Goal: Communication & Community: Answer question/provide support

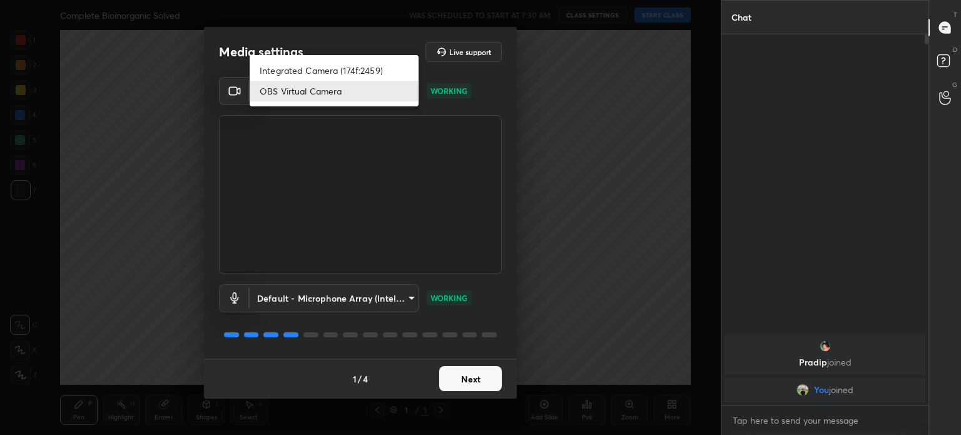
click at [368, 86] on body "1 2 3 4 5 6 7 C X Z C X Z E E Erase all H H Complete Bioinorganic Solved WAS SC…" at bounding box center [480, 217] width 961 height 435
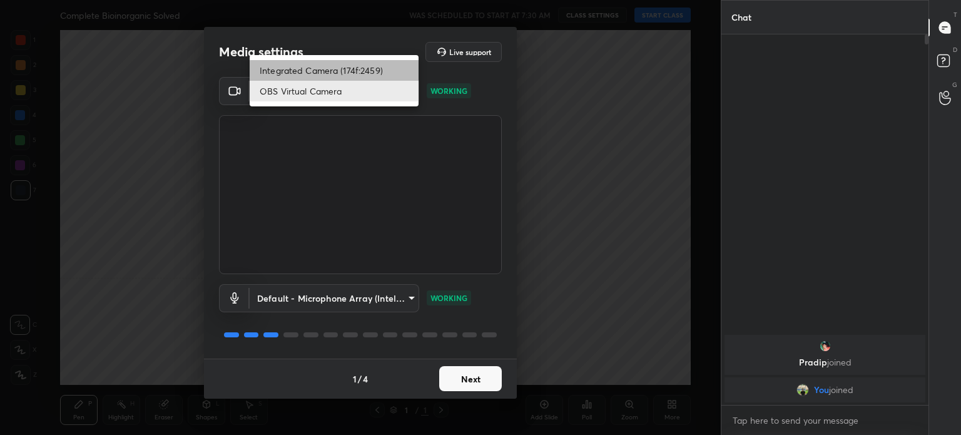
click at [361, 67] on li "Integrated Camera (174f:2459)" at bounding box center [334, 70] width 169 height 21
type input "508fb433e1996cd6e8905166ba7ed748c512908726d307d94b000c2f198a4065"
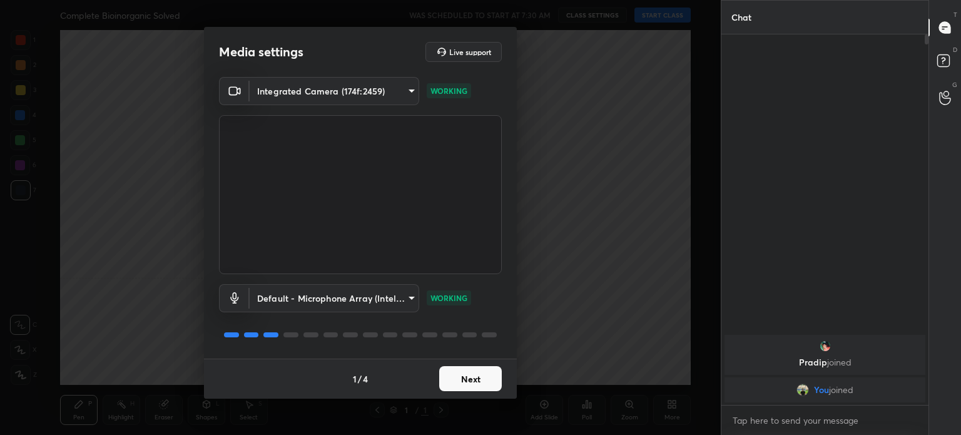
click at [473, 376] on button "Next" at bounding box center [470, 378] width 63 height 25
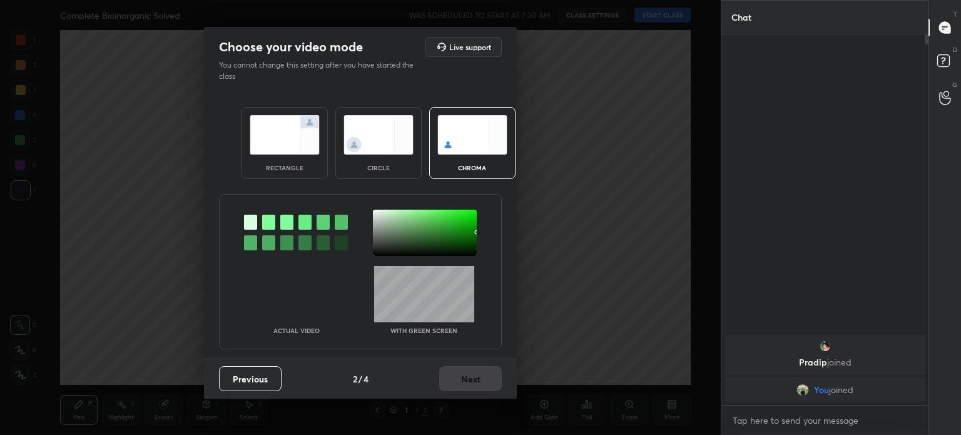
click at [473, 376] on div "Previous 2 / 4 Next" at bounding box center [360, 379] width 313 height 40
click at [370, 144] on img at bounding box center [379, 134] width 70 height 39
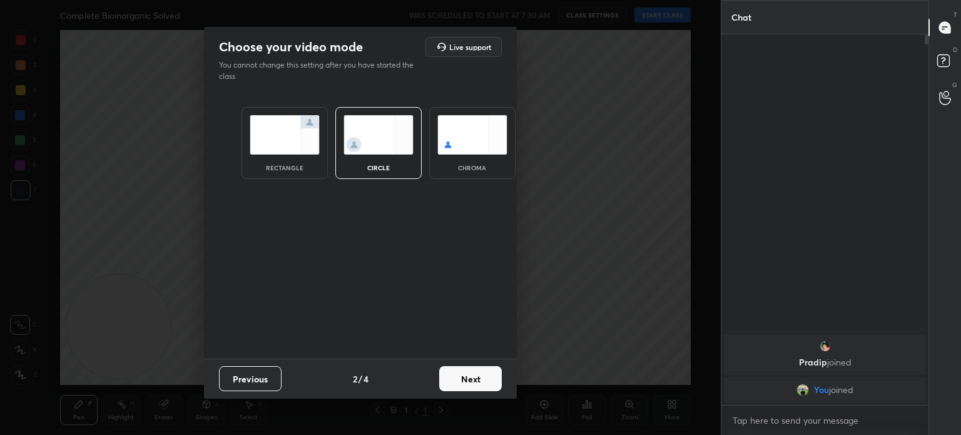
drag, startPoint x: 370, startPoint y: 144, endPoint x: 501, endPoint y: 409, distance: 295.8
click at [501, 409] on div "Choose your video mode Live support You cannot change this setting after you ha…" at bounding box center [360, 217] width 721 height 435
click at [486, 385] on button "Next" at bounding box center [470, 378] width 63 height 25
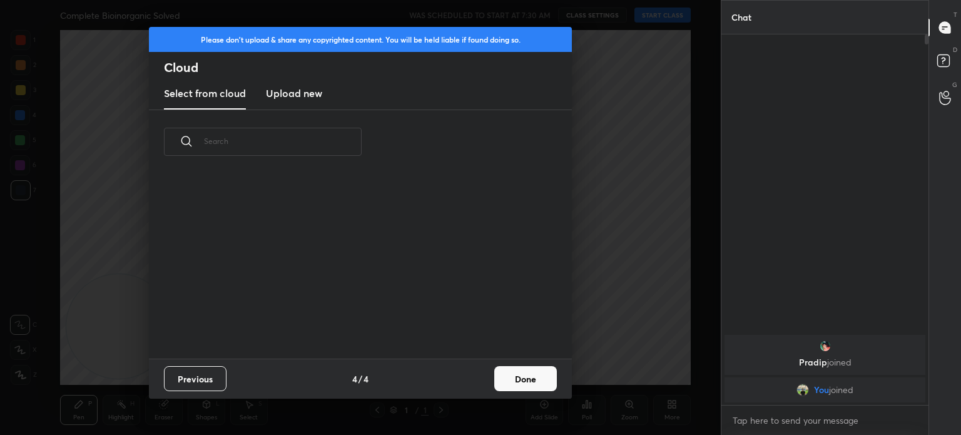
click at [486, 385] on div "Previous 4 / 4 Done" at bounding box center [360, 379] width 423 height 40
click at [519, 378] on button "Done" at bounding box center [525, 378] width 63 height 25
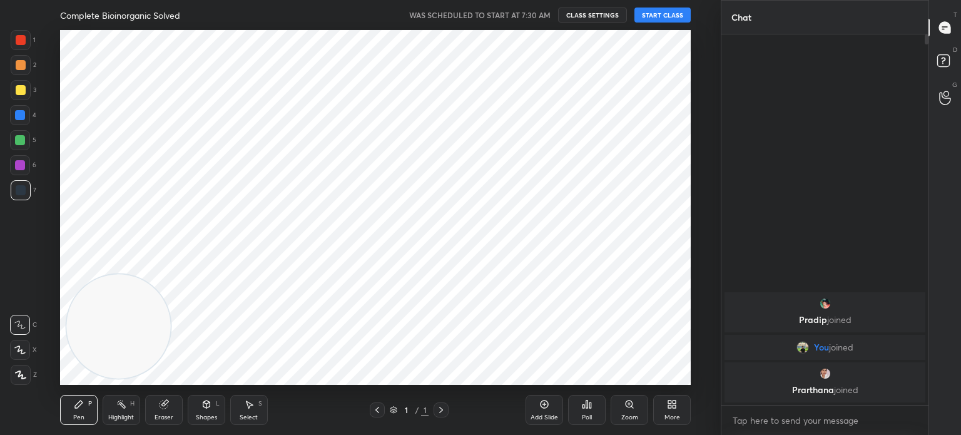
click at [20, 44] on div at bounding box center [21, 40] width 10 height 10
click at [20, 43] on div at bounding box center [21, 40] width 10 height 10
click at [28, 185] on div at bounding box center [21, 190] width 20 height 20
click at [23, 185] on div at bounding box center [21, 190] width 10 height 10
click at [552, 405] on div "Add Slide" at bounding box center [545, 410] width 38 height 30
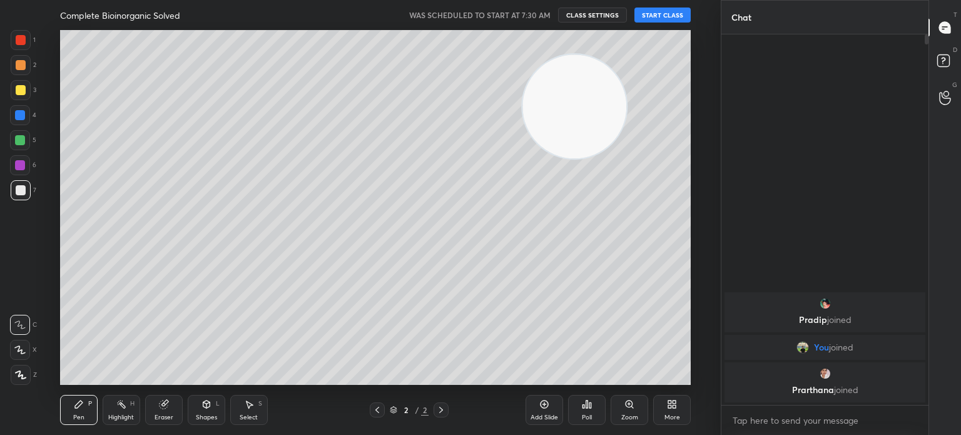
click at [651, 13] on button "START CLASS" at bounding box center [663, 15] width 56 height 15
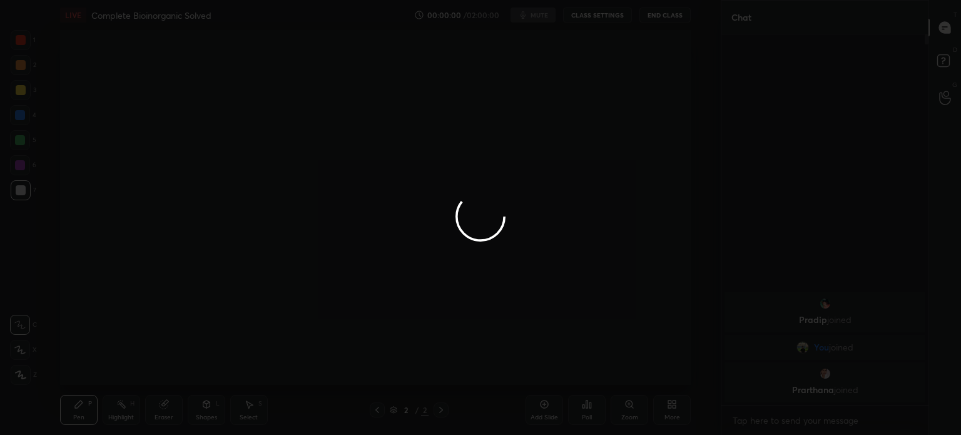
click at [24, 83] on div at bounding box center [480, 217] width 961 height 435
click at [24, 89] on div at bounding box center [480, 217] width 961 height 435
click at [23, 92] on div at bounding box center [480, 217] width 961 height 435
click at [23, 93] on div at bounding box center [480, 217] width 961 height 435
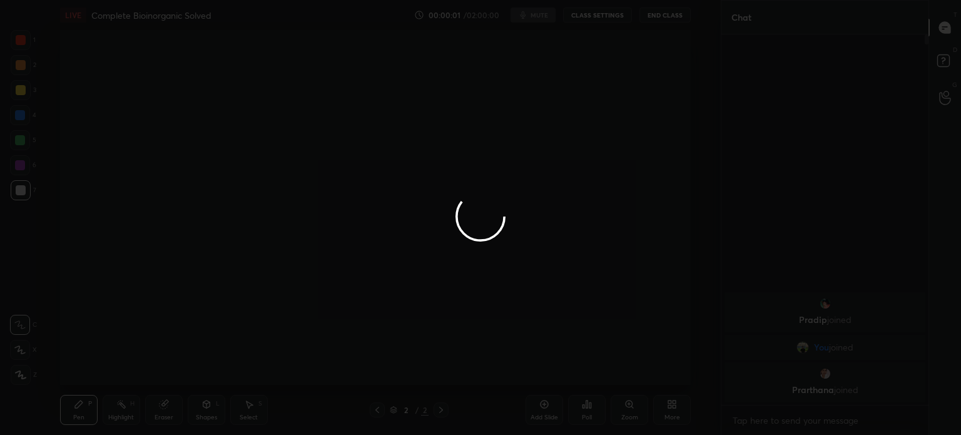
click at [18, 96] on div at bounding box center [480, 217] width 961 height 435
click at [17, 97] on div at bounding box center [480, 217] width 961 height 435
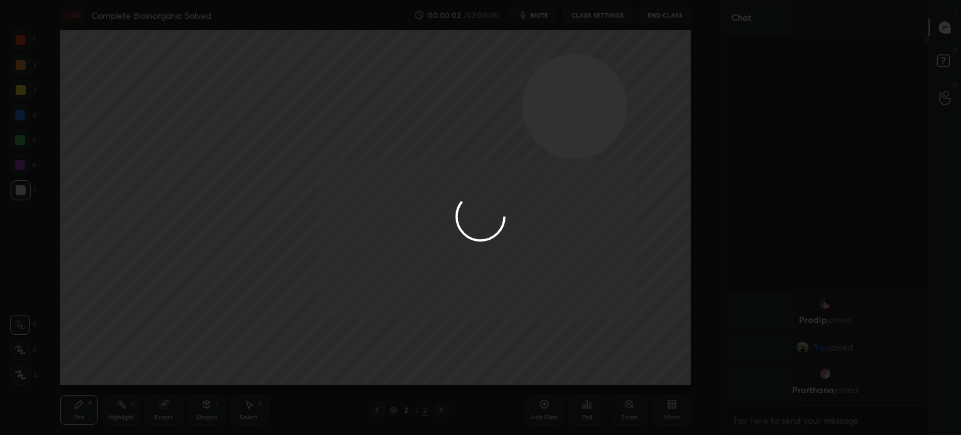
click at [18, 92] on div at bounding box center [480, 217] width 961 height 435
click at [18, 94] on div at bounding box center [480, 217] width 961 height 435
click at [20, 94] on div at bounding box center [480, 217] width 961 height 435
click at [20, 93] on div at bounding box center [21, 90] width 10 height 10
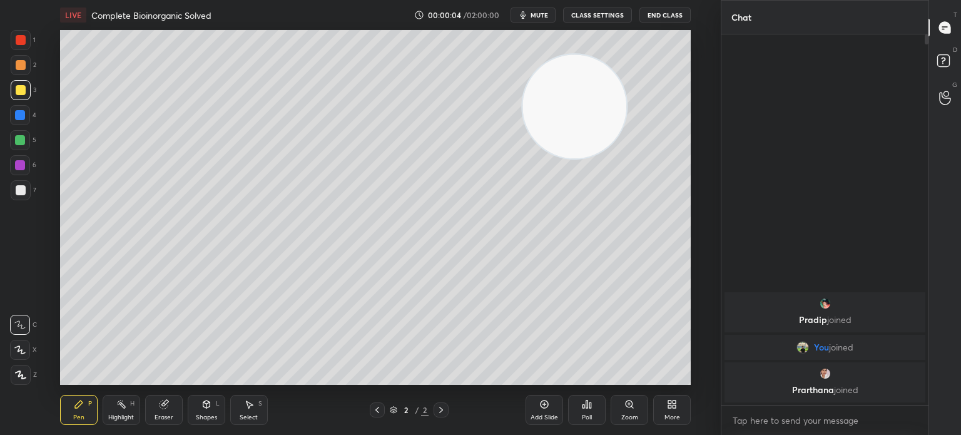
click at [20, 93] on div at bounding box center [21, 90] width 10 height 10
click at [21, 89] on div at bounding box center [21, 90] width 10 height 10
click at [19, 90] on div at bounding box center [21, 90] width 10 height 10
click at [8, 384] on div "1 2 3 4 5 6 7 C X Z C X Z E E Erase all H H" at bounding box center [20, 207] width 40 height 355
click at [11, 375] on div at bounding box center [21, 375] width 20 height 20
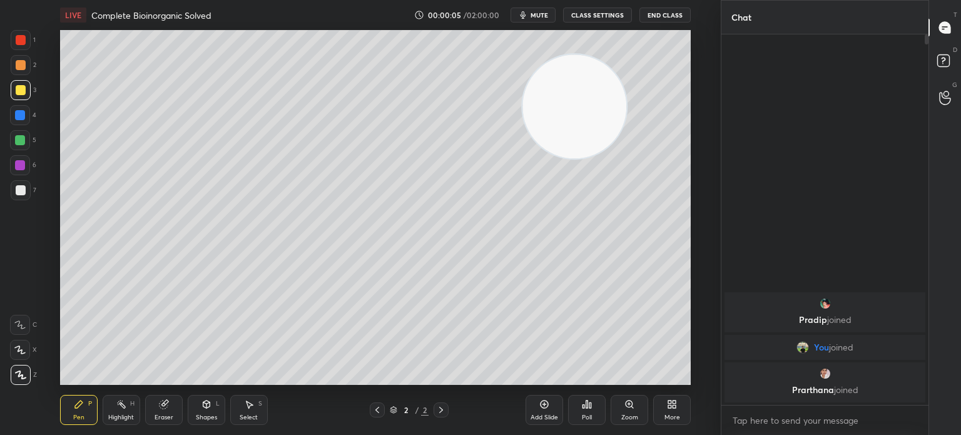
click at [24, 368] on div at bounding box center [21, 375] width 20 height 20
click at [29, 370] on div at bounding box center [21, 375] width 20 height 20
click at [676, 408] on icon at bounding box center [674, 406] width 3 height 3
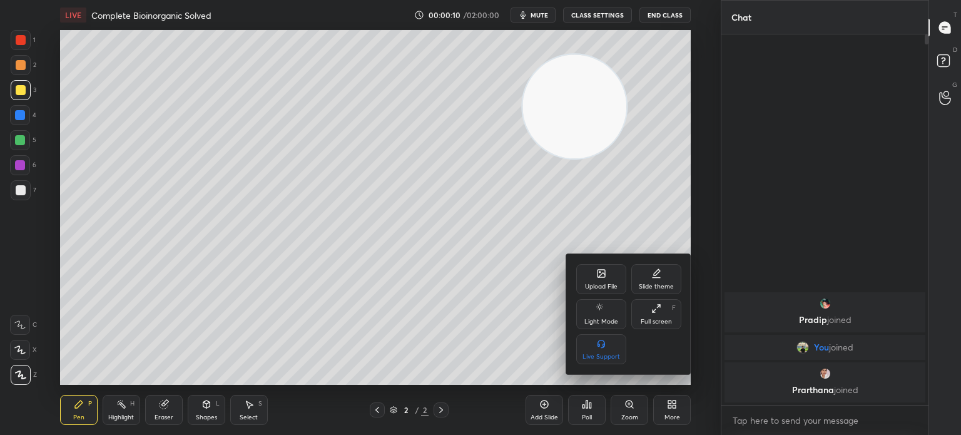
click at [598, 270] on icon at bounding box center [601, 273] width 10 height 10
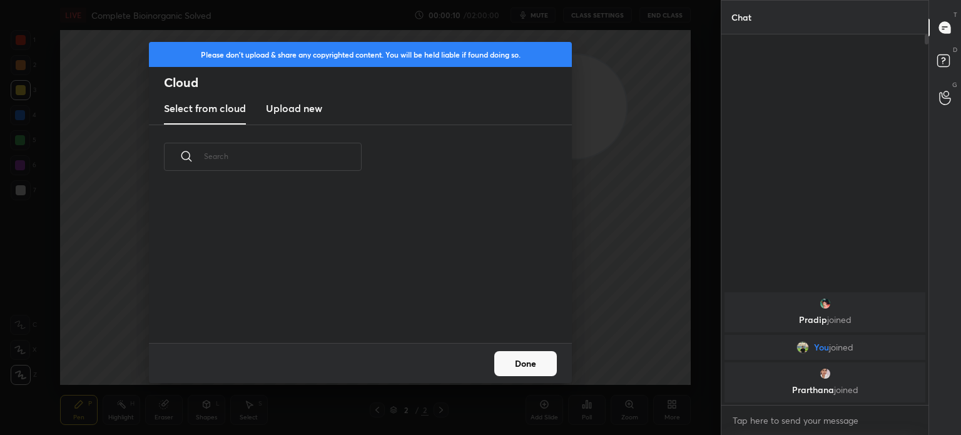
scroll to position [154, 402]
click at [302, 105] on h3 "Upload new" at bounding box center [294, 108] width 56 height 15
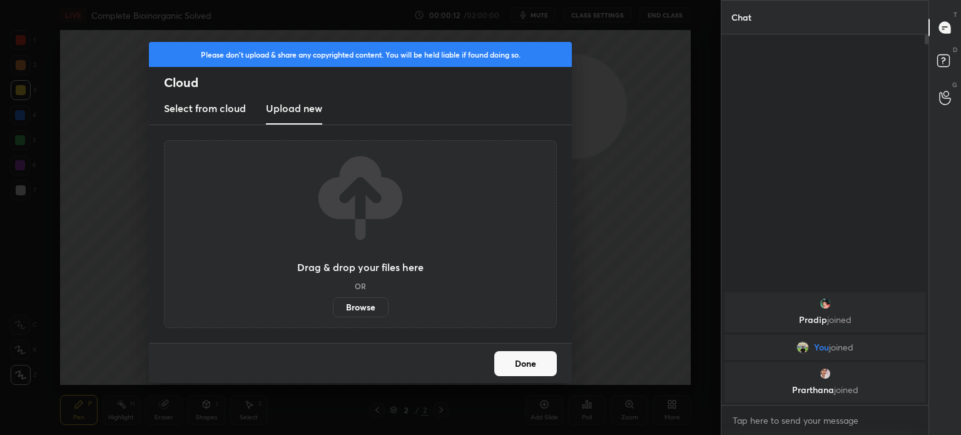
click at [348, 308] on label "Browse" at bounding box center [361, 307] width 56 height 20
click at [333, 308] on input "Browse" at bounding box center [333, 307] width 0 height 20
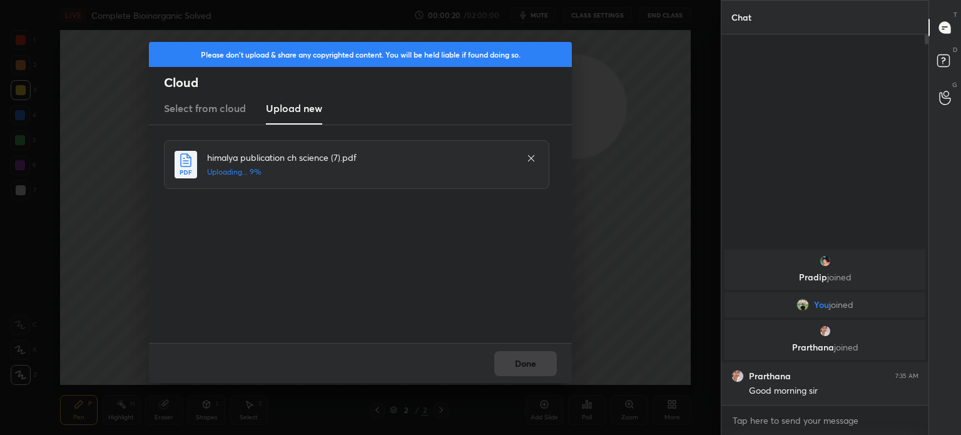
click at [518, 360] on div "Done" at bounding box center [360, 363] width 423 height 40
click at [519, 365] on div "Done" at bounding box center [360, 363] width 423 height 40
click at [521, 365] on div "Done" at bounding box center [360, 363] width 423 height 40
click at [518, 362] on div "Done" at bounding box center [360, 363] width 423 height 40
click at [521, 362] on div "Done" at bounding box center [360, 363] width 423 height 40
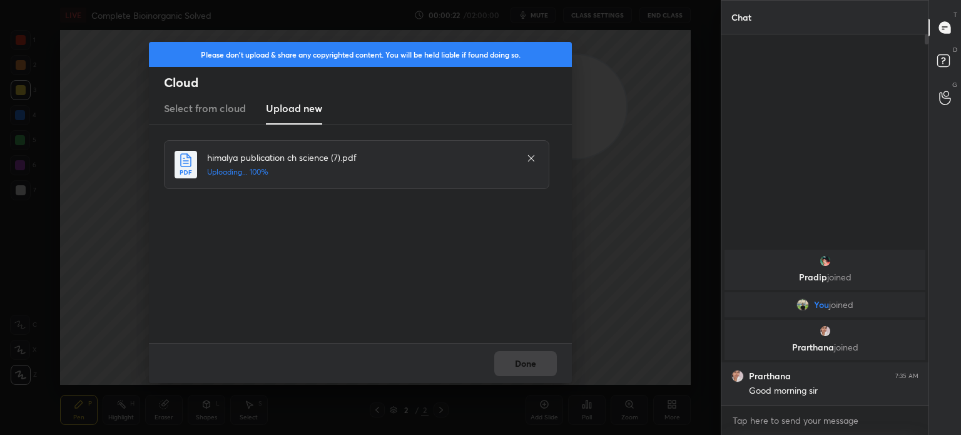
click at [529, 372] on div "Done" at bounding box center [360, 363] width 423 height 40
click at [531, 375] on div "Done" at bounding box center [360, 363] width 423 height 40
click at [531, 374] on div "Done" at bounding box center [360, 363] width 423 height 40
click at [532, 374] on div "Done" at bounding box center [360, 363] width 423 height 40
click at [533, 372] on button "Done" at bounding box center [525, 363] width 63 height 25
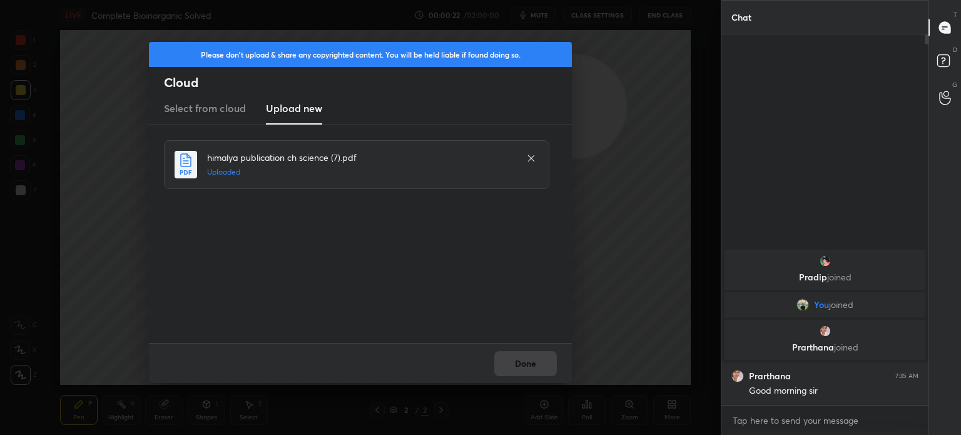
click at [534, 371] on button "Done" at bounding box center [525, 363] width 63 height 25
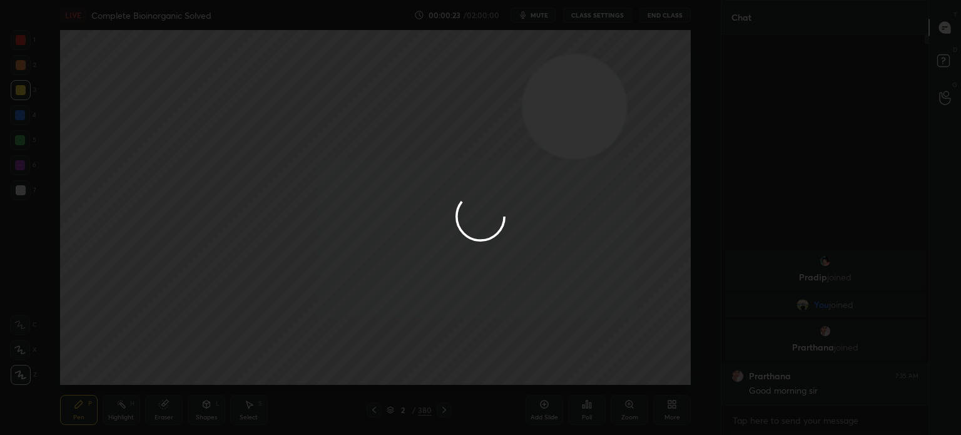
click at [534, 370] on button "Done" at bounding box center [525, 363] width 63 height 25
click at [533, 369] on div at bounding box center [480, 217] width 961 height 435
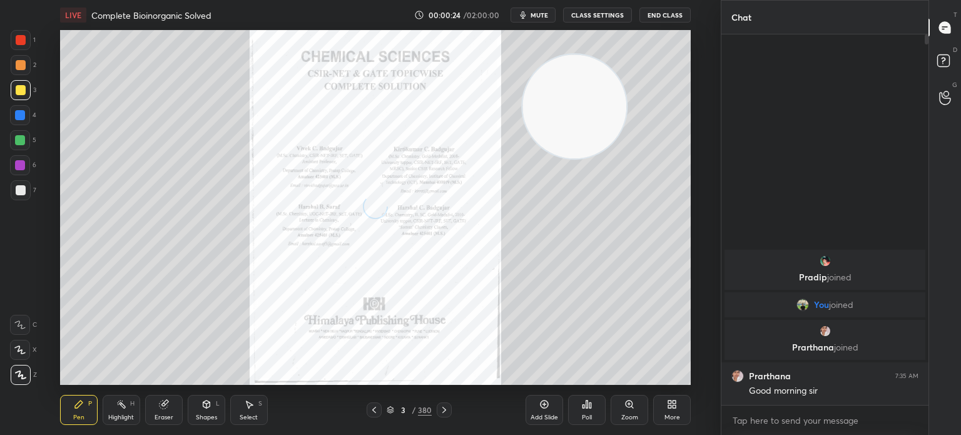
click at [451, 406] on div at bounding box center [444, 409] width 15 height 15
click at [449, 410] on div at bounding box center [444, 409] width 15 height 15
click at [451, 410] on div at bounding box center [444, 409] width 15 height 15
click at [450, 410] on div at bounding box center [444, 409] width 15 height 15
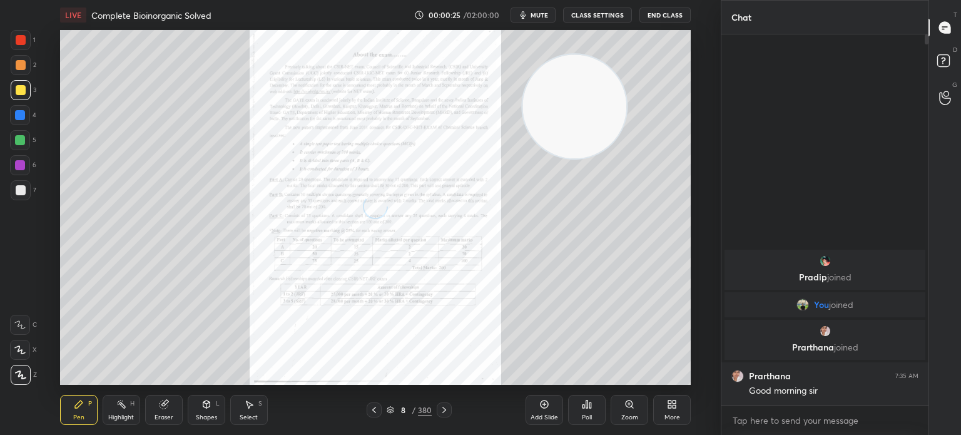
click at [389, 404] on div "8 / 380" at bounding box center [409, 409] width 45 height 11
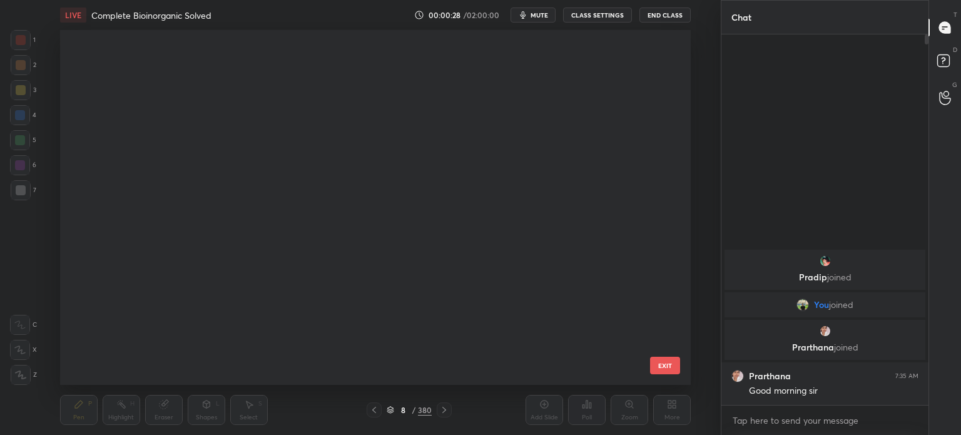
scroll to position [7196, 0]
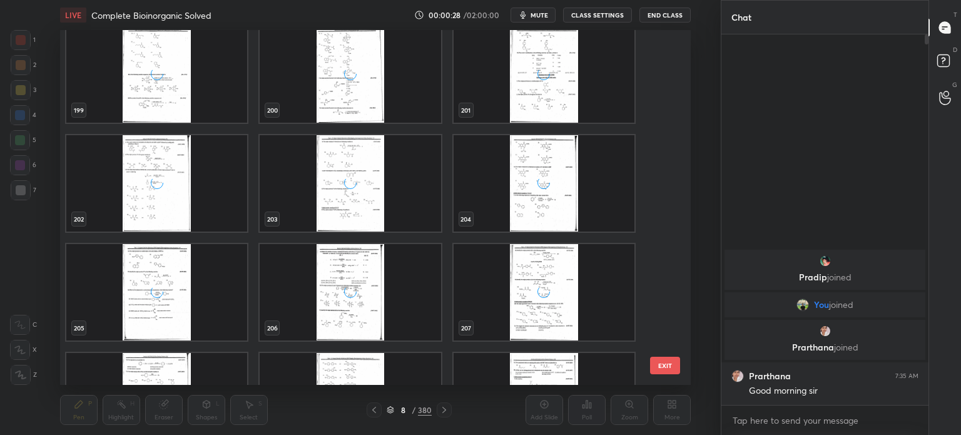
click at [331, 247] on div "199 200 201 202 203 204 205 206 207 208 209 210 211 212 213" at bounding box center [364, 207] width 609 height 355
click at [330, 250] on div "grid" at bounding box center [350, 292] width 181 height 96
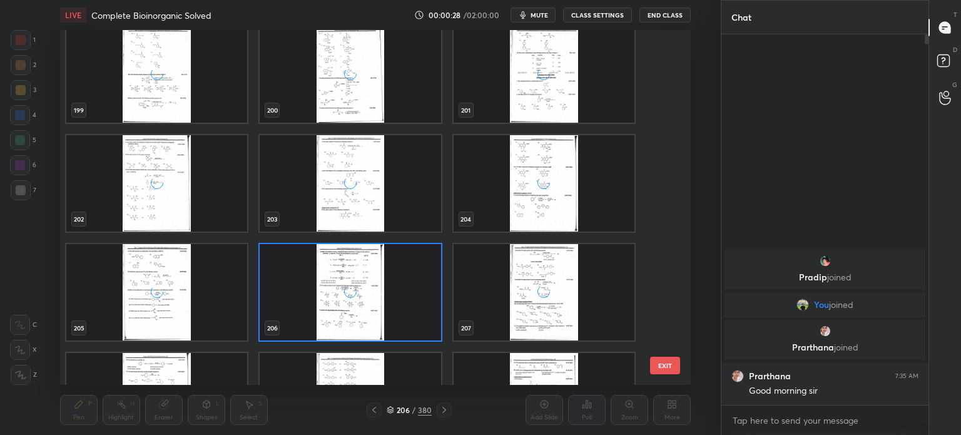
click at [330, 253] on div "grid" at bounding box center [350, 292] width 181 height 96
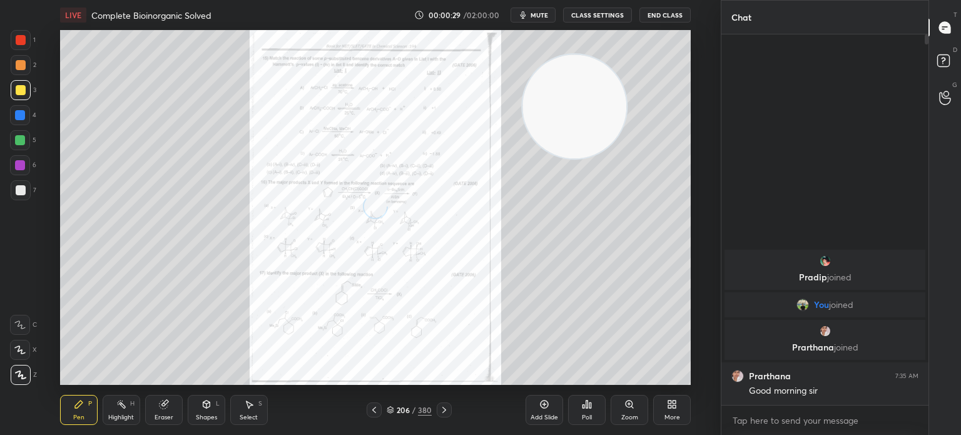
click at [330, 260] on div "grid" at bounding box center [350, 292] width 181 height 96
click at [330, 263] on div "grid" at bounding box center [350, 292] width 181 height 96
click at [390, 416] on div "206 / 380" at bounding box center [409, 409] width 85 height 15
click at [390, 409] on icon at bounding box center [391, 410] width 8 height 8
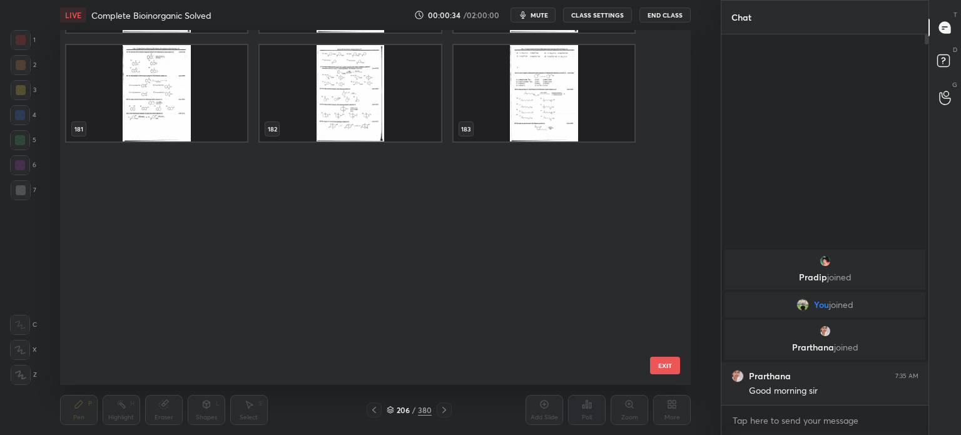
scroll to position [6227, 0]
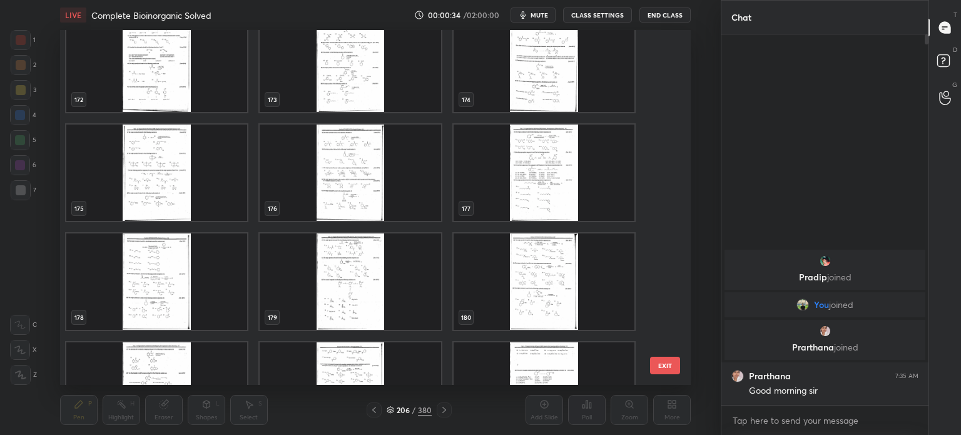
click at [373, 249] on div "169 170 171 172 173 174 175 176 177 178 179 180 181 182 183" at bounding box center [364, 207] width 609 height 355
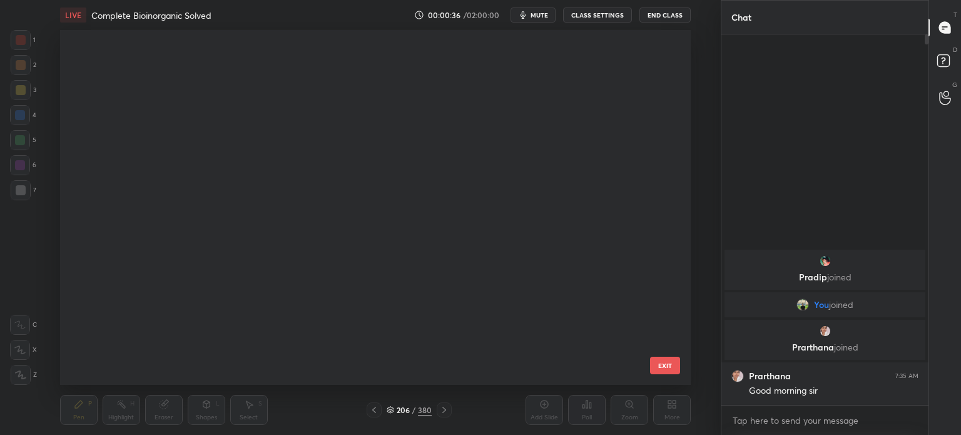
click at [425, 197] on div "82 83 84 85 86 87 88 89 90 91 92 93 94 95 96" at bounding box center [364, 207] width 609 height 355
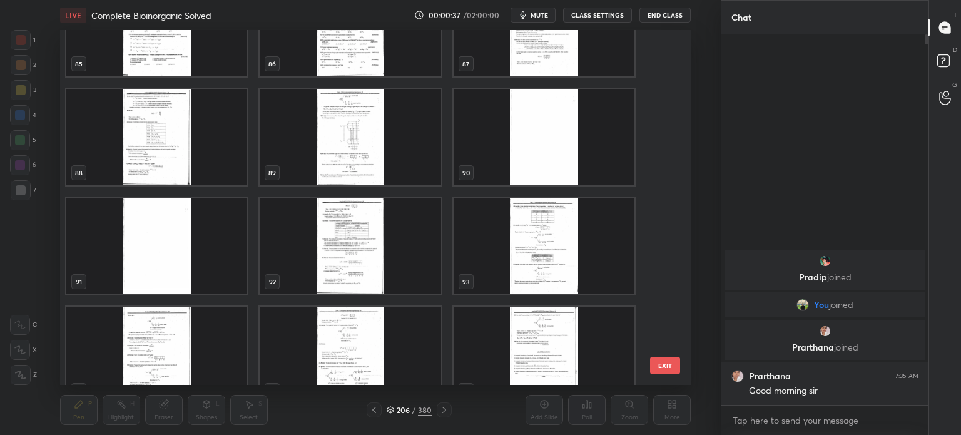
click at [353, 220] on img "grid" at bounding box center [350, 246] width 181 height 96
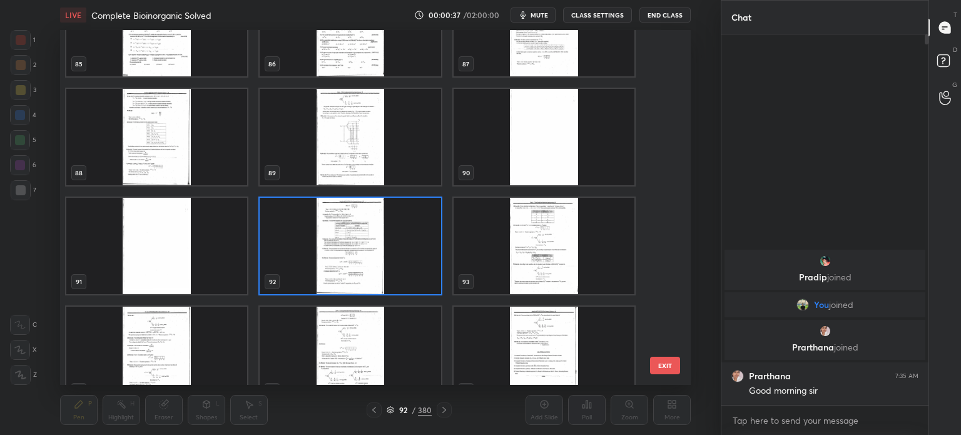
click at [349, 230] on img "grid" at bounding box center [350, 246] width 181 height 96
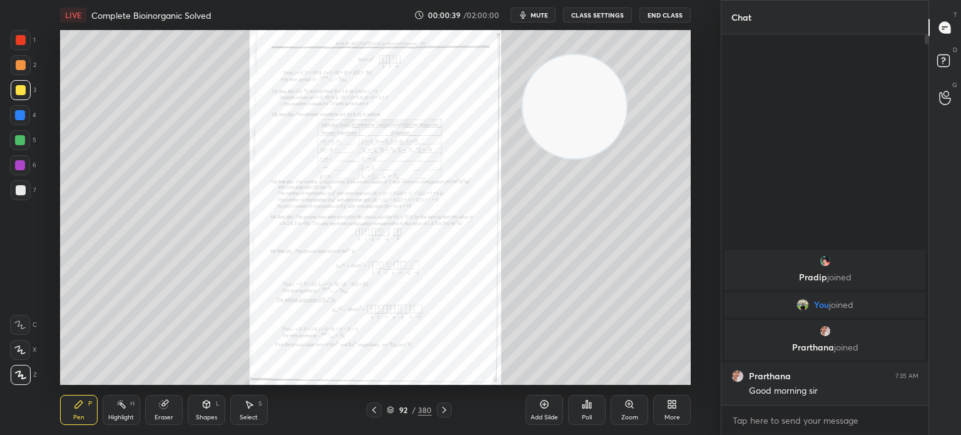
click at [346, 415] on div "92 / 380" at bounding box center [409, 409] width 233 height 15
click at [369, 411] on div at bounding box center [374, 409] width 15 height 15
click at [375, 409] on icon at bounding box center [374, 410] width 10 height 10
click at [393, 405] on div "90 / 380" at bounding box center [409, 409] width 45 height 11
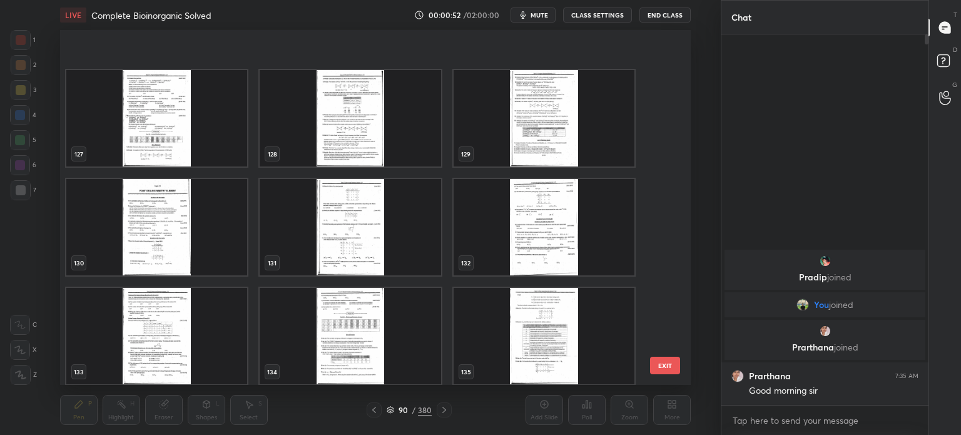
scroll to position [4688, 0]
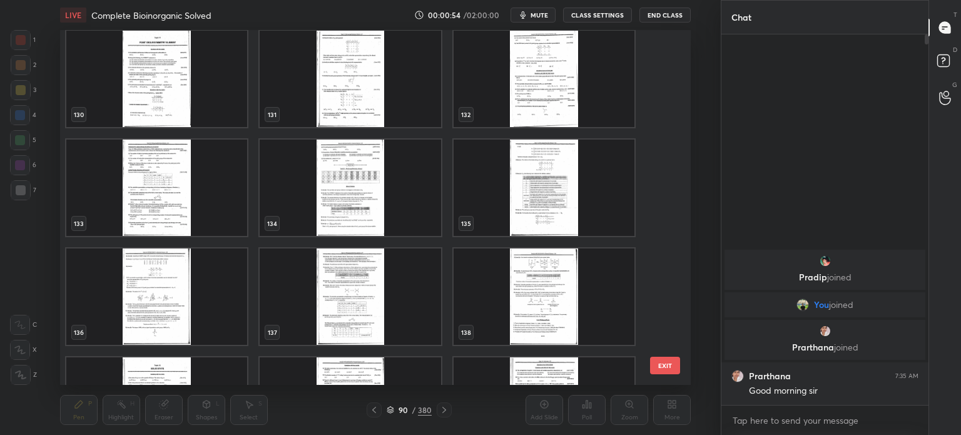
click at [168, 66] on img "grid" at bounding box center [156, 79] width 181 height 96
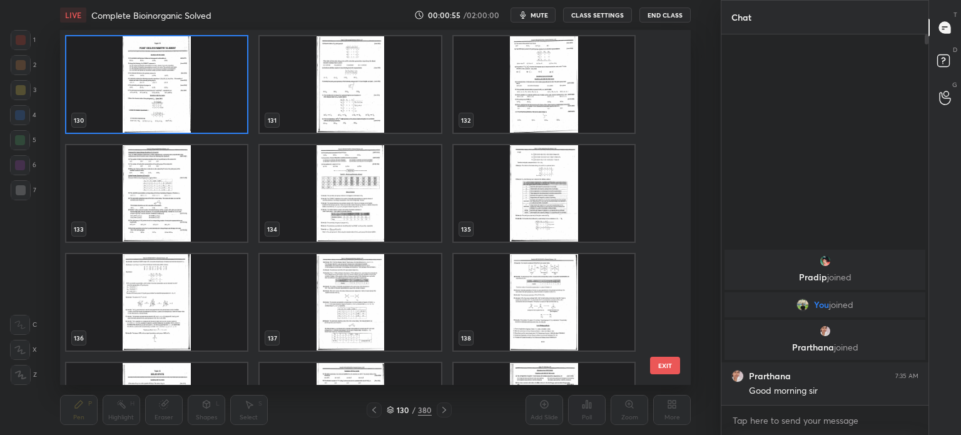
click at [169, 77] on img "grid" at bounding box center [156, 84] width 181 height 96
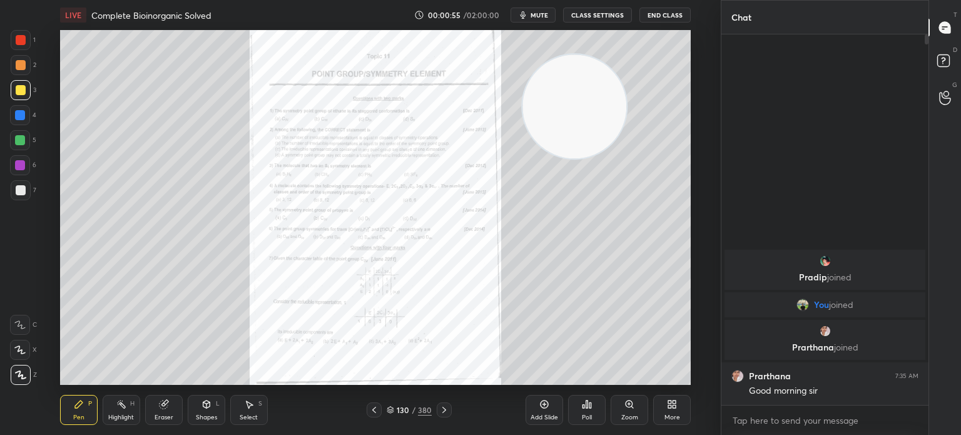
click at [170, 108] on img "grid" at bounding box center [156, 84] width 181 height 96
click at [438, 409] on div at bounding box center [444, 409] width 15 height 15
click at [444, 408] on icon at bounding box center [444, 410] width 10 height 10
click at [372, 410] on icon at bounding box center [374, 410] width 10 height 10
click at [373, 409] on icon at bounding box center [374, 410] width 10 height 10
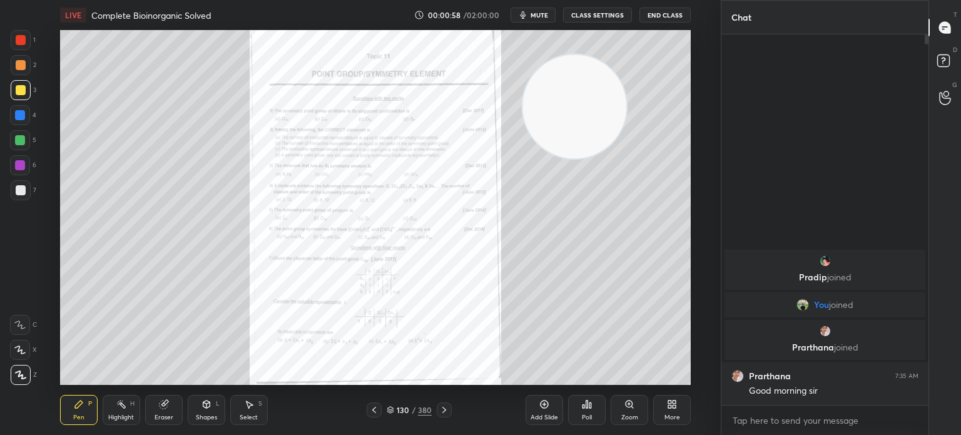
click at [372, 409] on icon at bounding box center [374, 410] width 10 height 10
click at [371, 408] on icon at bounding box center [374, 410] width 10 height 10
click at [370, 407] on icon at bounding box center [374, 410] width 10 height 10
click at [371, 407] on icon at bounding box center [374, 410] width 10 height 10
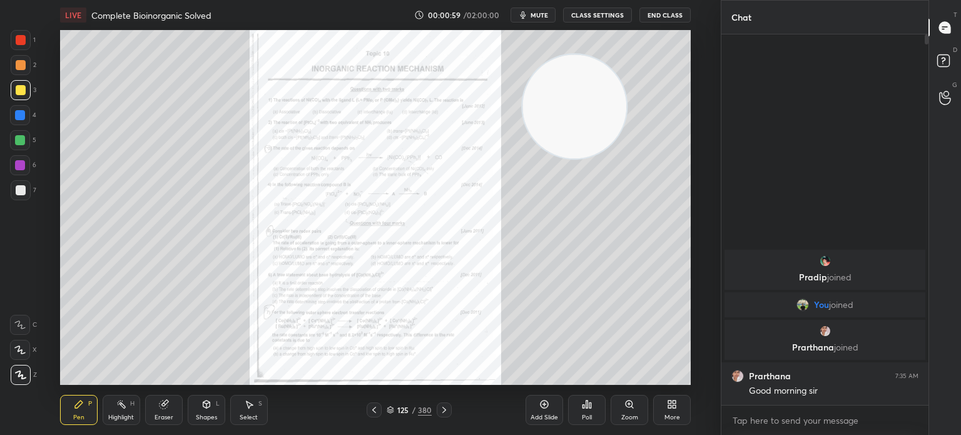
click at [372, 407] on icon at bounding box center [374, 410] width 10 height 10
click at [373, 406] on icon at bounding box center [374, 410] width 10 height 10
click at [445, 413] on icon at bounding box center [444, 410] width 10 height 10
click at [446, 412] on icon at bounding box center [444, 410] width 10 height 10
click at [376, 404] on div at bounding box center [374, 409] width 15 height 15
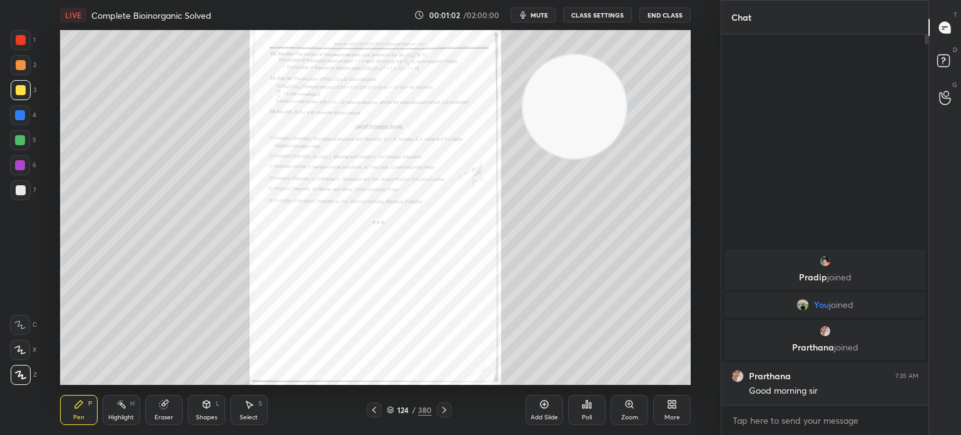
click at [375, 405] on icon at bounding box center [374, 410] width 10 height 10
click at [373, 404] on div at bounding box center [374, 409] width 15 height 15
click at [374, 405] on div at bounding box center [374, 409] width 15 height 15
click at [373, 405] on div at bounding box center [374, 409] width 15 height 15
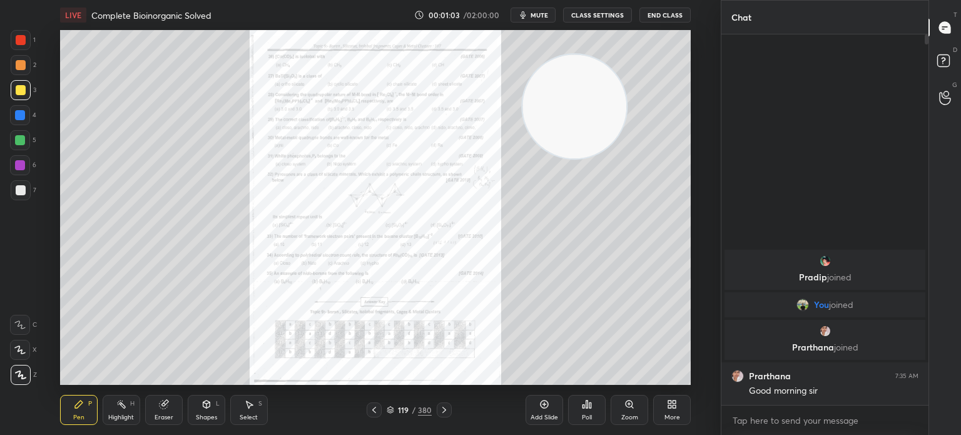
click at [373, 404] on div at bounding box center [374, 409] width 15 height 15
click at [373, 402] on div at bounding box center [374, 409] width 15 height 15
click at [371, 401] on div "Pen P Highlight H Eraser Shapes L Select S 116 / 380 Add Slide Poll Zoom More" at bounding box center [375, 410] width 631 height 50
click at [372, 402] on div "Pen P Highlight H Eraser Shapes L Select S 116 / 380 Add Slide Poll Zoom More" at bounding box center [375, 410] width 631 height 50
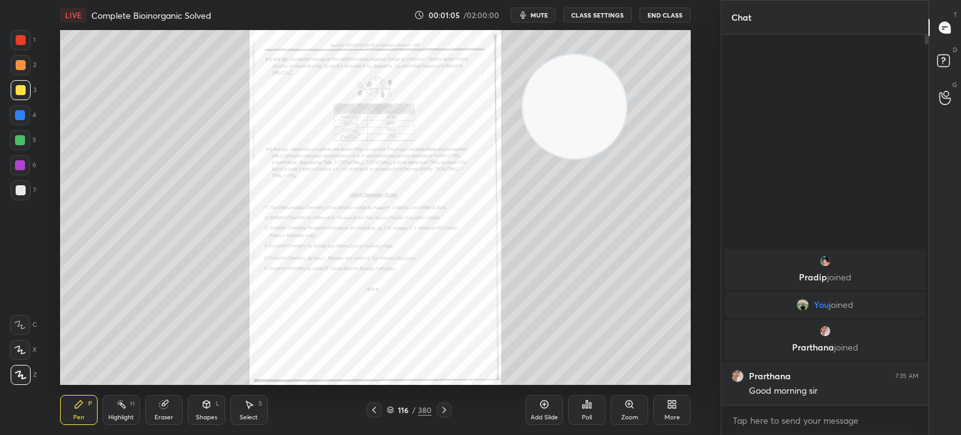
click at [370, 399] on div "Pen P Highlight H Eraser Shapes L Select S 116 / 380 Add Slide Poll Zoom More" at bounding box center [375, 410] width 631 height 50
click at [374, 408] on icon at bounding box center [374, 410] width 10 height 10
click at [373, 407] on icon at bounding box center [374, 410] width 10 height 10
click at [373, 406] on icon at bounding box center [374, 410] width 10 height 10
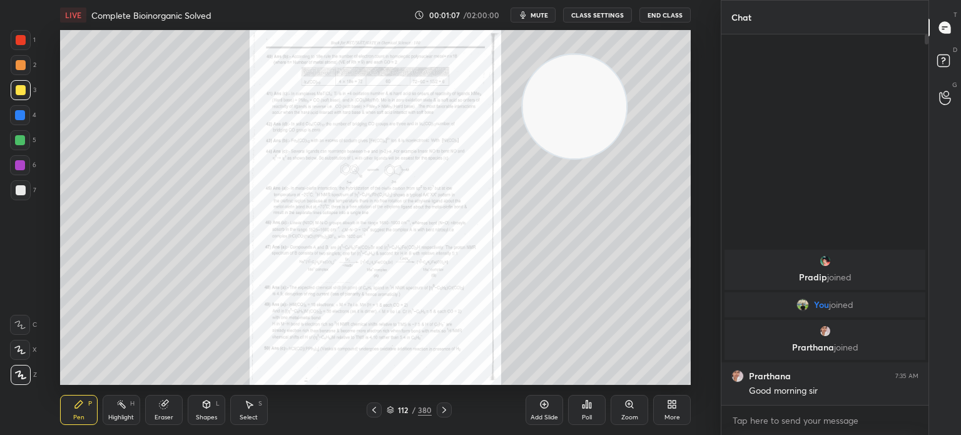
click at [373, 407] on icon at bounding box center [374, 410] width 10 height 10
click at [374, 408] on icon at bounding box center [374, 410] width 10 height 10
click at [373, 407] on icon at bounding box center [374, 410] width 10 height 10
click at [374, 405] on icon at bounding box center [374, 410] width 10 height 10
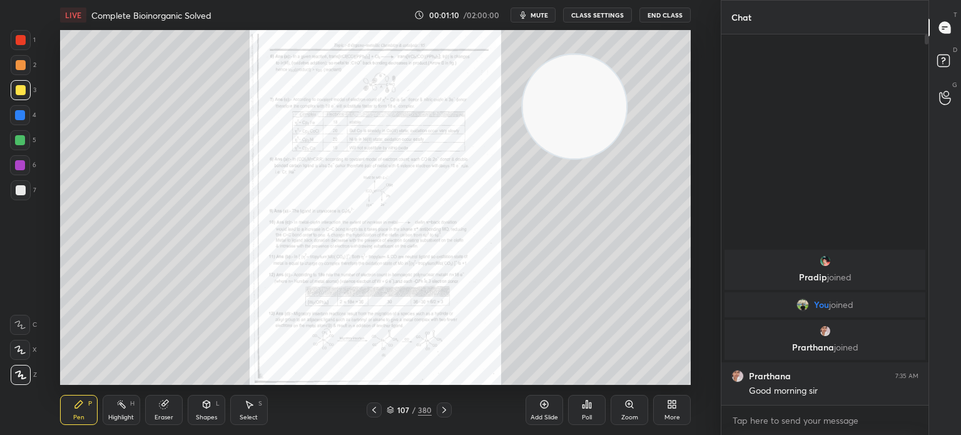
click at [374, 406] on icon at bounding box center [374, 410] width 10 height 10
click at [374, 407] on icon at bounding box center [374, 410] width 10 height 10
click at [373, 406] on icon at bounding box center [374, 410] width 10 height 10
click at [375, 407] on icon at bounding box center [374, 410] width 4 height 6
click at [375, 408] on icon at bounding box center [374, 410] width 4 height 6
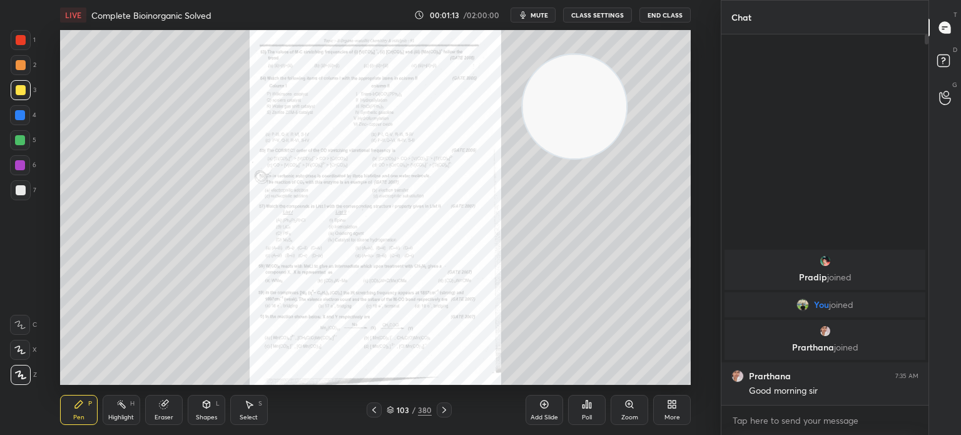
click at [375, 408] on icon at bounding box center [374, 410] width 4 height 6
click at [375, 409] on icon at bounding box center [374, 410] width 4 height 6
click at [375, 409] on icon at bounding box center [374, 410] width 10 height 10
click at [374, 409] on icon at bounding box center [374, 410] width 4 height 6
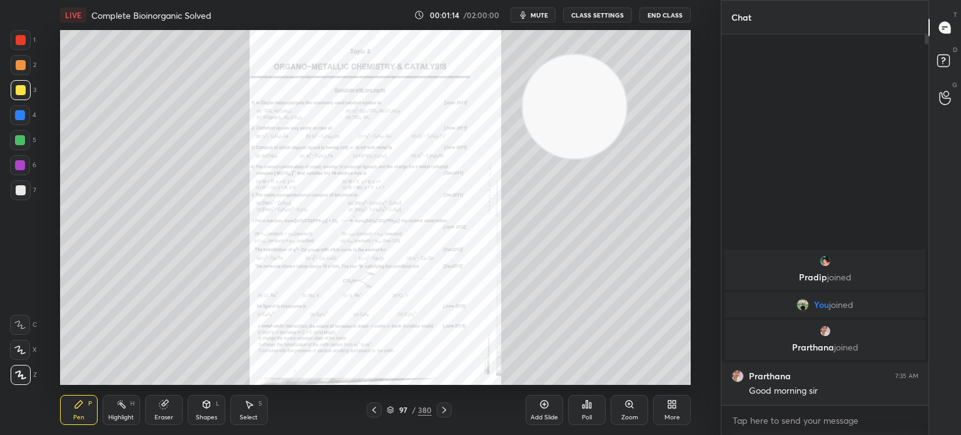
click at [374, 408] on icon at bounding box center [374, 410] width 10 height 10
click at [375, 408] on icon at bounding box center [374, 410] width 4 height 6
click at [375, 407] on icon at bounding box center [374, 410] width 10 height 10
click at [385, 410] on div "94 / 380" at bounding box center [409, 409] width 85 height 15
click at [412, 417] on div "94 / 380" at bounding box center [409, 409] width 85 height 15
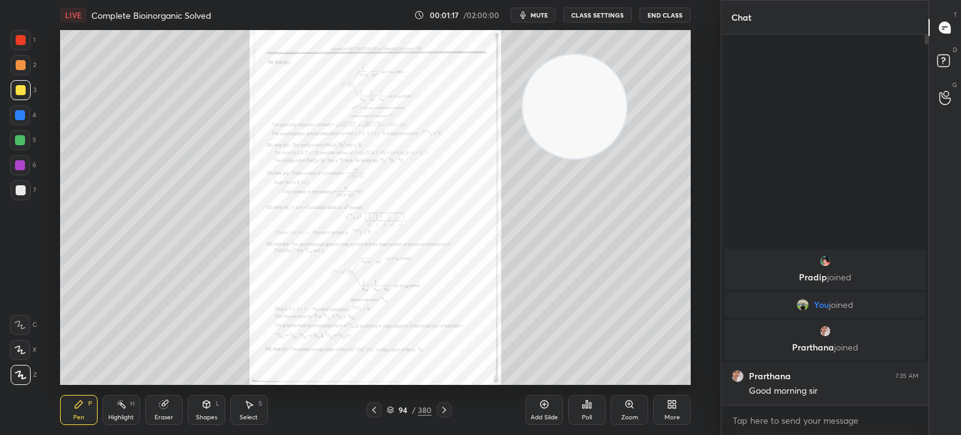
click at [395, 405] on div "94 / 380" at bounding box center [409, 409] width 45 height 11
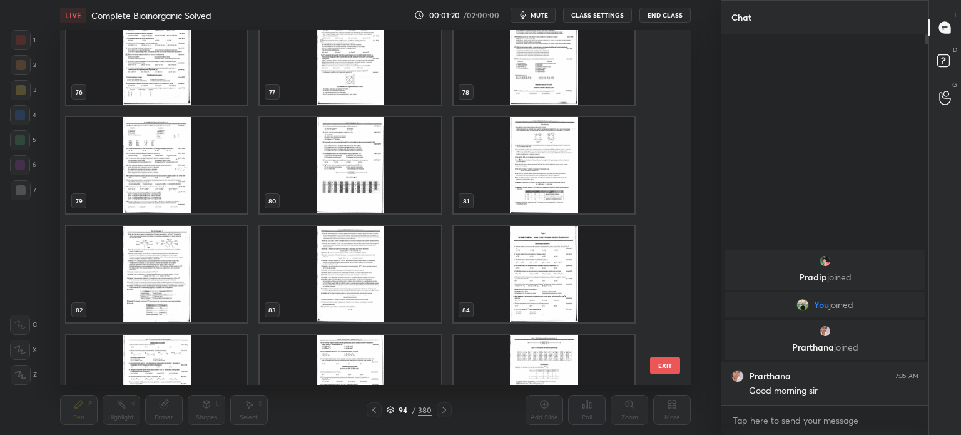
scroll to position [2748, 0]
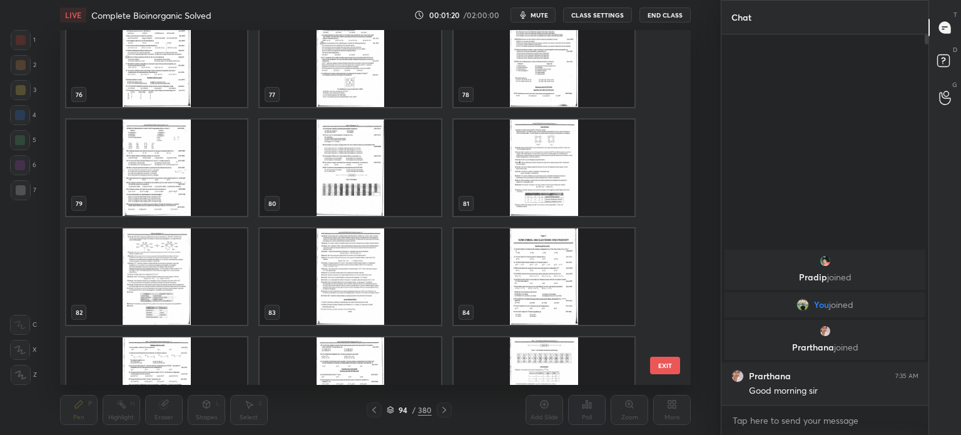
click at [343, 157] on img "grid" at bounding box center [350, 168] width 181 height 96
click at [345, 171] on img "grid" at bounding box center [350, 168] width 181 height 96
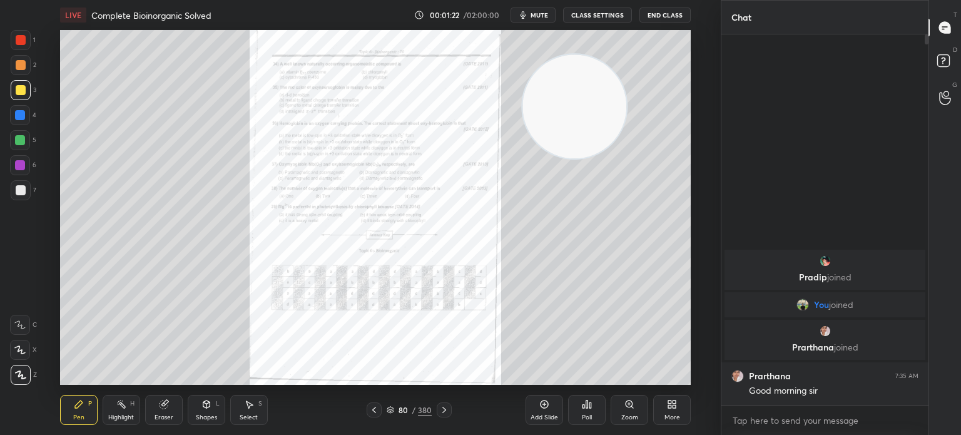
click at [372, 405] on icon at bounding box center [374, 410] width 10 height 10
click at [371, 407] on icon at bounding box center [374, 410] width 10 height 10
click at [372, 408] on icon at bounding box center [374, 410] width 10 height 10
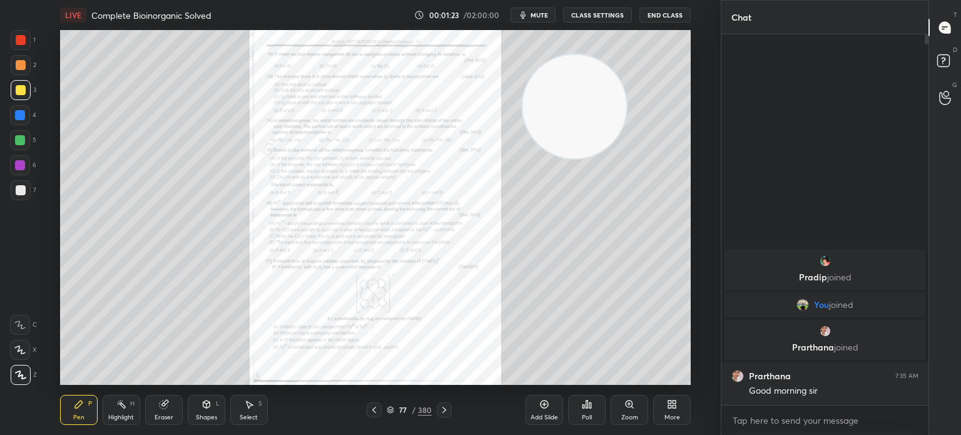
click at [371, 407] on icon at bounding box center [374, 410] width 10 height 10
click at [626, 407] on icon at bounding box center [630, 404] width 10 height 10
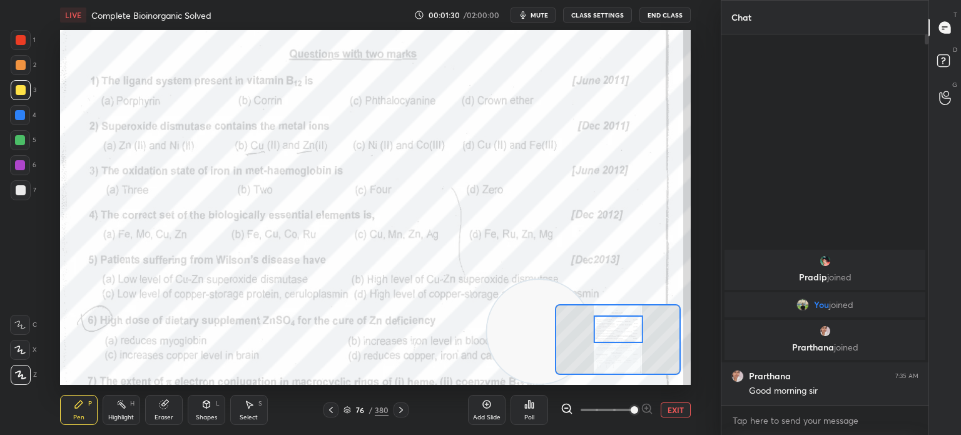
click at [21, 43] on div at bounding box center [21, 40] width 10 height 10
click at [27, 41] on div at bounding box center [21, 40] width 20 height 20
click at [14, 370] on div at bounding box center [21, 375] width 20 height 20
click at [543, 419] on div "Poll" at bounding box center [530, 410] width 38 height 30
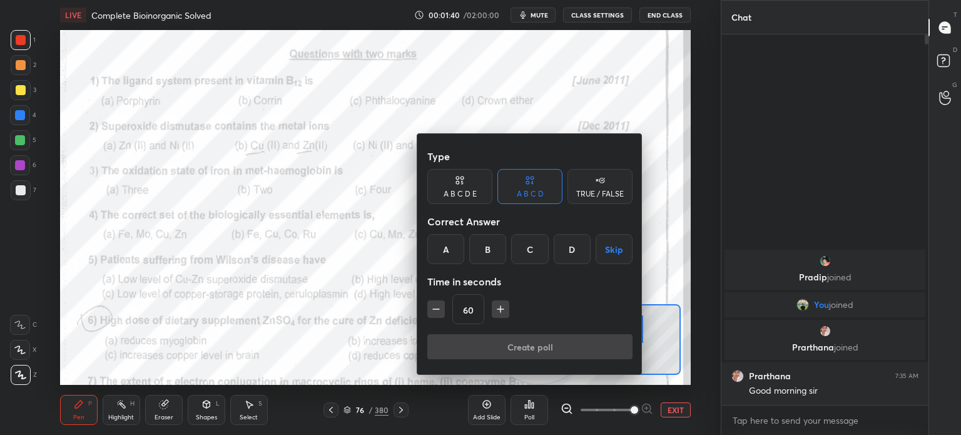
click at [484, 258] on div "B" at bounding box center [487, 249] width 37 height 30
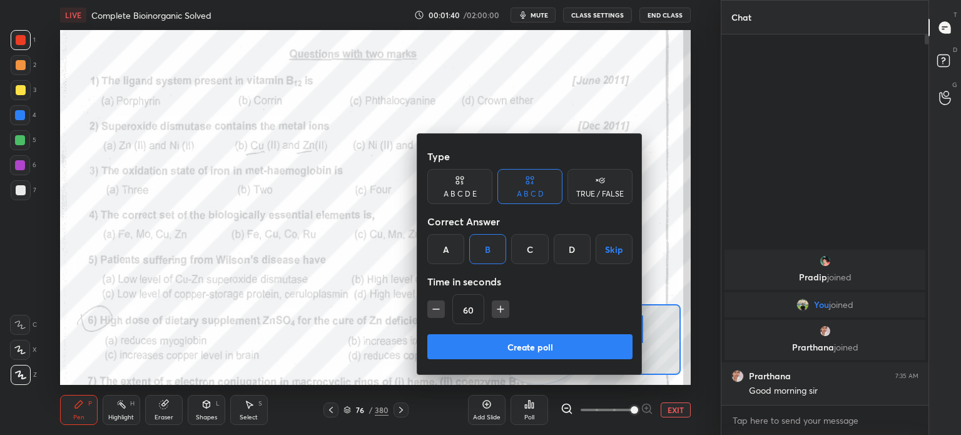
click at [473, 345] on button "Create poll" at bounding box center [529, 346] width 205 height 25
type textarea "x"
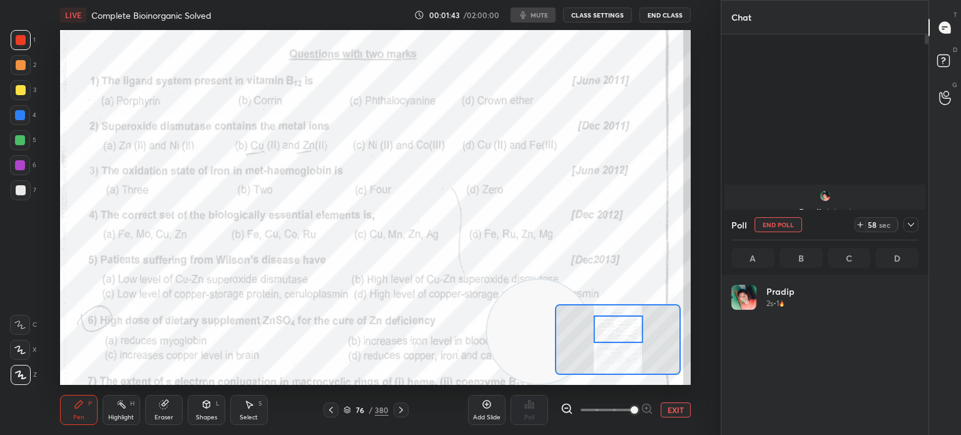
scroll to position [146, 183]
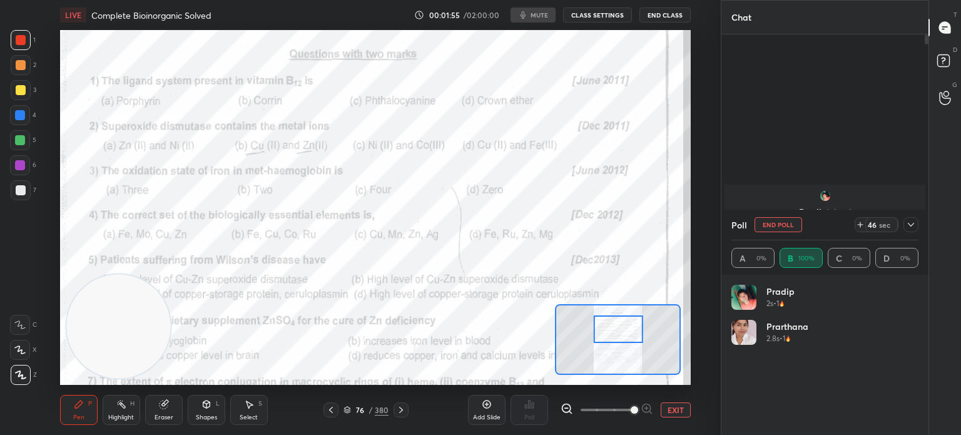
scroll to position [62220, 61904]
click at [783, 227] on button "End Poll" at bounding box center [779, 224] width 48 height 15
type textarea "x"
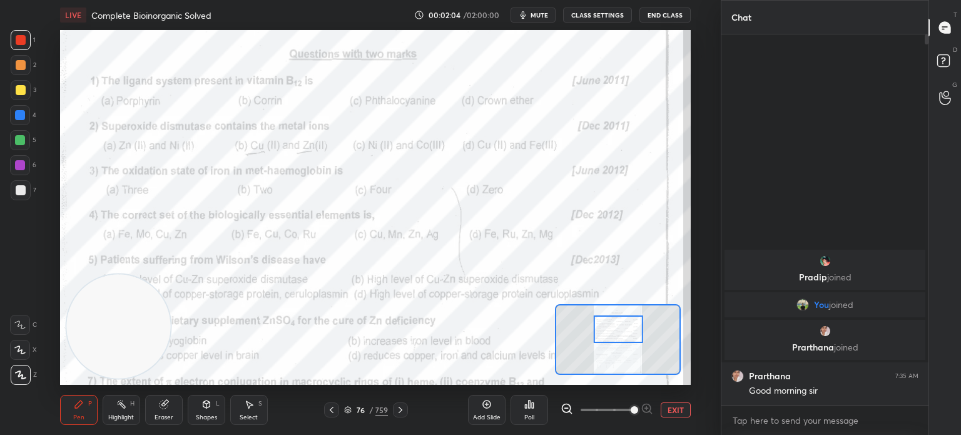
click at [543, 415] on div "Poll" at bounding box center [530, 410] width 38 height 30
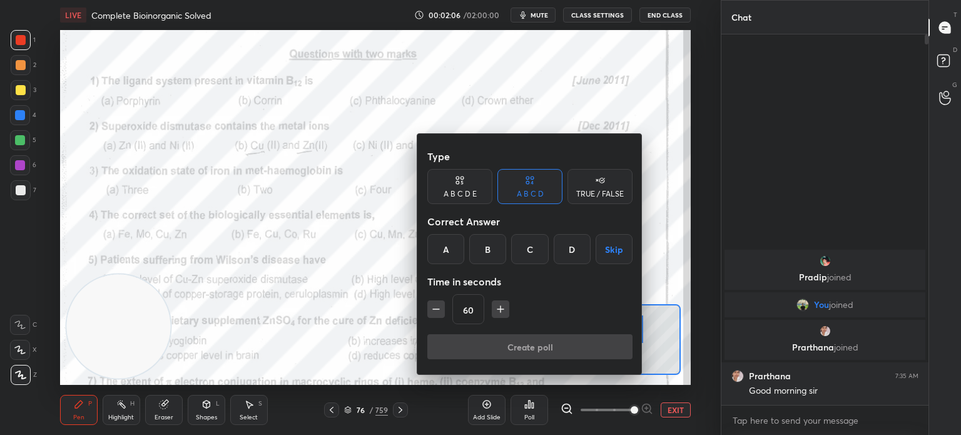
click at [494, 253] on div "B" at bounding box center [487, 249] width 37 height 30
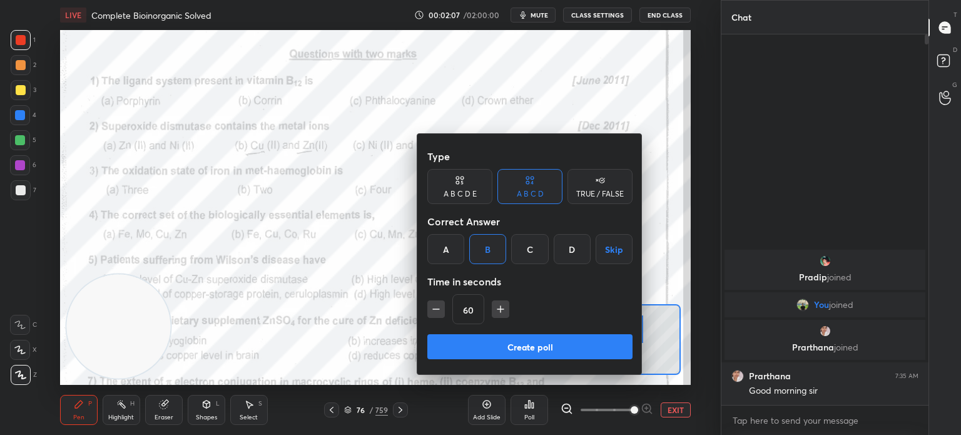
click at [444, 310] on button "button" at bounding box center [436, 309] width 18 height 18
type input "45"
click at [467, 342] on button "Create poll" at bounding box center [529, 346] width 205 height 25
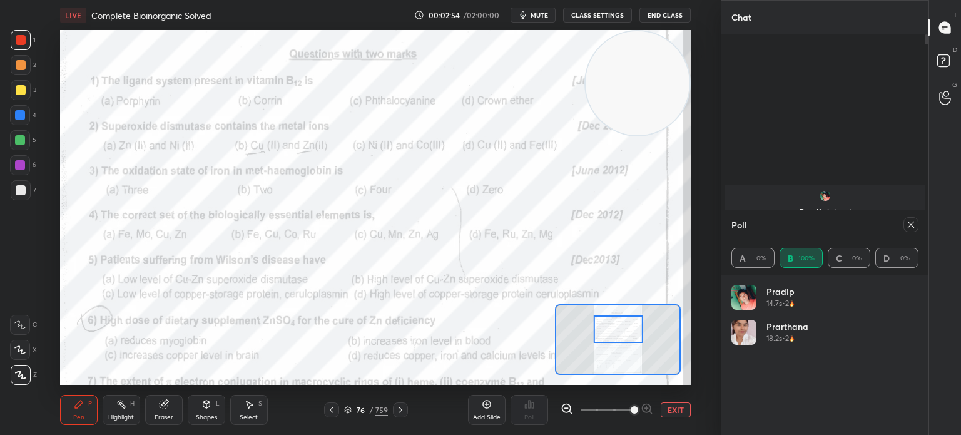
click at [912, 228] on icon at bounding box center [911, 225] width 10 height 10
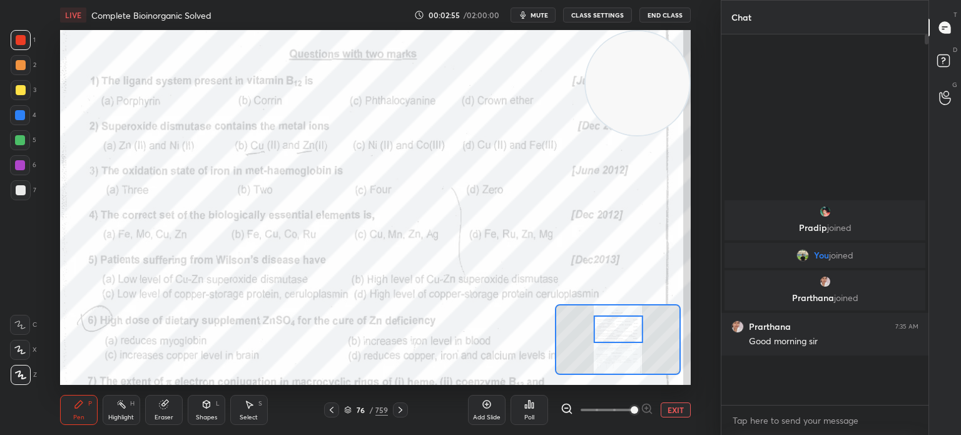
scroll to position [367, 203]
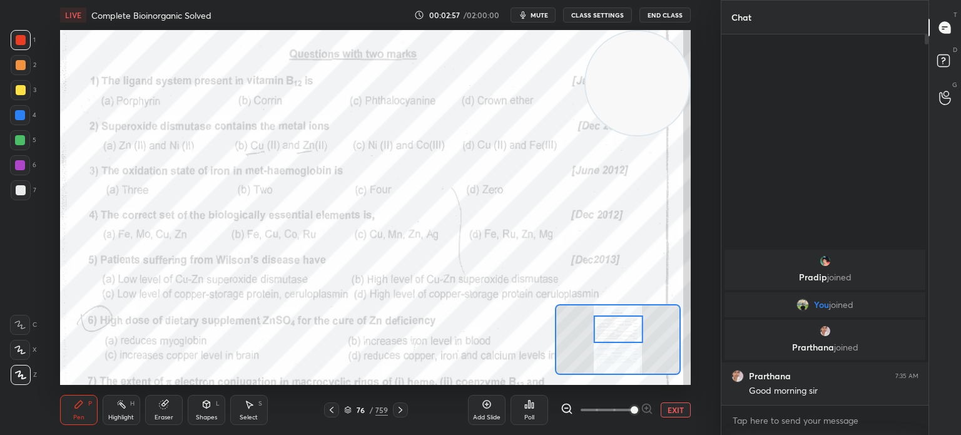
click at [541, 405] on div "Poll" at bounding box center [530, 410] width 38 height 30
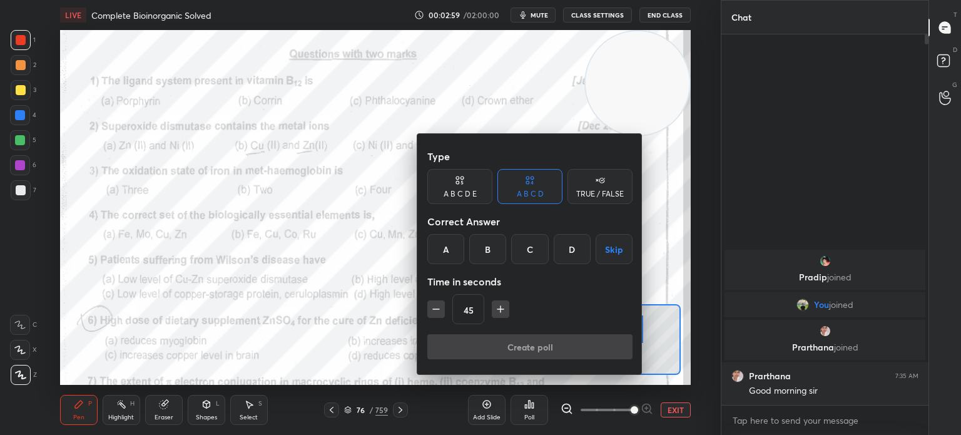
click at [444, 248] on div "A" at bounding box center [445, 249] width 37 height 30
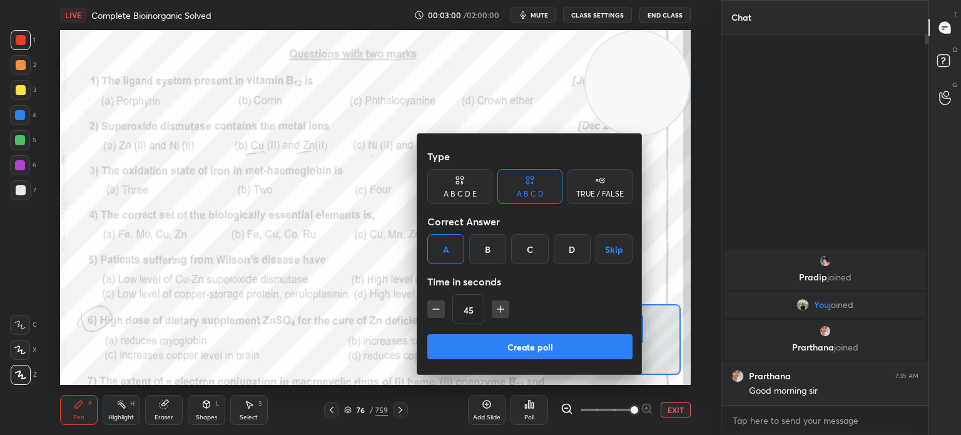
click at [498, 340] on button "Create poll" at bounding box center [529, 346] width 205 height 25
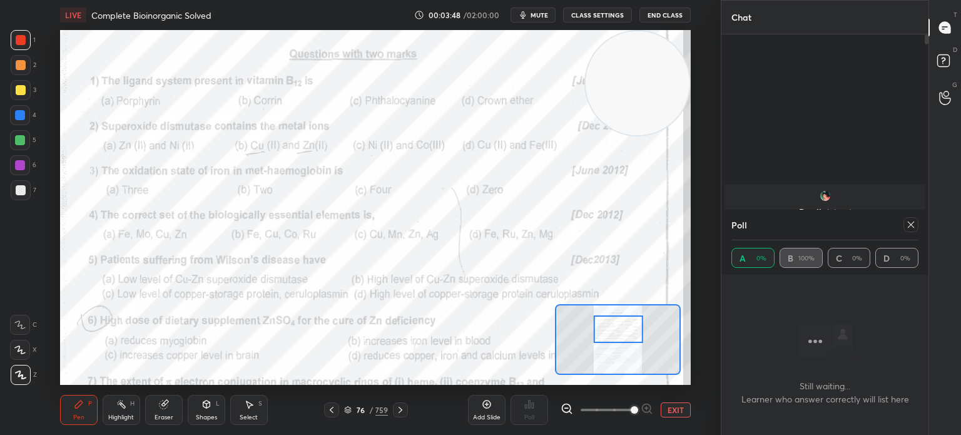
click at [914, 227] on icon at bounding box center [911, 225] width 10 height 10
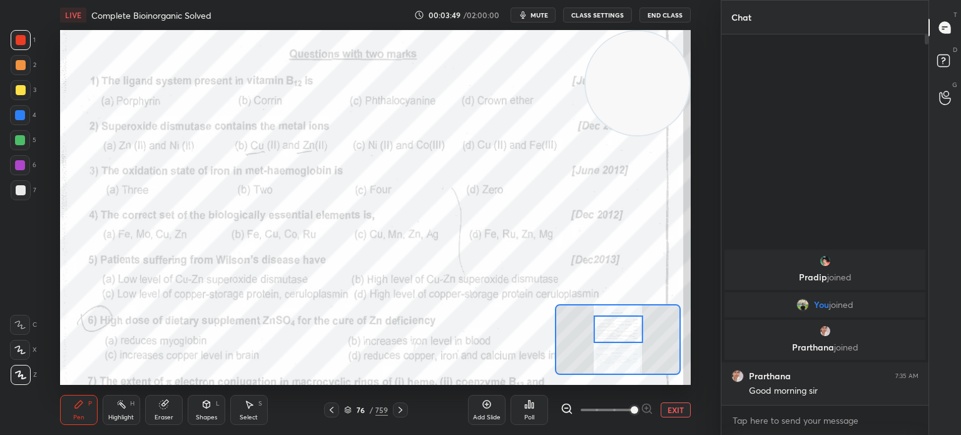
scroll to position [263, 203]
click at [532, 405] on icon at bounding box center [533, 405] width 2 height 6
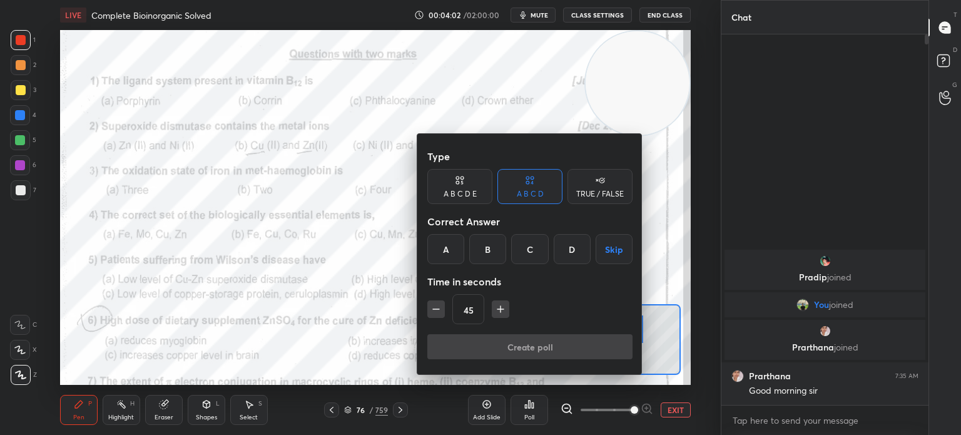
click at [448, 257] on div "A" at bounding box center [445, 249] width 37 height 30
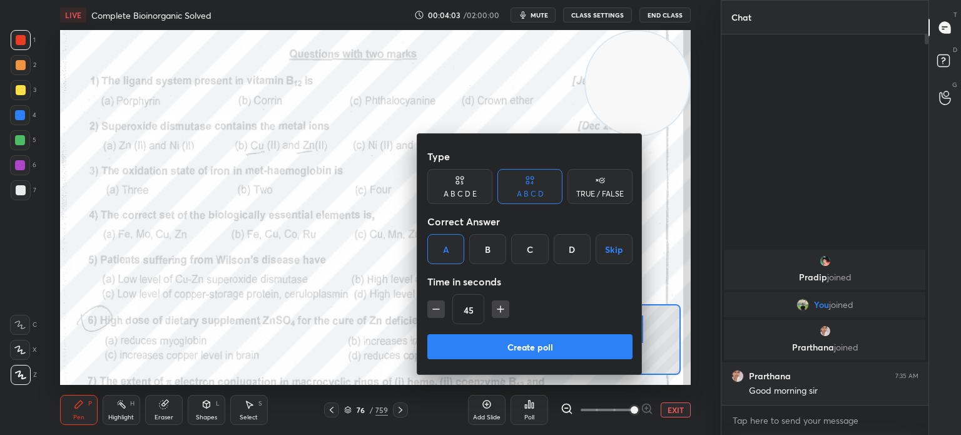
click at [499, 356] on button "Create poll" at bounding box center [529, 346] width 205 height 25
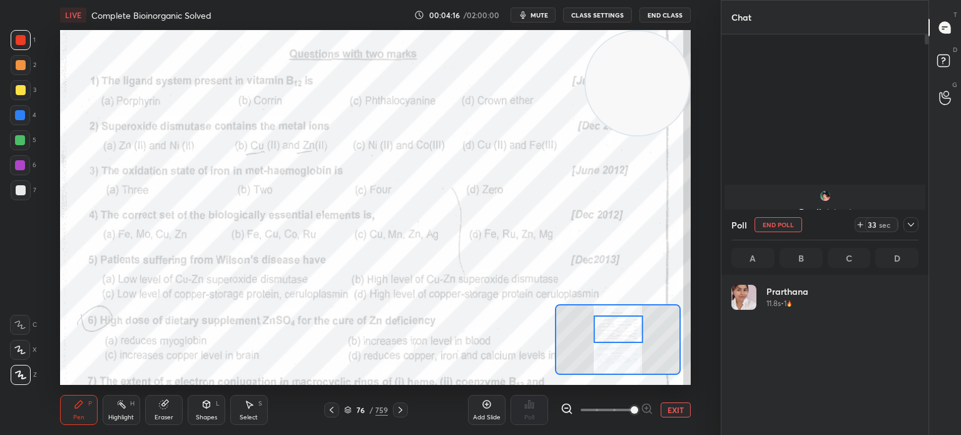
scroll to position [146, 183]
click at [26, 116] on div at bounding box center [20, 115] width 20 height 20
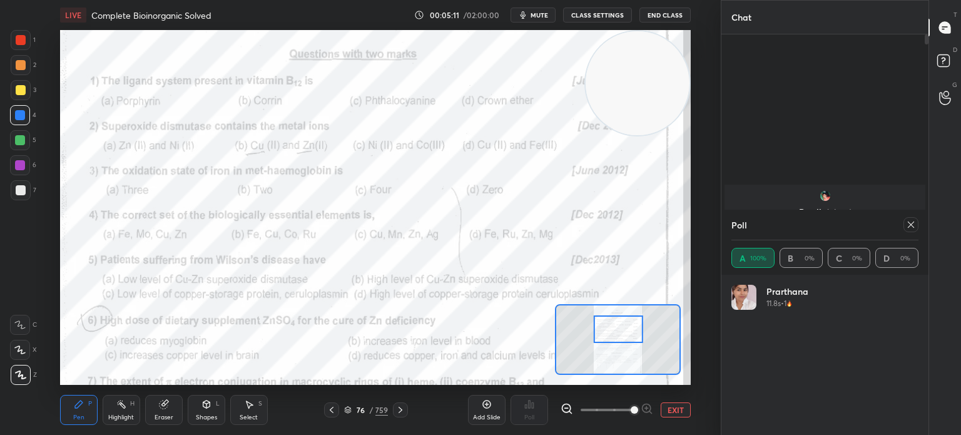
click at [909, 228] on icon at bounding box center [911, 225] width 10 height 10
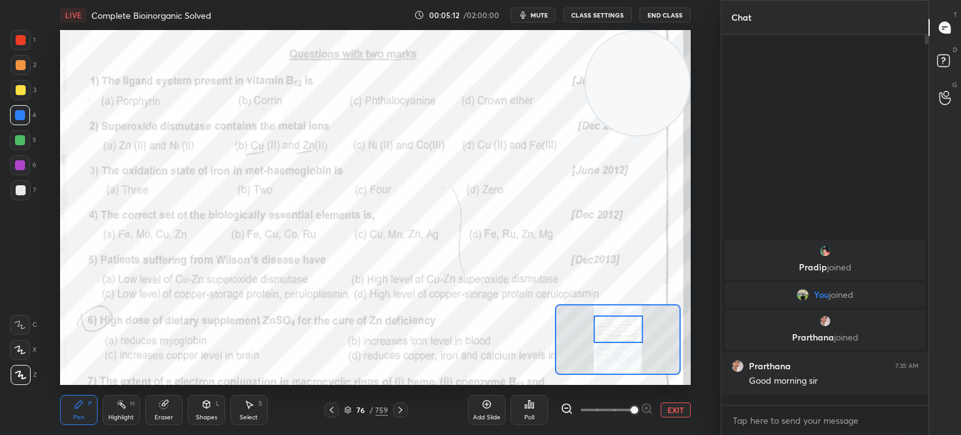
scroll to position [261, 203]
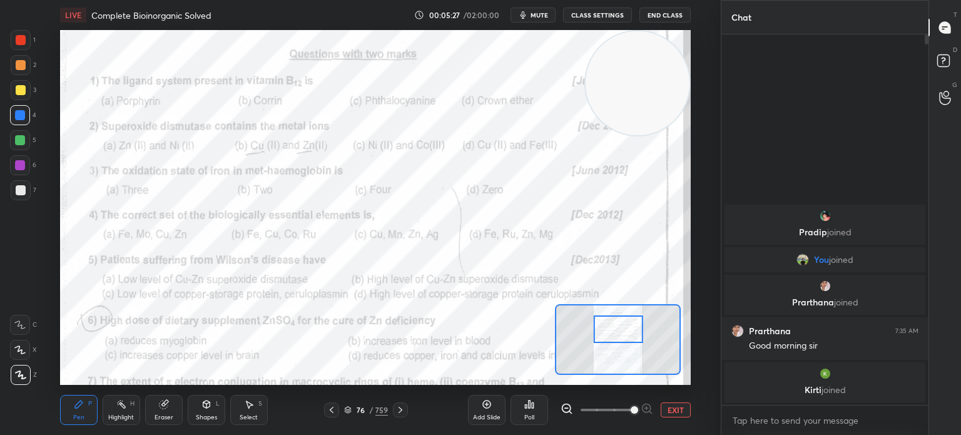
click at [537, 413] on div "Poll" at bounding box center [530, 410] width 38 height 30
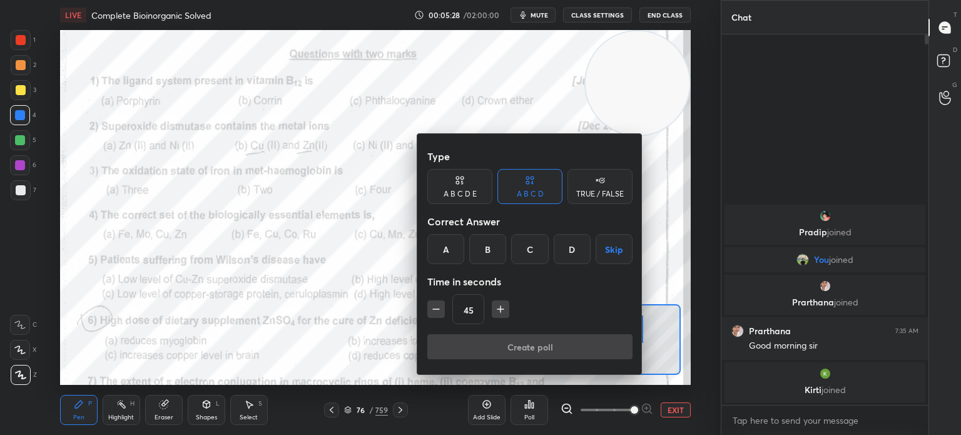
click at [528, 247] on div "C" at bounding box center [529, 249] width 37 height 30
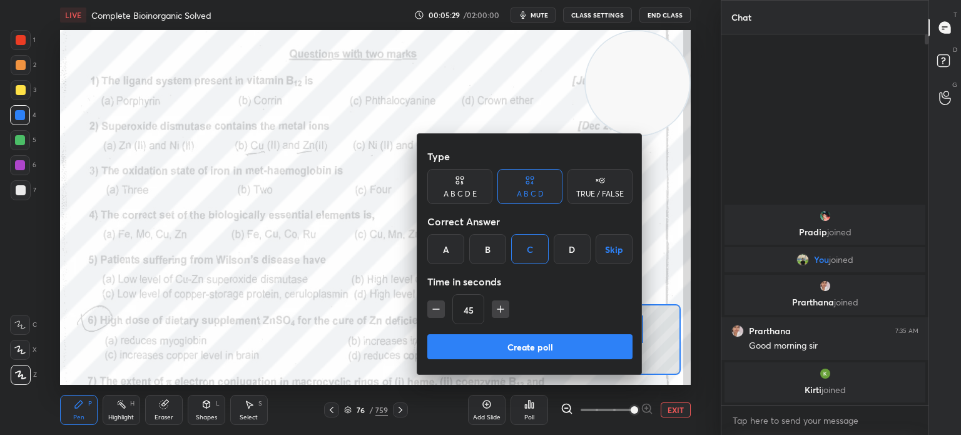
click at [504, 345] on button "Create poll" at bounding box center [529, 346] width 205 height 25
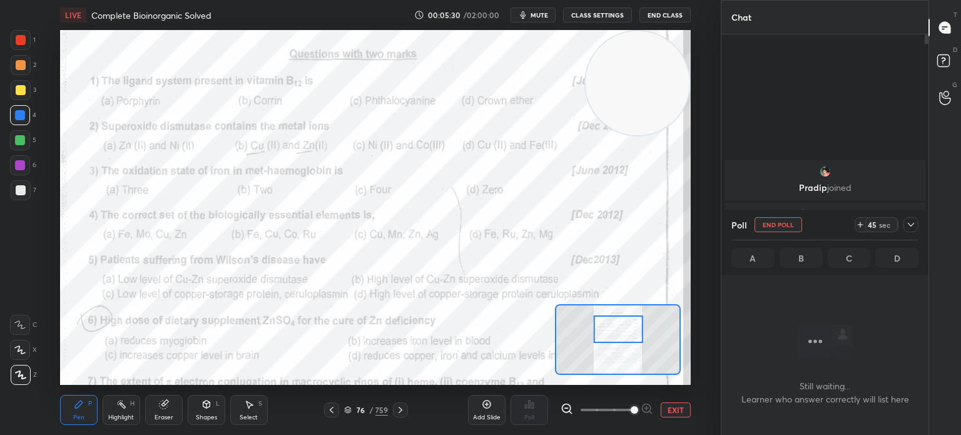
scroll to position [198, 203]
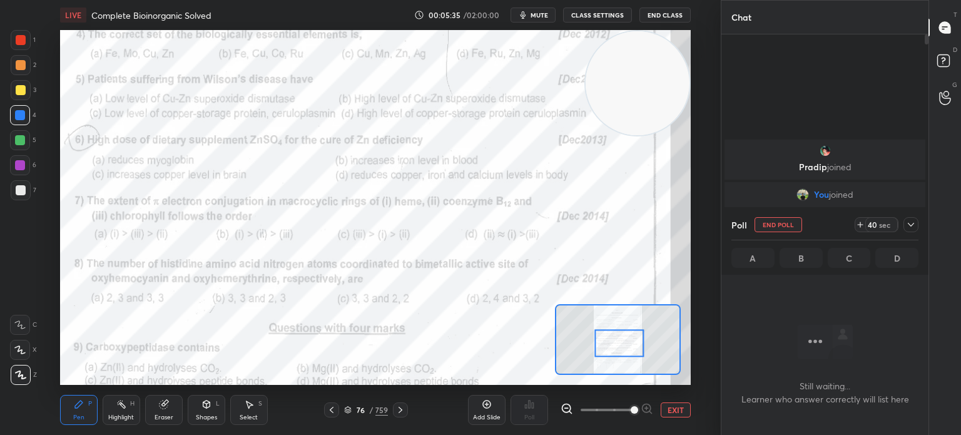
click at [916, 227] on div at bounding box center [911, 224] width 15 height 15
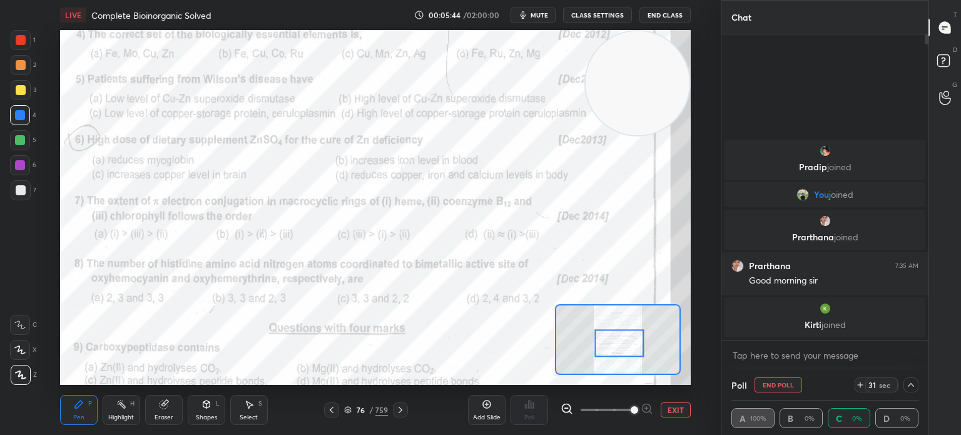
scroll to position [0, 4]
click at [905, 384] on div at bounding box center [911, 384] width 15 height 15
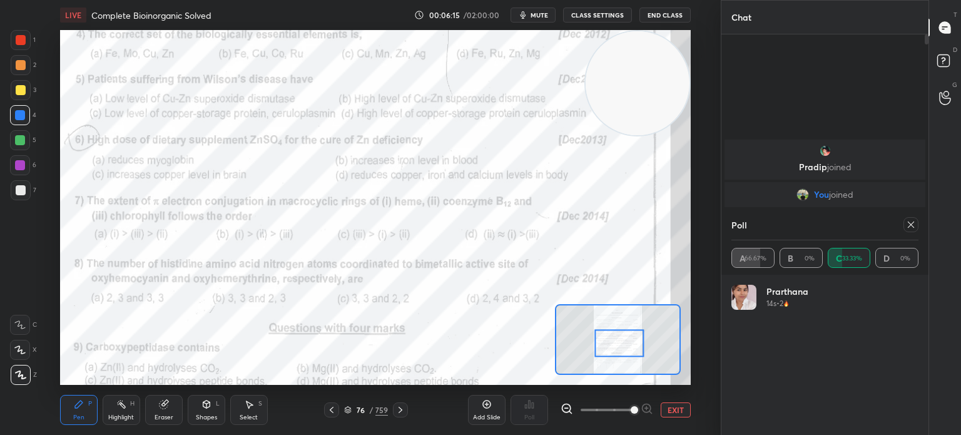
click at [25, 49] on div at bounding box center [21, 40] width 20 height 20
click at [23, 52] on div "1" at bounding box center [23, 42] width 25 height 25
click at [916, 226] on div at bounding box center [911, 224] width 15 height 15
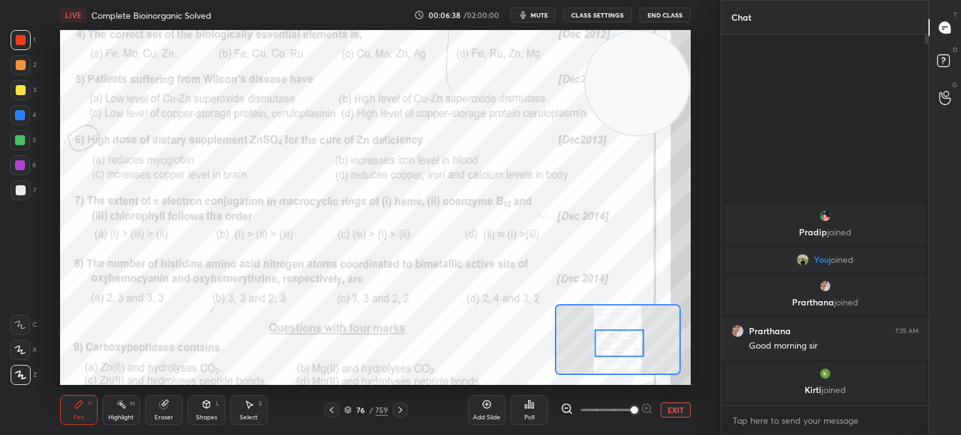
scroll to position [4, 4]
click at [531, 412] on div "Poll" at bounding box center [530, 410] width 38 height 30
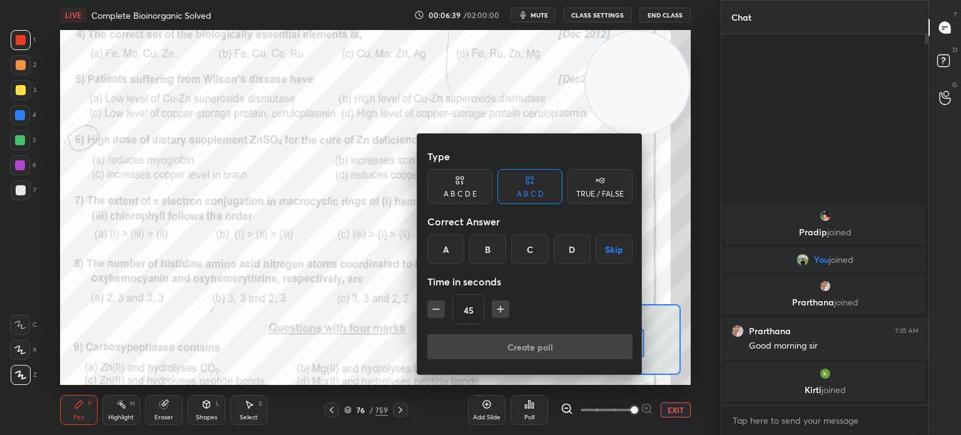
click at [571, 247] on div "D" at bounding box center [572, 249] width 37 height 30
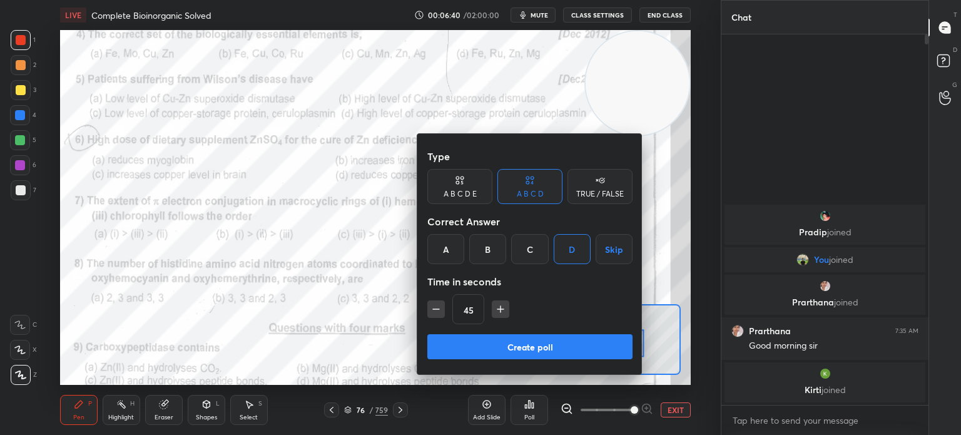
click at [490, 317] on div "45" at bounding box center [529, 309] width 205 height 30
click at [499, 345] on button "Create poll" at bounding box center [529, 346] width 205 height 25
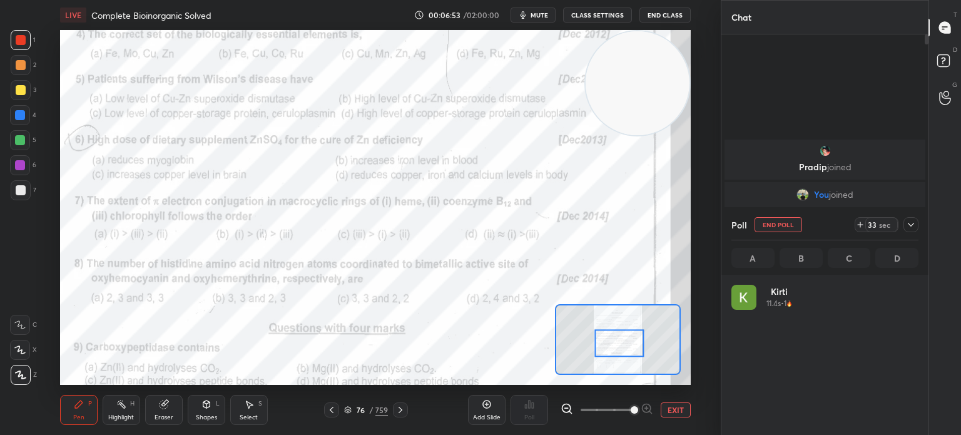
scroll to position [4, 4]
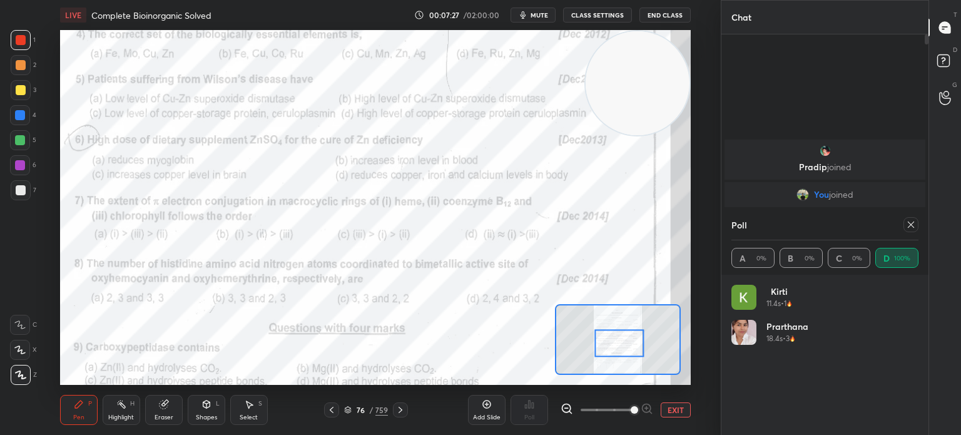
click at [910, 224] on icon at bounding box center [911, 225] width 6 height 6
type textarea "x"
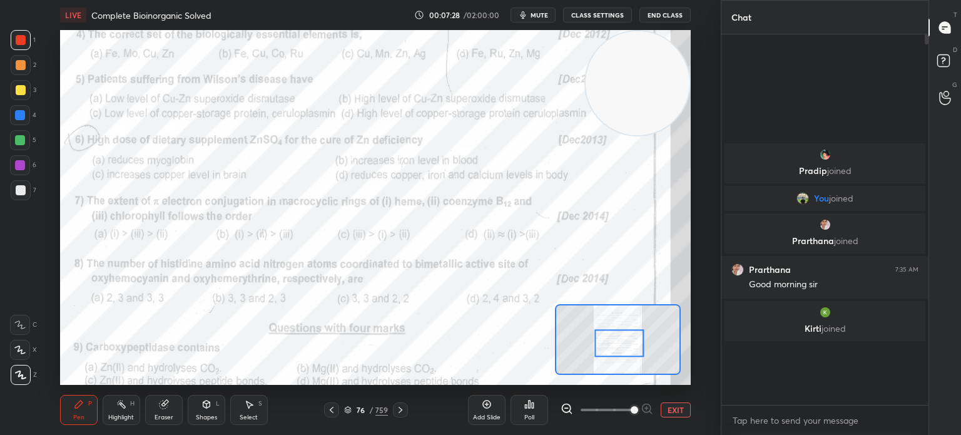
scroll to position [4, 4]
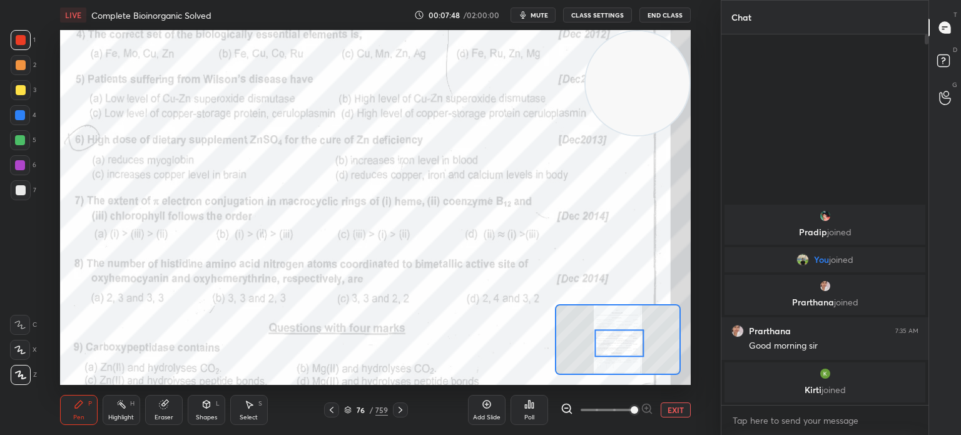
click at [536, 412] on div "Poll" at bounding box center [530, 410] width 38 height 30
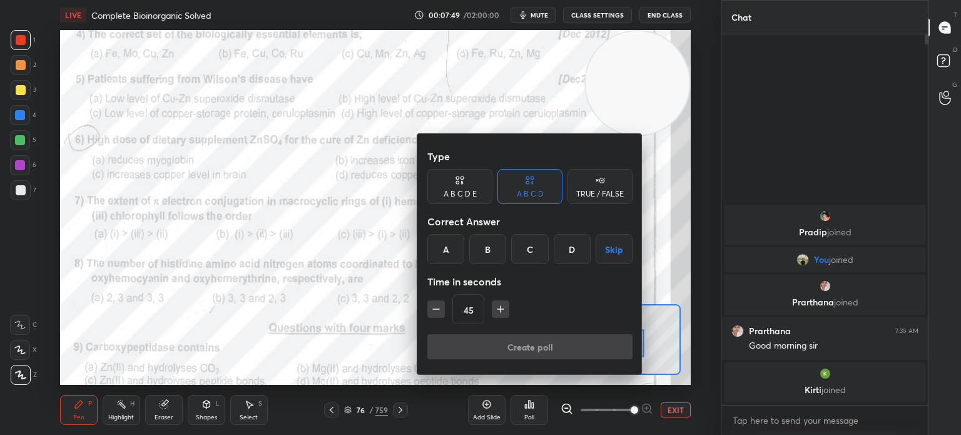
click at [442, 248] on div "A" at bounding box center [445, 249] width 37 height 30
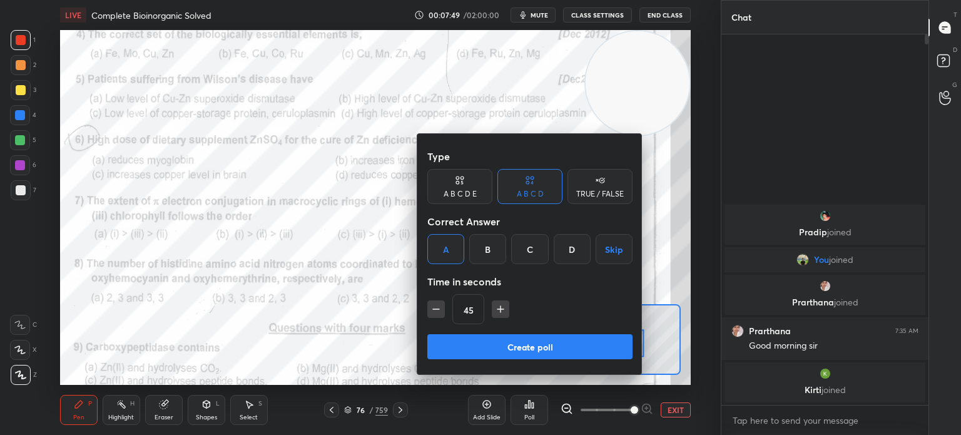
click at [506, 307] on icon "button" at bounding box center [500, 309] width 13 height 13
type input "60"
click at [501, 346] on button "Create poll" at bounding box center [529, 346] width 205 height 25
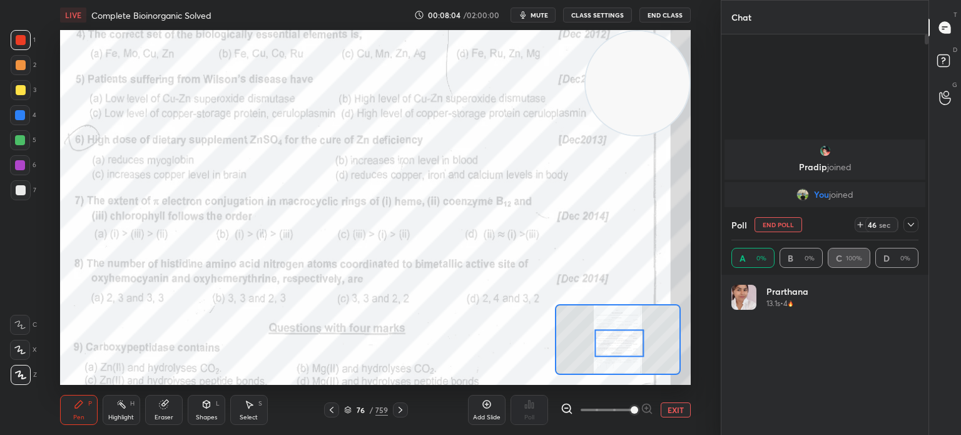
scroll to position [146, 183]
click at [25, 120] on div at bounding box center [20, 115] width 20 height 20
click at [25, 122] on div at bounding box center [20, 115] width 20 height 20
click at [23, 167] on div at bounding box center [20, 165] width 10 height 10
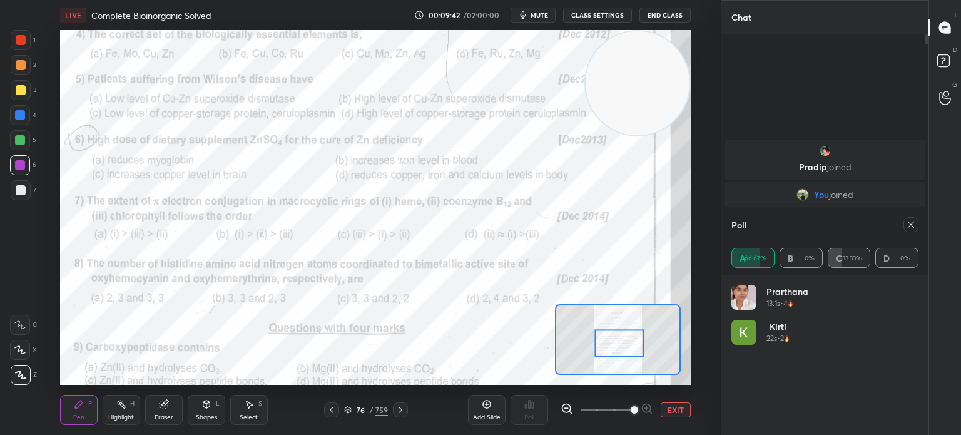
click at [23, 39] on div at bounding box center [21, 40] width 10 height 10
click at [23, 40] on div at bounding box center [21, 40] width 10 height 10
click at [909, 228] on icon at bounding box center [911, 225] width 10 height 10
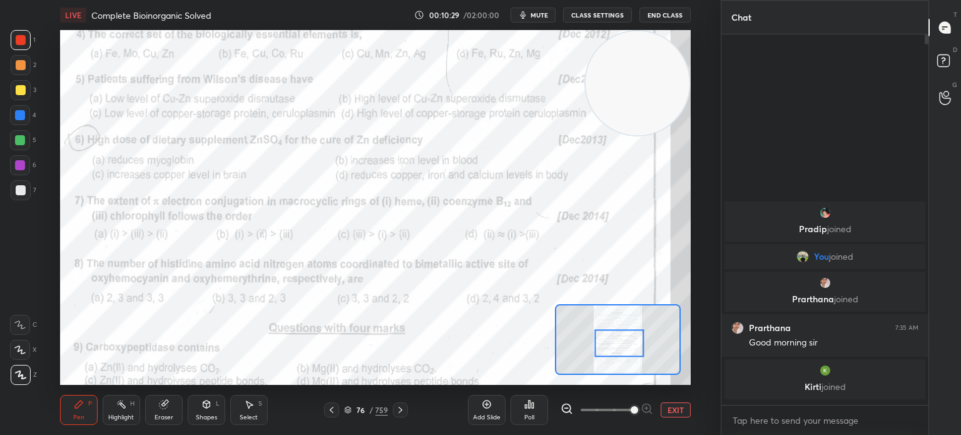
scroll to position [367, 203]
click at [534, 412] on div "Poll" at bounding box center [530, 410] width 38 height 30
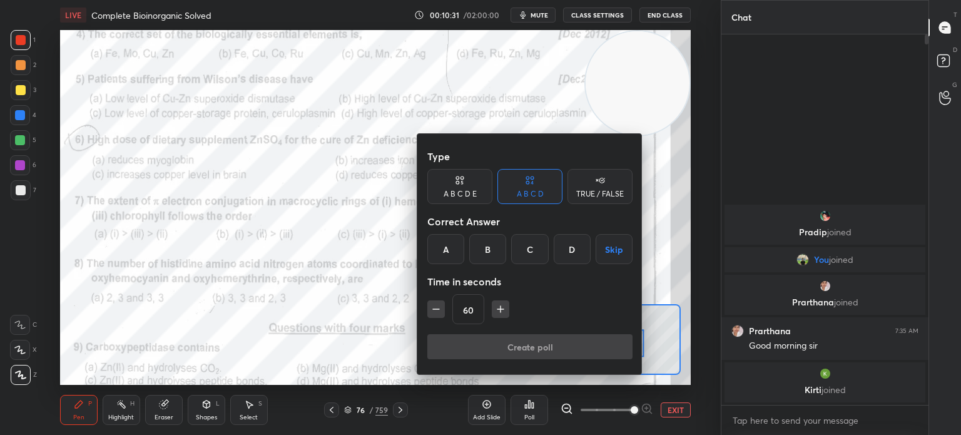
click at [481, 258] on div "B" at bounding box center [487, 249] width 37 height 30
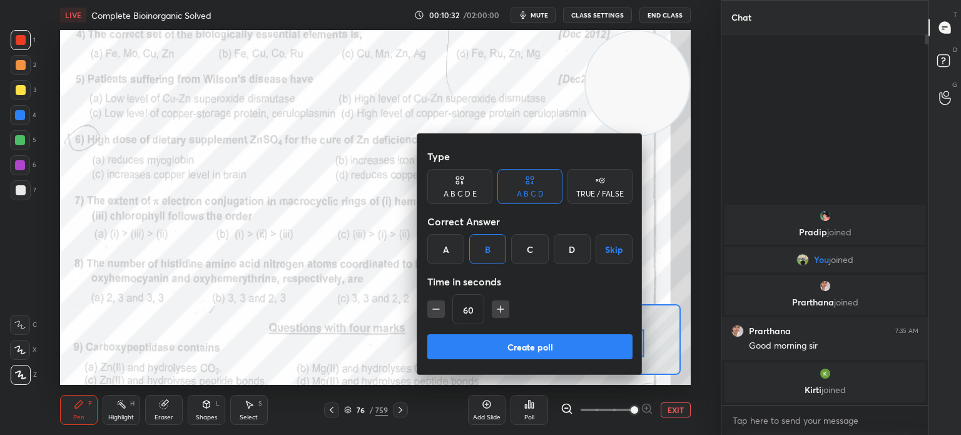
click at [494, 340] on button "Create poll" at bounding box center [529, 346] width 205 height 25
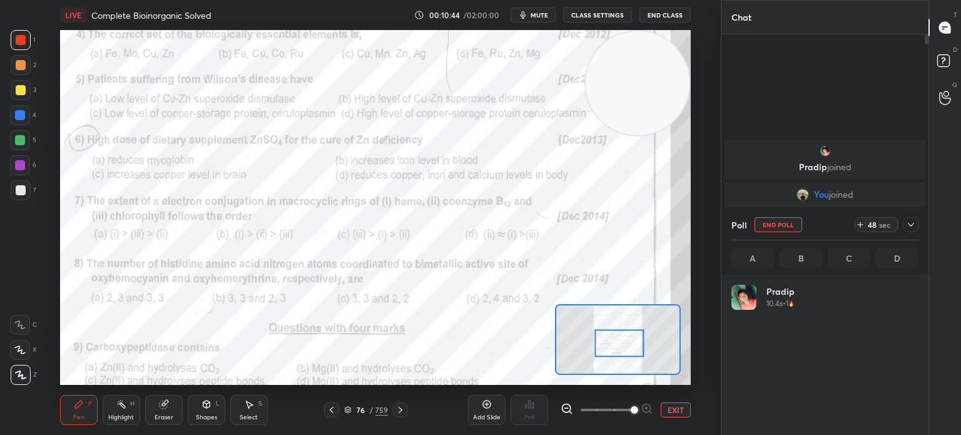
scroll to position [146, 183]
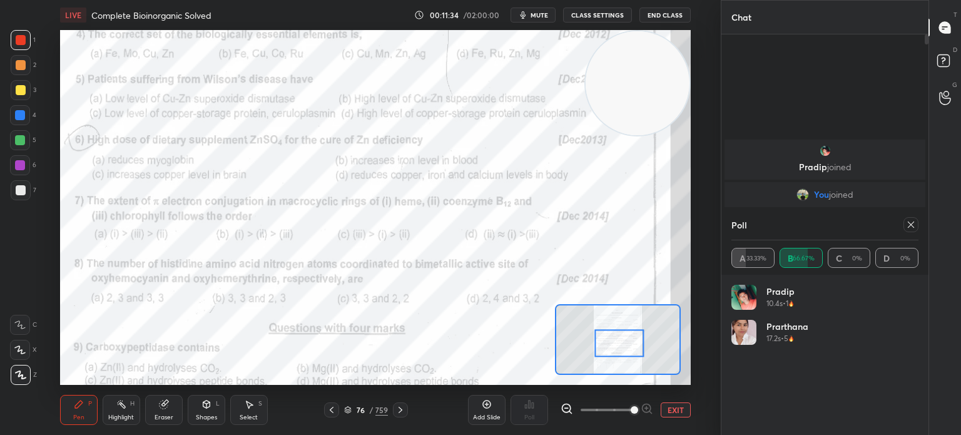
click at [908, 225] on icon at bounding box center [911, 225] width 10 height 10
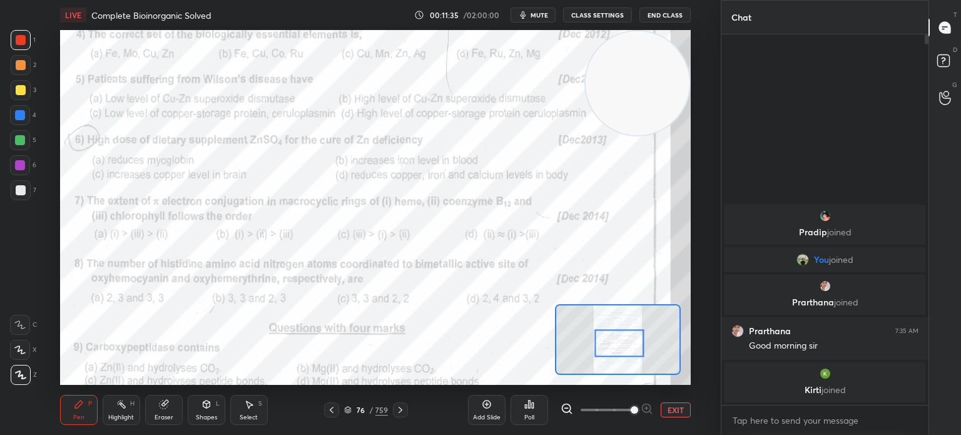
scroll to position [263, 203]
click at [488, 405] on icon at bounding box center [487, 404] width 4 height 4
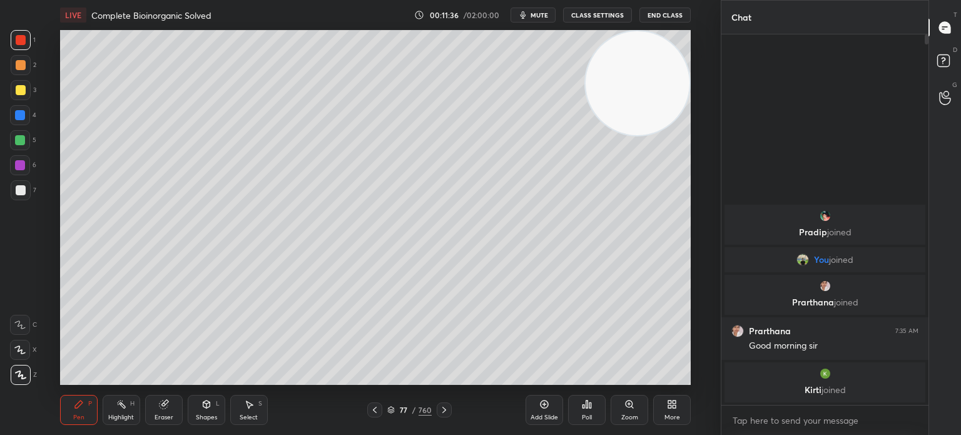
click at [13, 84] on div at bounding box center [21, 90] width 20 height 20
click at [18, 91] on div at bounding box center [21, 90] width 10 height 10
click at [24, 369] on div at bounding box center [21, 375] width 20 height 20
click at [118, 410] on div "Highlight H" at bounding box center [122, 410] width 38 height 30
click at [360, 402] on div "77 / 760" at bounding box center [409, 409] width 233 height 15
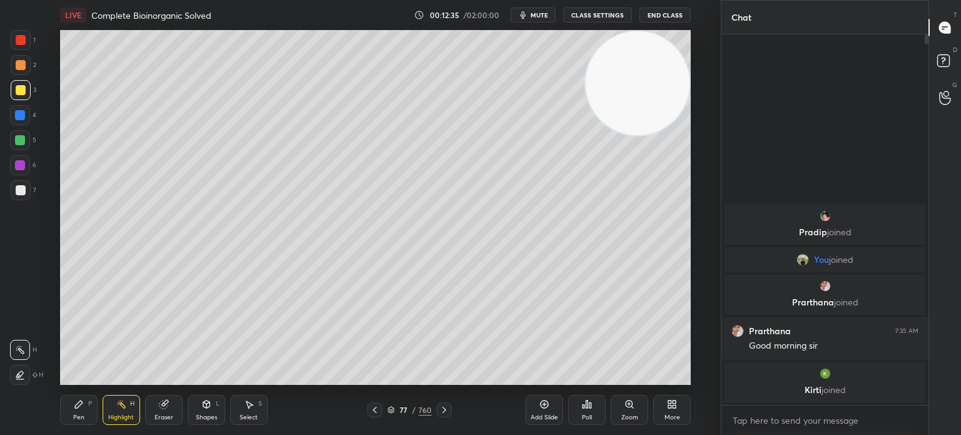
click at [369, 407] on div at bounding box center [374, 409] width 15 height 15
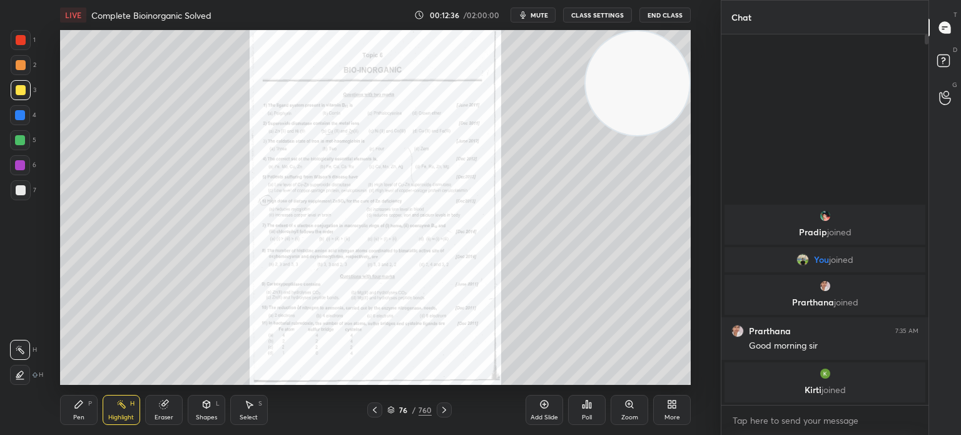
click at [636, 408] on div "Zoom" at bounding box center [630, 410] width 38 height 30
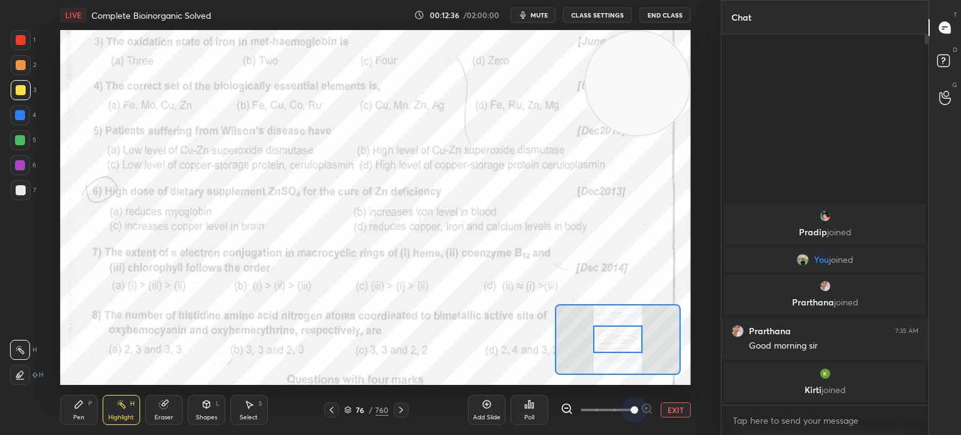
click at [631, 411] on span at bounding box center [635, 410] width 8 height 8
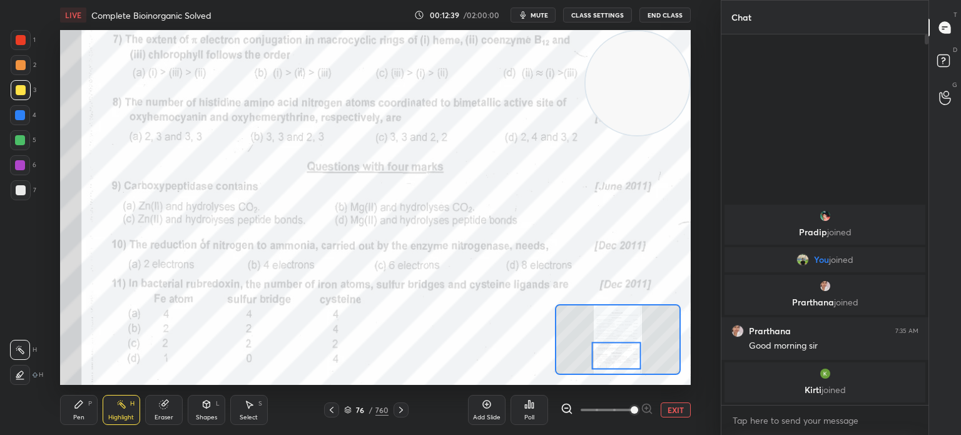
click at [83, 411] on div "Pen P" at bounding box center [79, 410] width 38 height 30
click at [84, 409] on div "Pen P" at bounding box center [79, 410] width 38 height 30
click at [23, 45] on div at bounding box center [21, 40] width 20 height 20
click at [16, 43] on div at bounding box center [21, 40] width 10 height 10
click at [531, 406] on icon at bounding box center [529, 404] width 10 height 10
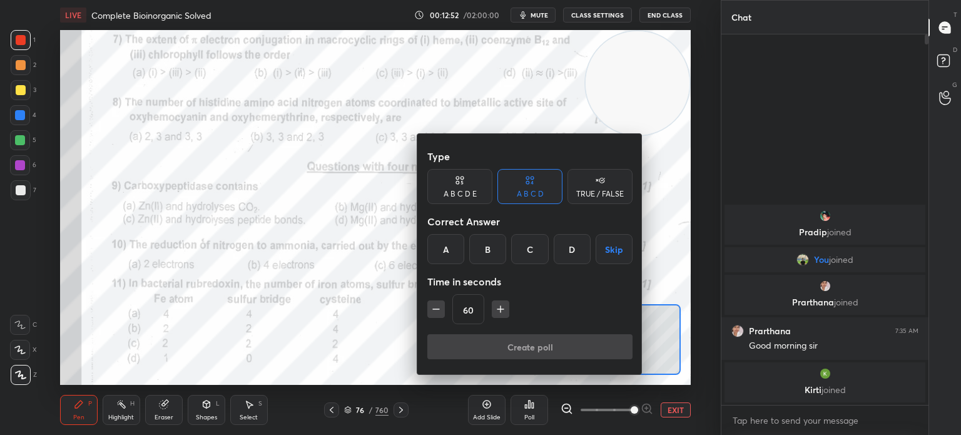
click at [526, 243] on div "C" at bounding box center [529, 249] width 37 height 30
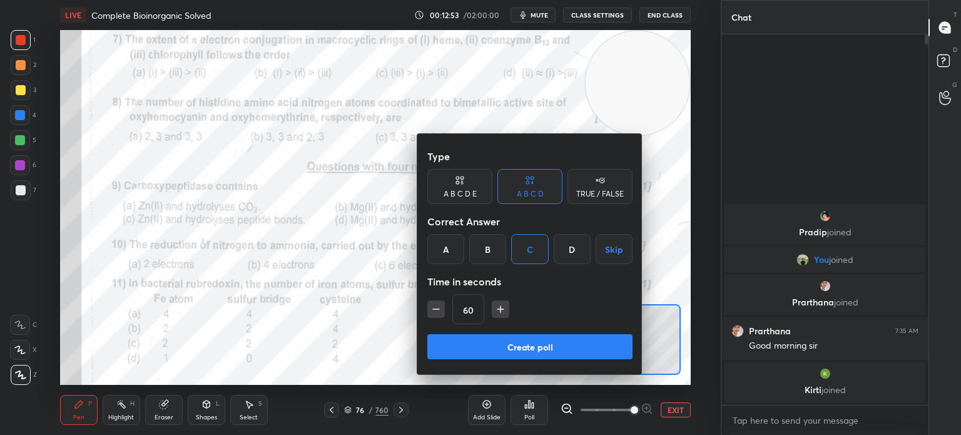
click at [502, 339] on button "Create poll" at bounding box center [529, 346] width 205 height 25
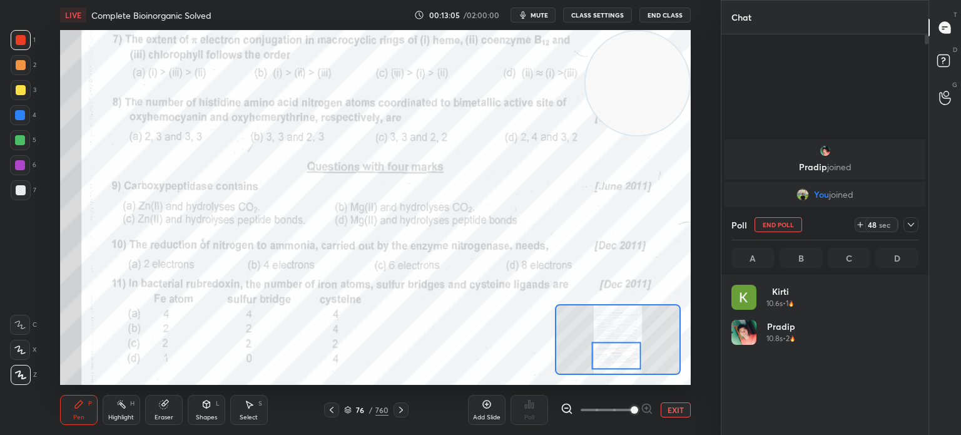
scroll to position [146, 183]
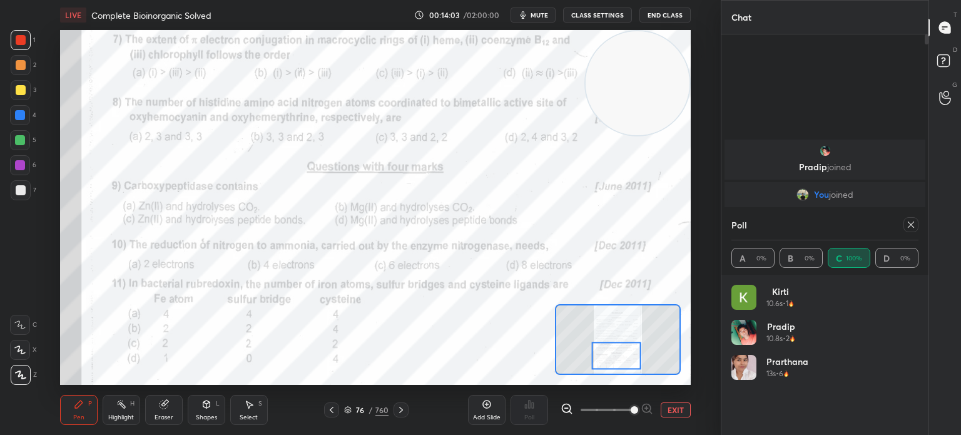
click at [913, 220] on div at bounding box center [911, 224] width 15 height 15
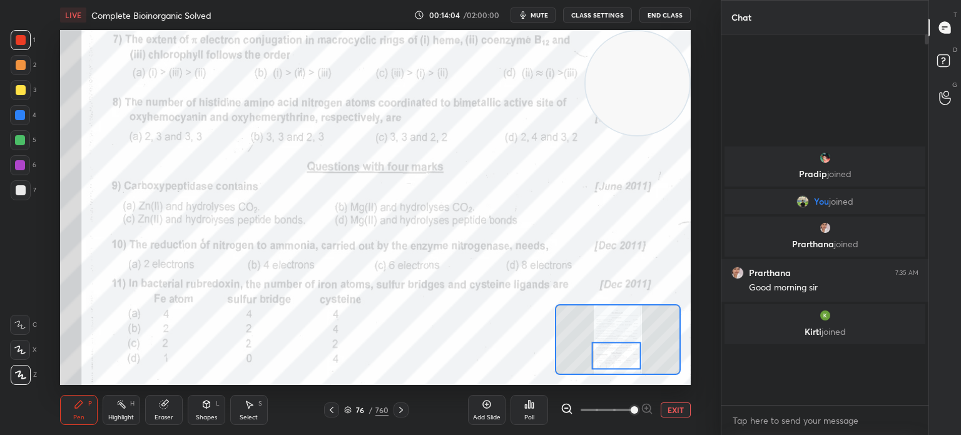
scroll to position [1, 4]
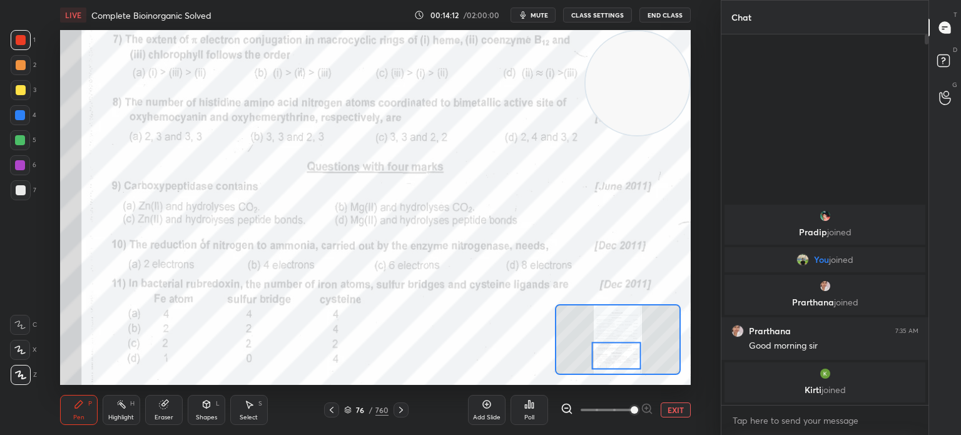
click at [534, 415] on div "Poll" at bounding box center [529, 417] width 10 height 6
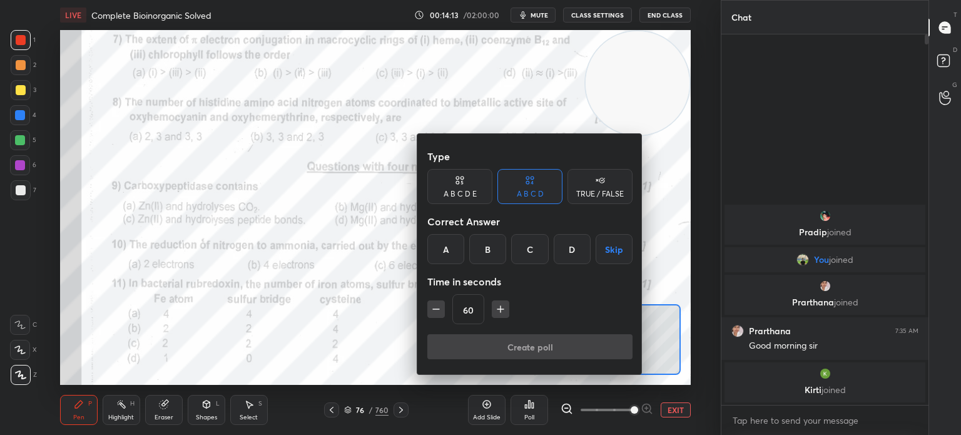
click at [362, 343] on div at bounding box center [480, 217] width 961 height 435
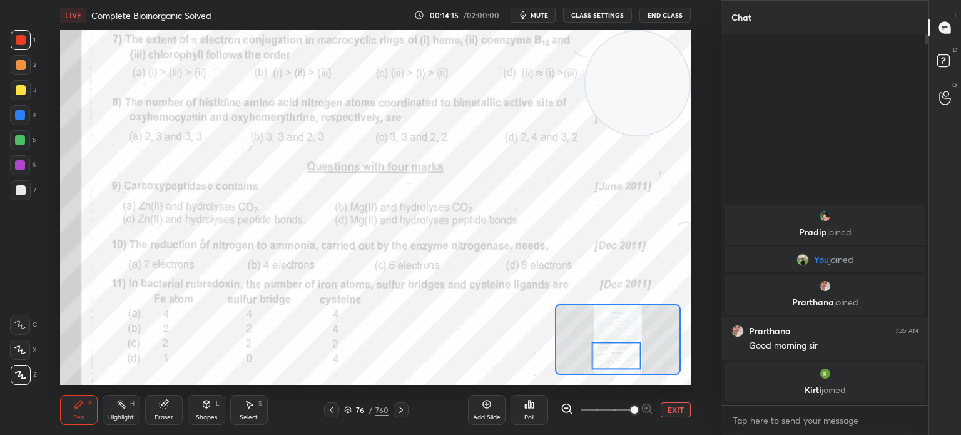
click at [538, 412] on div "Poll" at bounding box center [530, 410] width 38 height 30
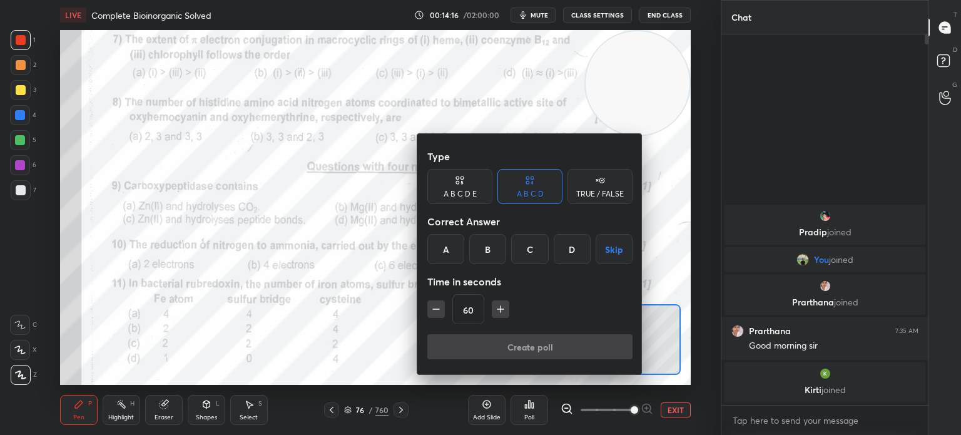
click at [562, 247] on div "D" at bounding box center [572, 249] width 37 height 30
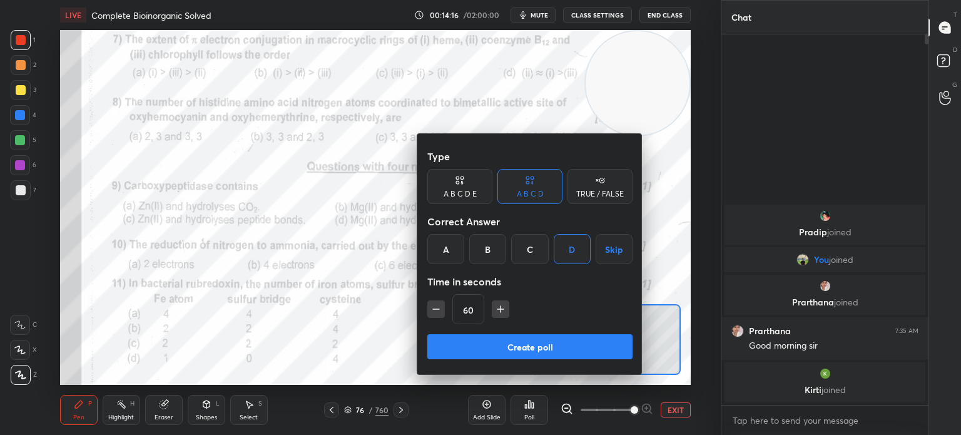
click at [510, 344] on button "Create poll" at bounding box center [529, 346] width 205 height 25
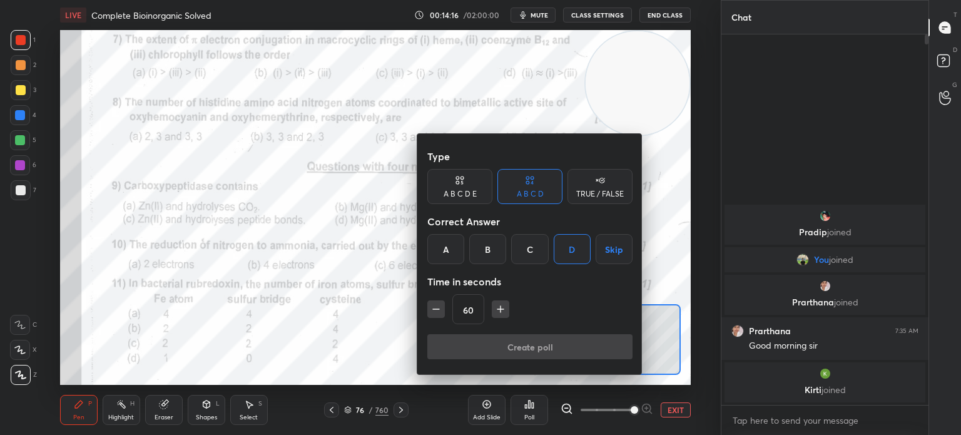
type textarea "x"
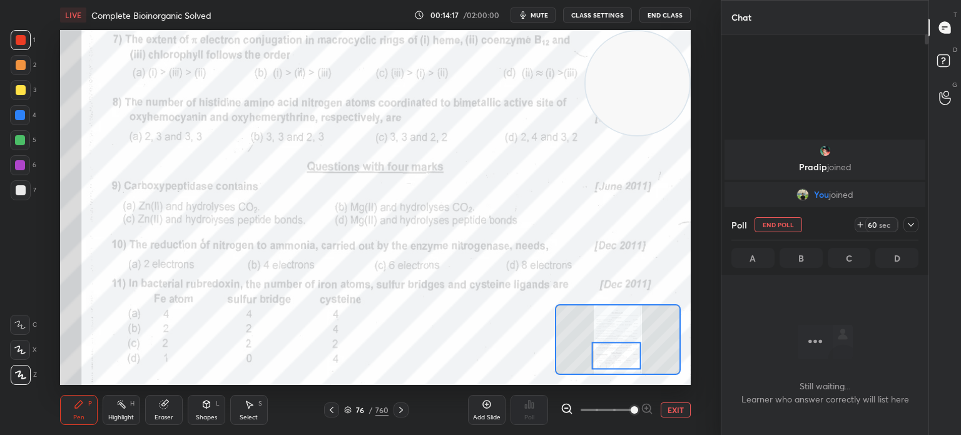
scroll to position [4, 4]
click at [25, 350] on icon at bounding box center [19, 349] width 11 height 9
click at [26, 349] on div at bounding box center [20, 350] width 20 height 20
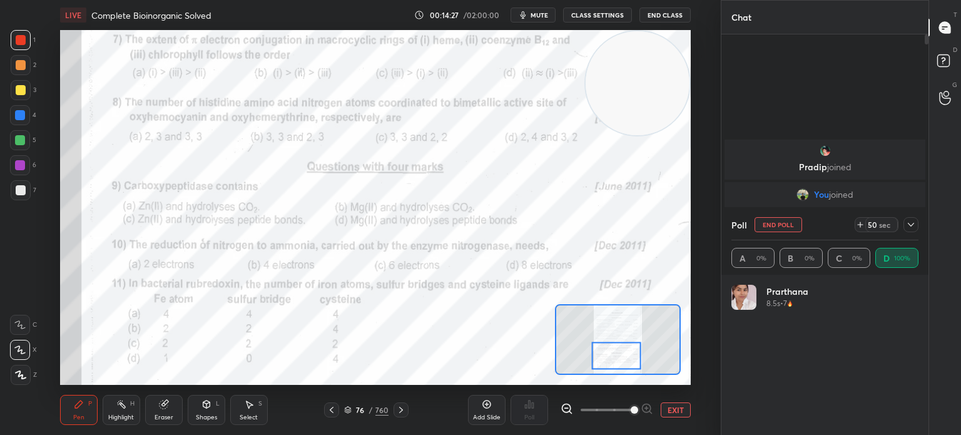
scroll to position [146, 183]
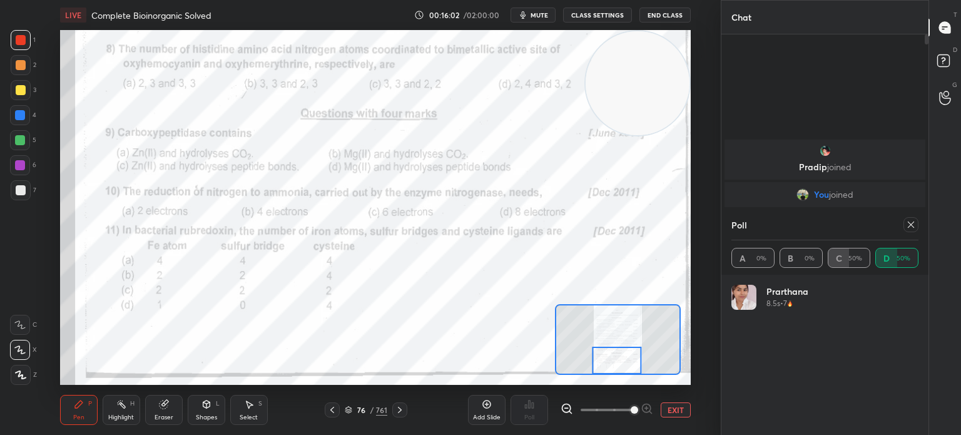
click at [915, 221] on icon at bounding box center [911, 225] width 10 height 10
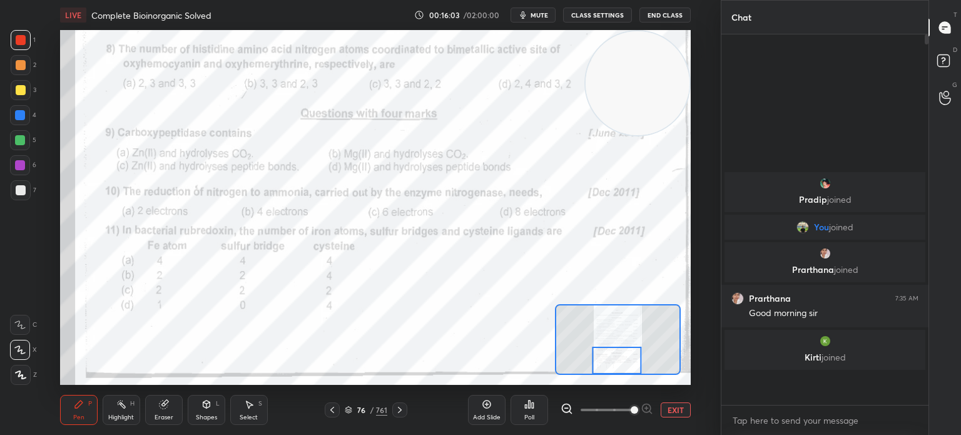
scroll to position [0, 0]
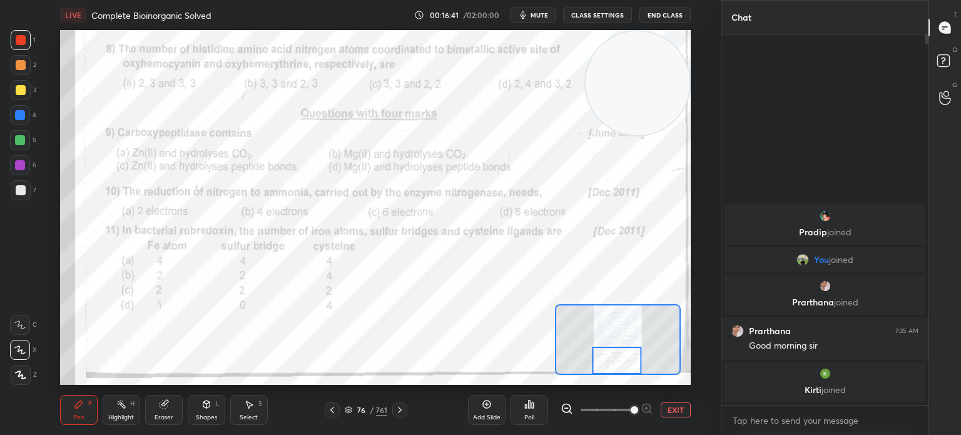
click at [401, 409] on icon at bounding box center [400, 410] width 10 height 10
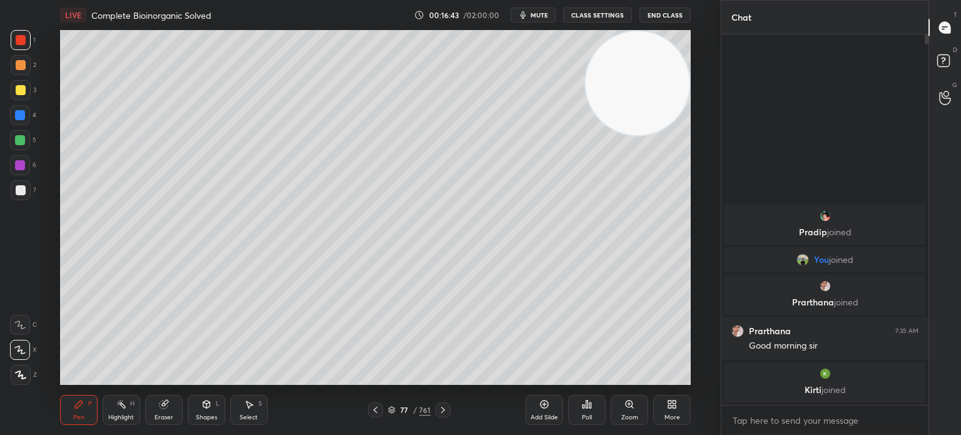
click at [443, 408] on icon at bounding box center [443, 410] width 10 height 10
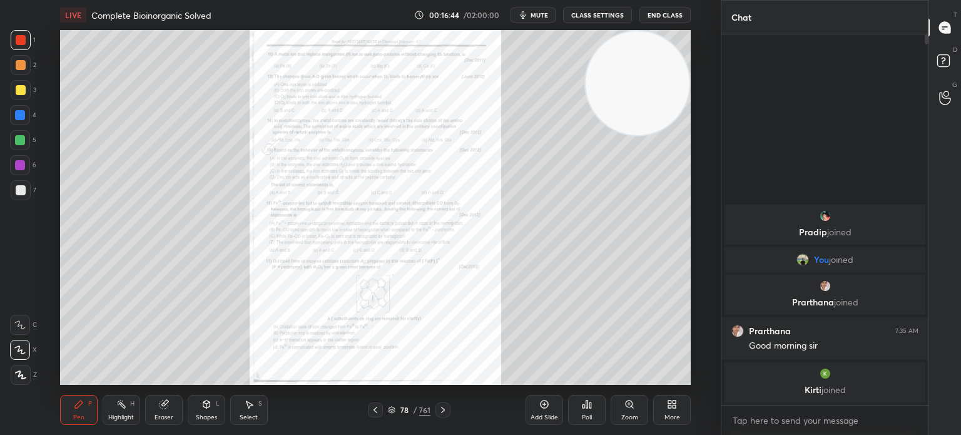
click at [627, 414] on div "Zoom" at bounding box center [629, 417] width 17 height 6
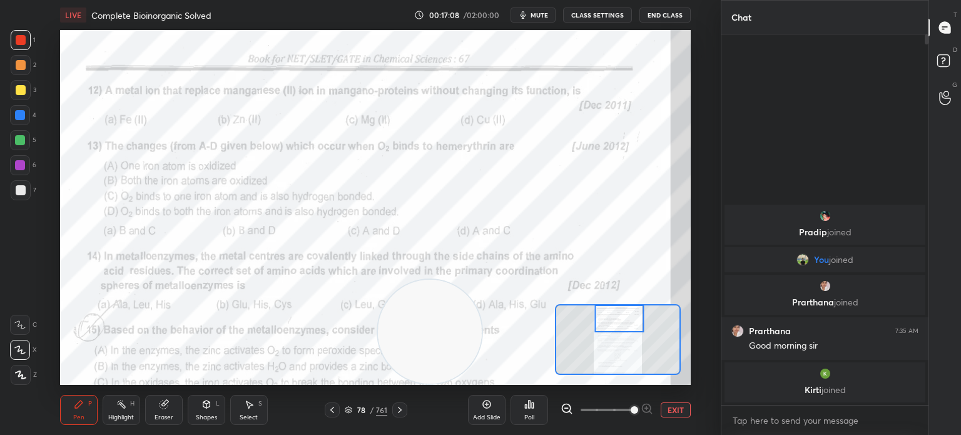
click at [533, 415] on div "Poll" at bounding box center [529, 417] width 10 height 6
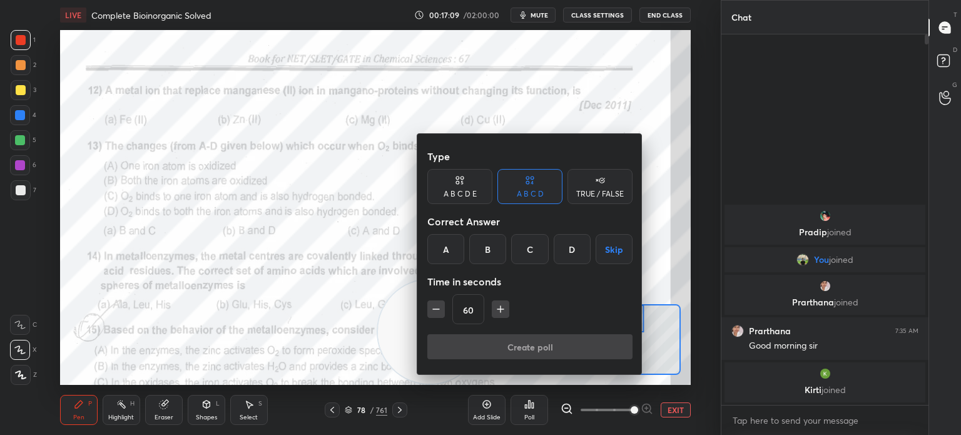
click at [537, 243] on div "C" at bounding box center [529, 249] width 37 height 30
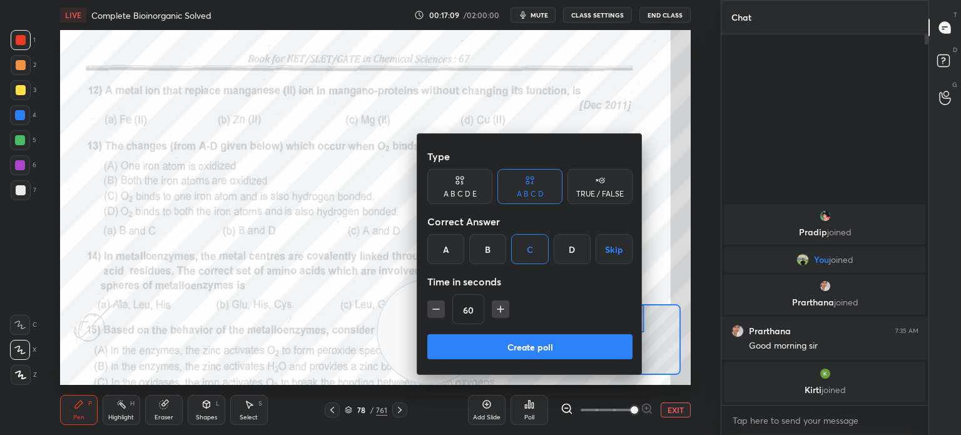
click at [519, 349] on button "Create poll" at bounding box center [529, 346] width 205 height 25
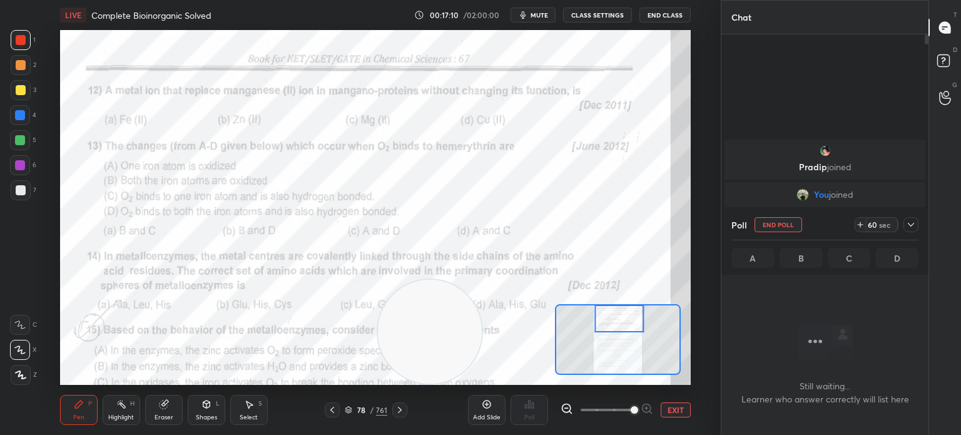
scroll to position [3, 4]
click at [909, 217] on div at bounding box center [911, 224] width 15 height 15
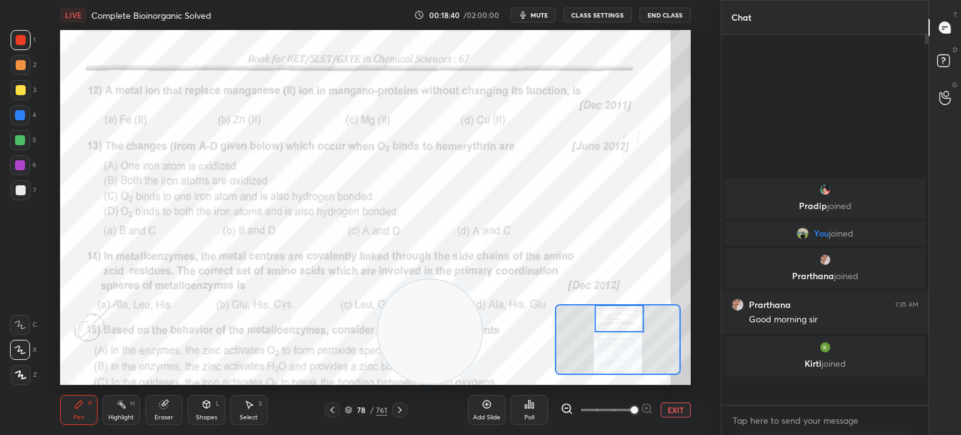
scroll to position [263, 203]
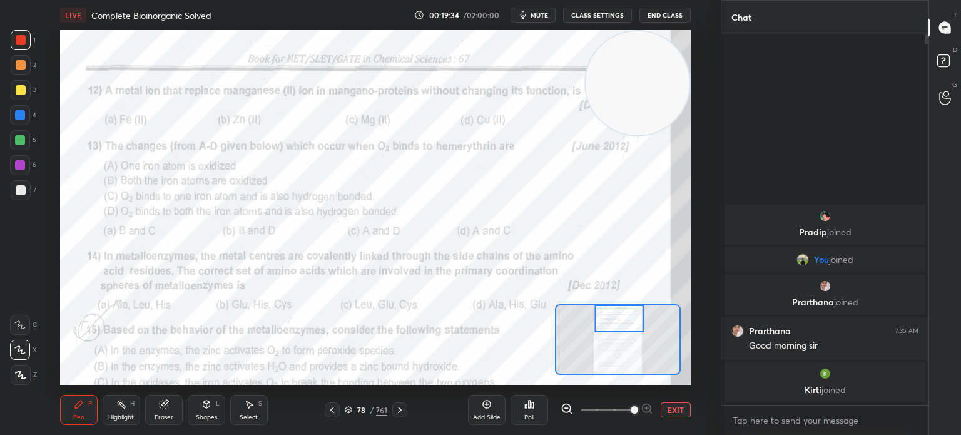
click at [543, 411] on div "Poll" at bounding box center [530, 410] width 38 height 30
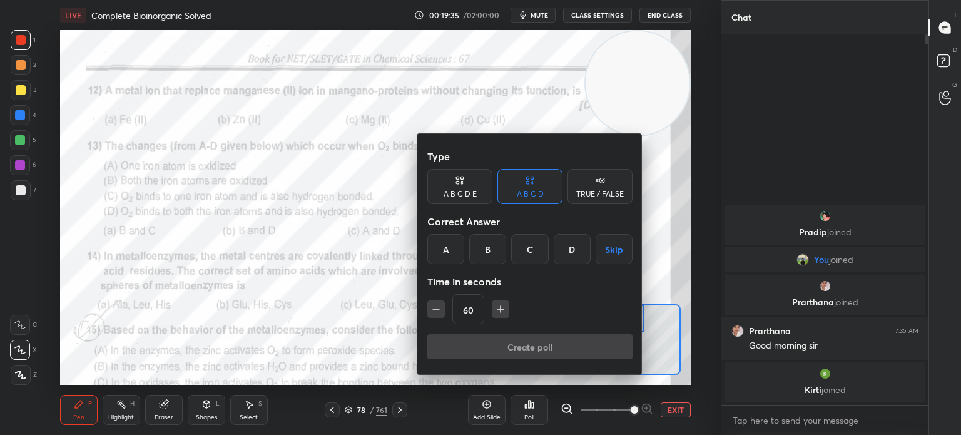
click at [441, 245] on div "A" at bounding box center [445, 249] width 37 height 30
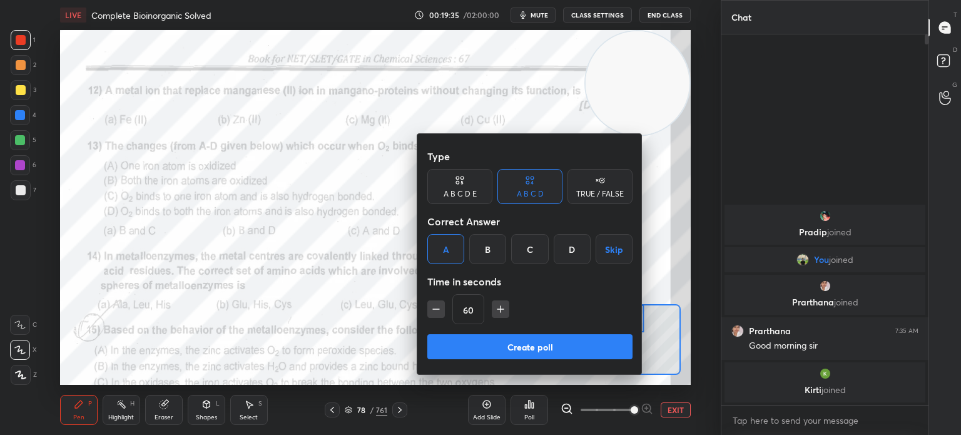
click at [493, 345] on button "Create poll" at bounding box center [529, 346] width 205 height 25
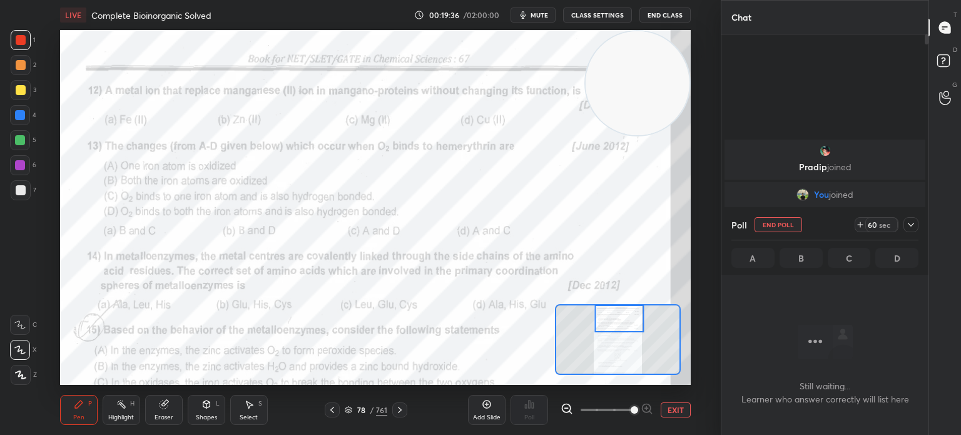
scroll to position [3, 4]
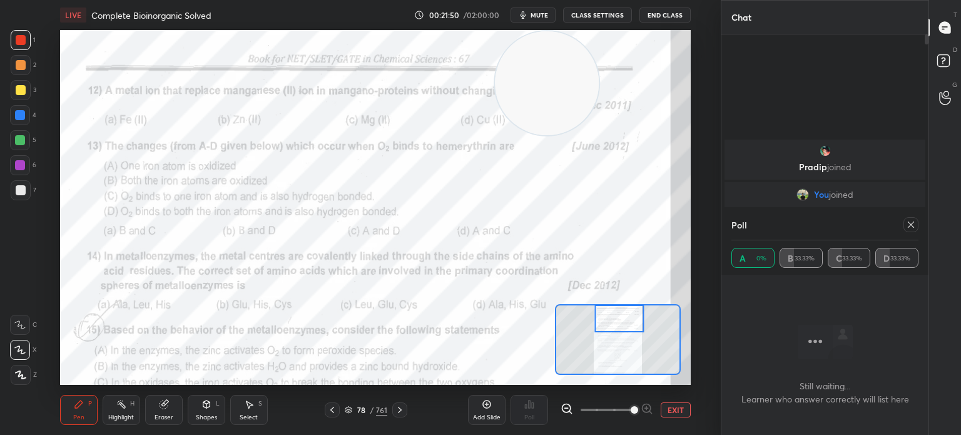
click at [675, 416] on button "EXIT" at bounding box center [676, 409] width 30 height 15
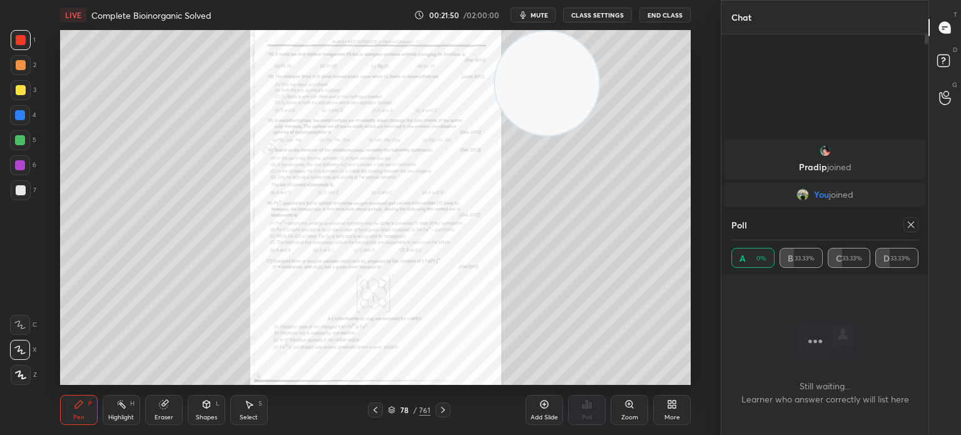
click at [673, 410] on div "More" at bounding box center [672, 410] width 38 height 30
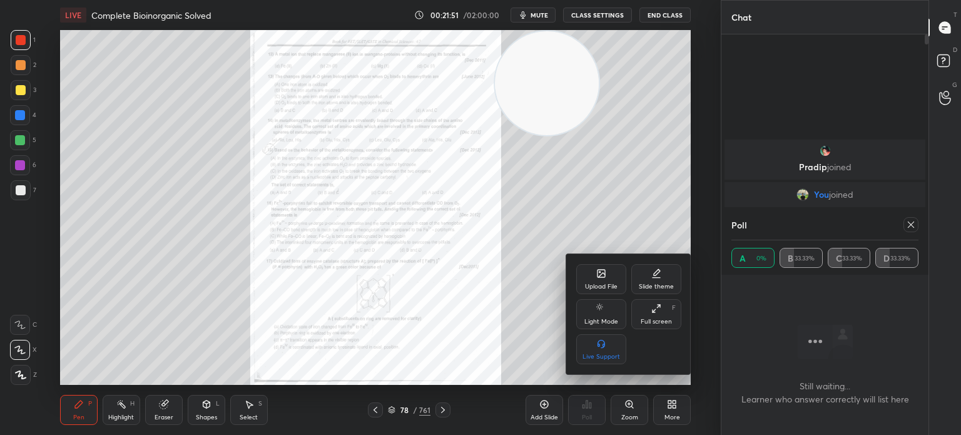
click at [600, 280] on div "Upload File" at bounding box center [601, 279] width 50 height 30
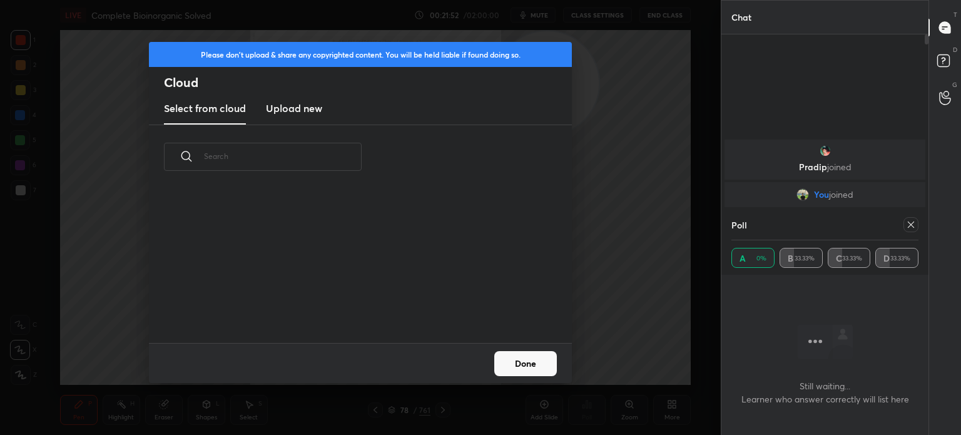
scroll to position [154, 402]
click at [306, 94] on new "Upload new" at bounding box center [294, 108] width 56 height 31
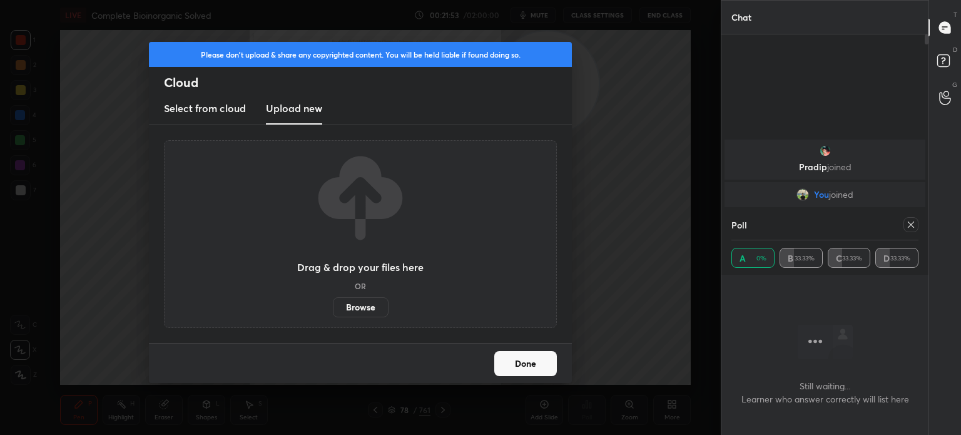
click at [355, 297] on label "Browse" at bounding box center [361, 307] width 56 height 20
click at [333, 297] on input "Browse" at bounding box center [333, 307] width 0 height 20
click at [303, 32] on div "Please don't upload & share any copyrighted content. You will be held liable if…" at bounding box center [360, 217] width 721 height 435
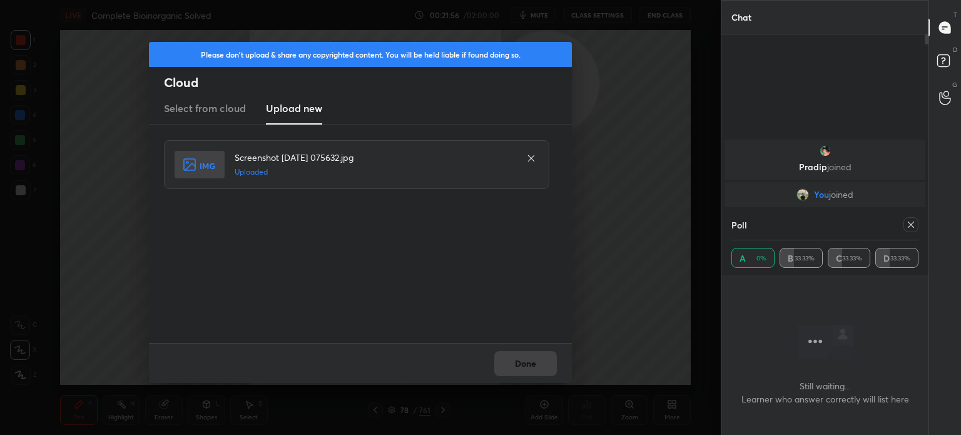
click at [514, 347] on div "Done" at bounding box center [360, 363] width 423 height 40
click at [520, 364] on button "Done" at bounding box center [525, 363] width 63 height 25
click at [523, 367] on button "Done" at bounding box center [525, 363] width 63 height 25
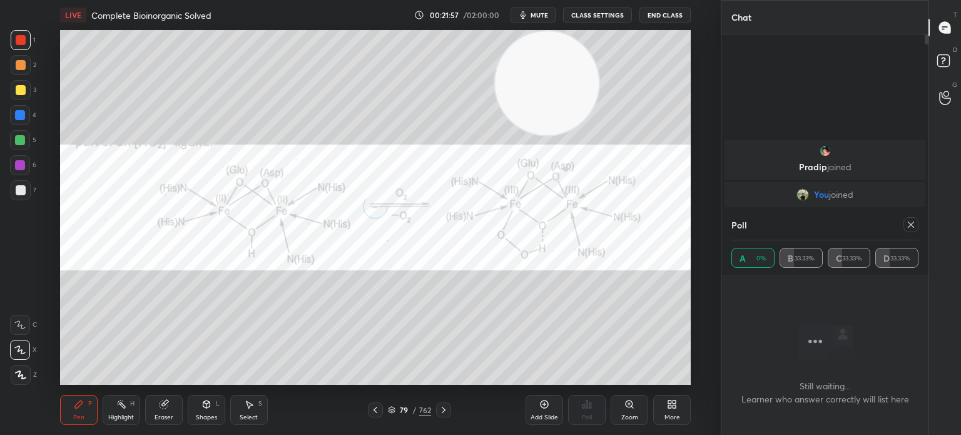
click at [907, 225] on icon at bounding box center [911, 225] width 10 height 10
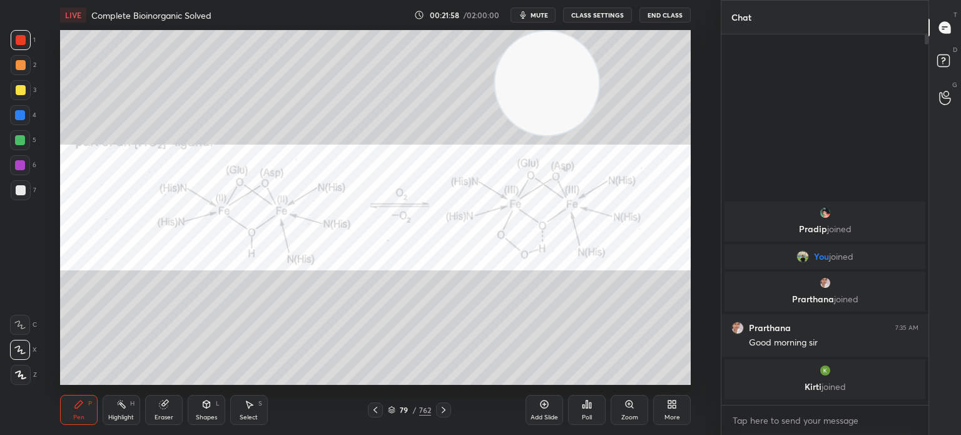
scroll to position [4, 4]
click at [24, 41] on div at bounding box center [21, 40] width 10 height 10
click at [117, 409] on icon at bounding box center [121, 404] width 10 height 10
click at [128, 401] on div "Highlight H" at bounding box center [122, 410] width 38 height 30
click at [46, 413] on div "LIVE Complete Bioinorganic Solved 00:22:15 / 02:00:00 mute CLASS SETTINGS End C…" at bounding box center [375, 217] width 671 height 435
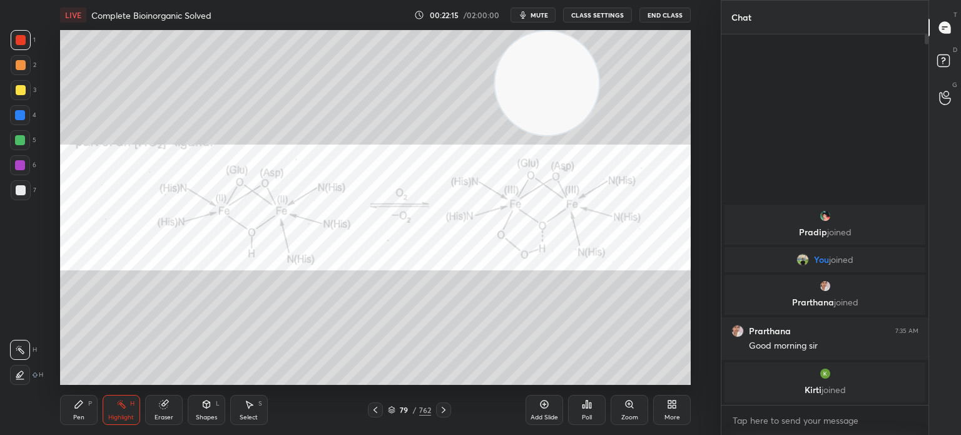
click at [74, 413] on div "Pen P" at bounding box center [79, 410] width 38 height 30
click at [78, 407] on icon at bounding box center [79, 404] width 8 height 8
click at [123, 408] on rect at bounding box center [123, 405] width 6 height 6
click at [126, 405] on div "Highlight H" at bounding box center [122, 410] width 38 height 30
click at [371, 410] on icon at bounding box center [375, 410] width 10 height 10
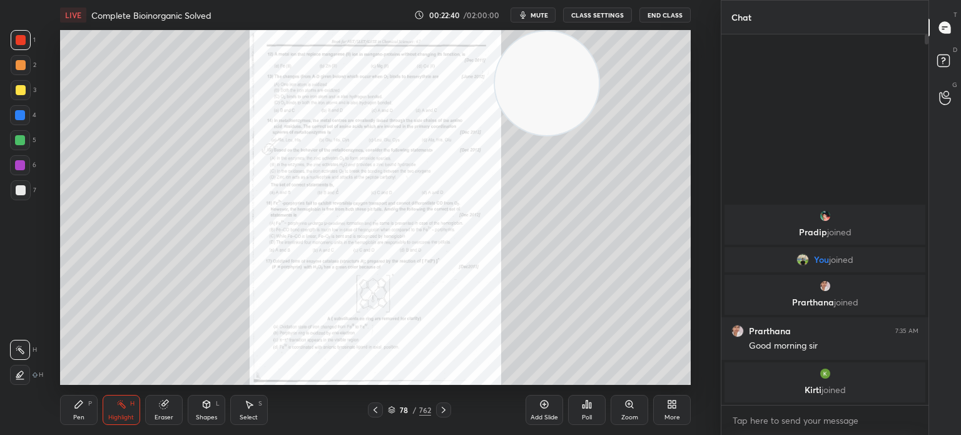
click at [630, 407] on icon at bounding box center [629, 403] width 7 height 7
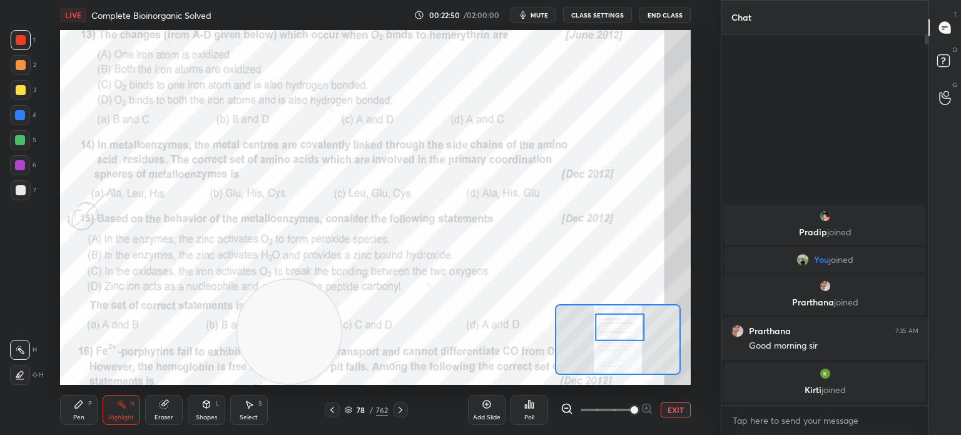
click at [57, 422] on div "LIVE Complete Bioinorganic Solved 00:22:50 / 02:00:00 mute CLASS SETTINGS End C…" at bounding box center [375, 217] width 671 height 435
click at [77, 402] on icon at bounding box center [79, 404] width 10 height 10
click at [79, 397] on div "Pen P" at bounding box center [79, 410] width 38 height 30
click at [541, 410] on div "Poll" at bounding box center [530, 410] width 38 height 30
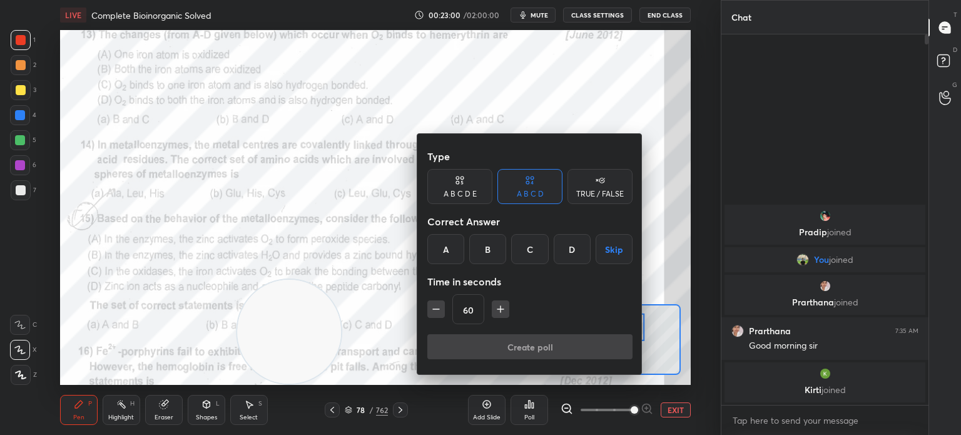
click at [487, 247] on div "B" at bounding box center [487, 249] width 37 height 30
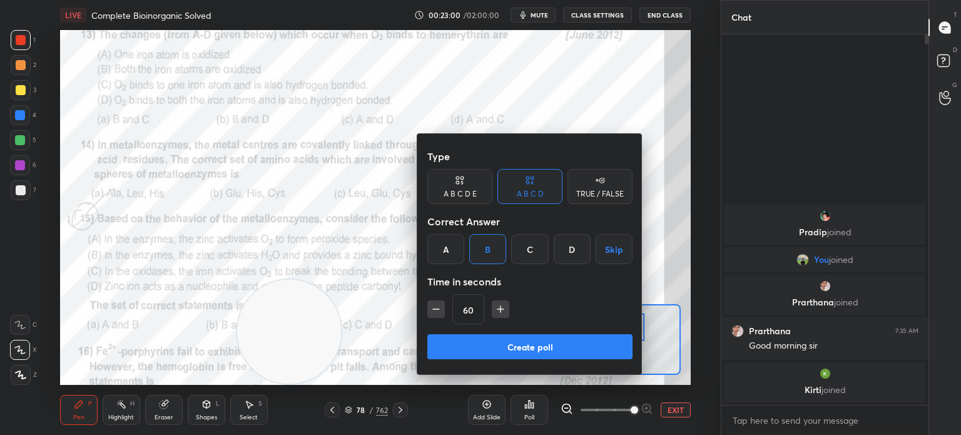
click at [500, 347] on button "Create poll" at bounding box center [529, 346] width 205 height 25
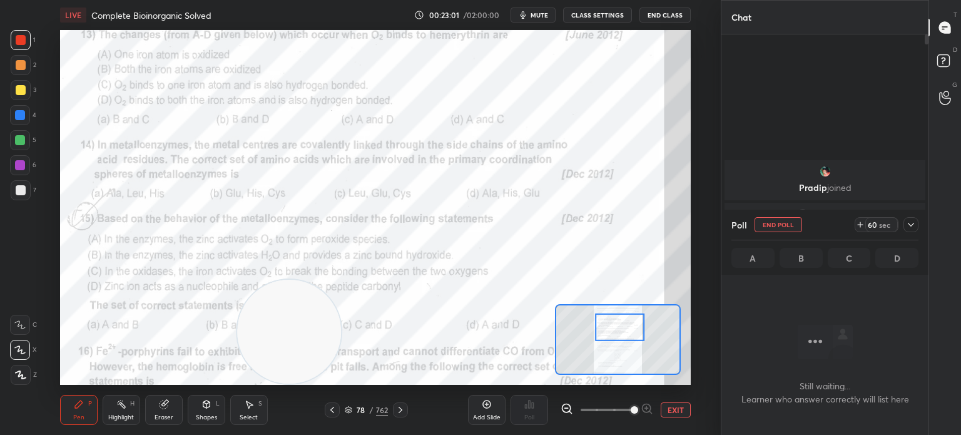
scroll to position [198, 203]
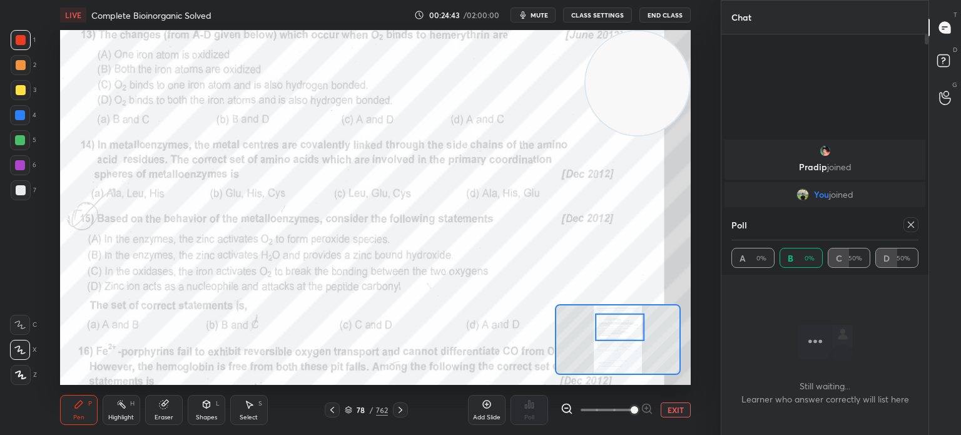
click at [905, 232] on div at bounding box center [909, 224] width 20 height 15
click at [898, 231] on div "Poll" at bounding box center [825, 225] width 187 height 30
click at [906, 223] on icon at bounding box center [911, 225] width 10 height 10
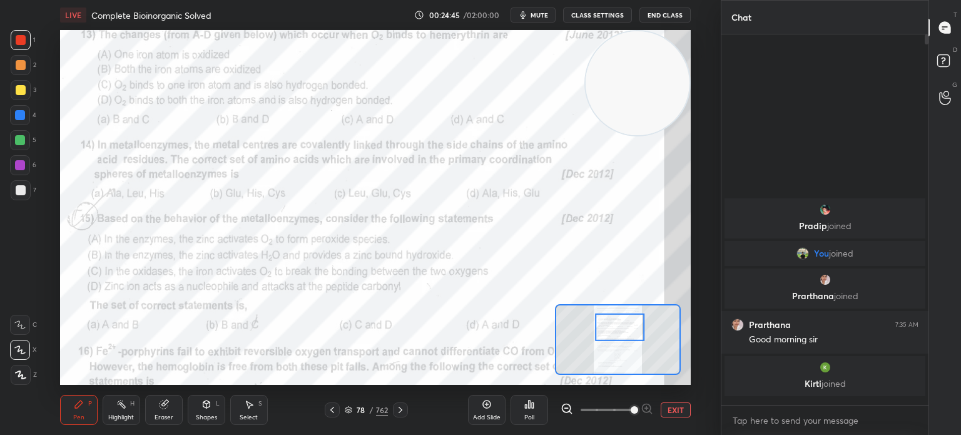
scroll to position [263, 203]
click at [534, 415] on div "Poll" at bounding box center [529, 417] width 10 height 6
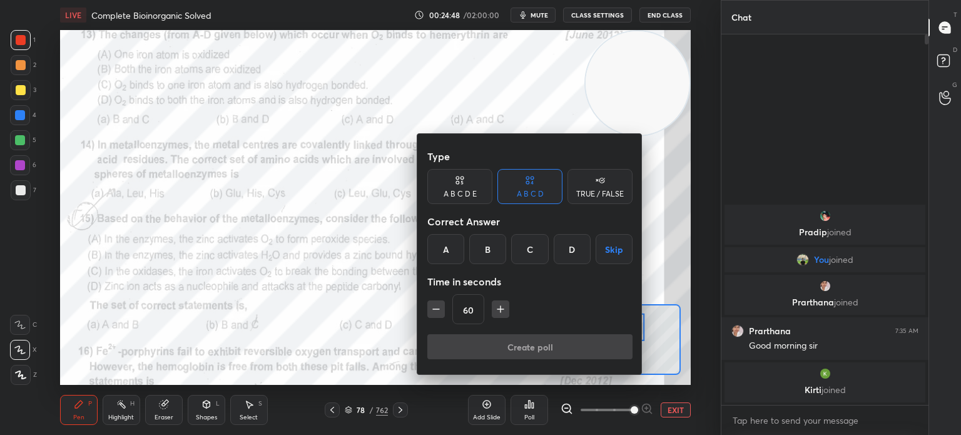
click at [491, 252] on div "B" at bounding box center [487, 249] width 37 height 30
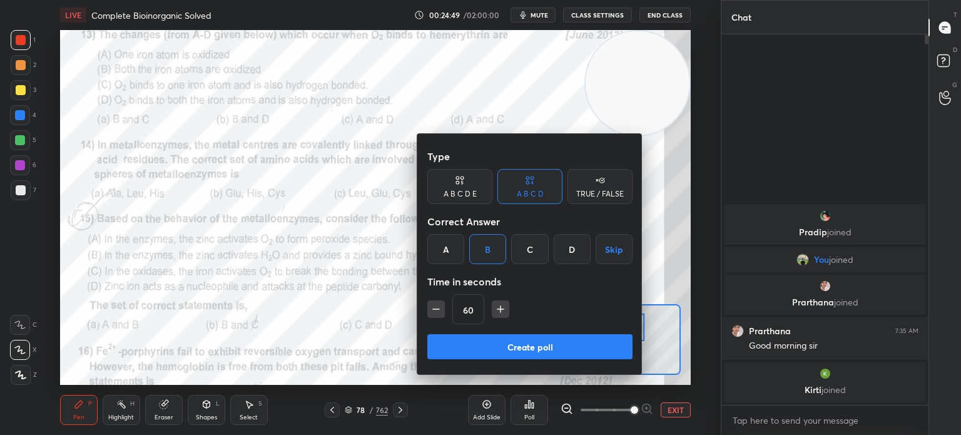
click at [498, 341] on button "Create poll" at bounding box center [529, 346] width 205 height 25
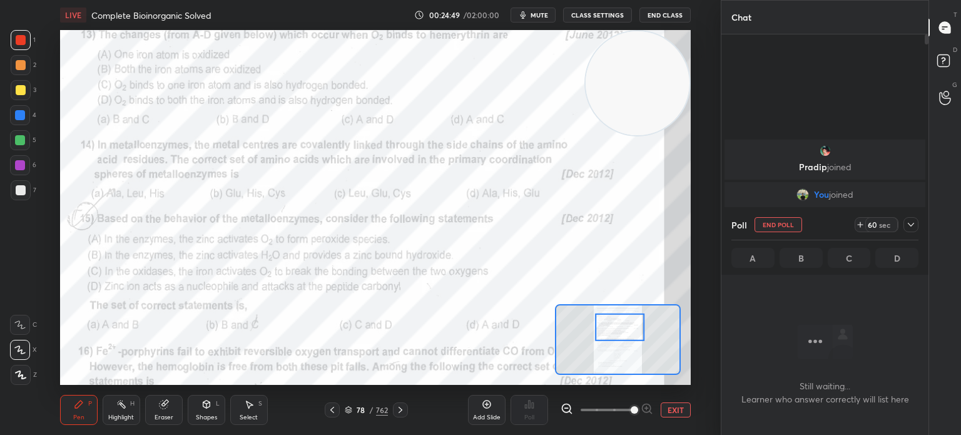
scroll to position [198, 203]
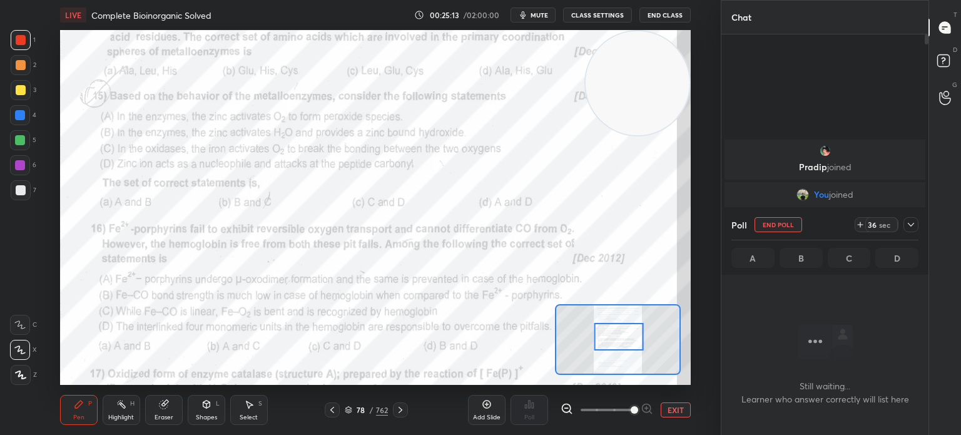
click at [547, 21] on button "mute" at bounding box center [533, 15] width 45 height 15
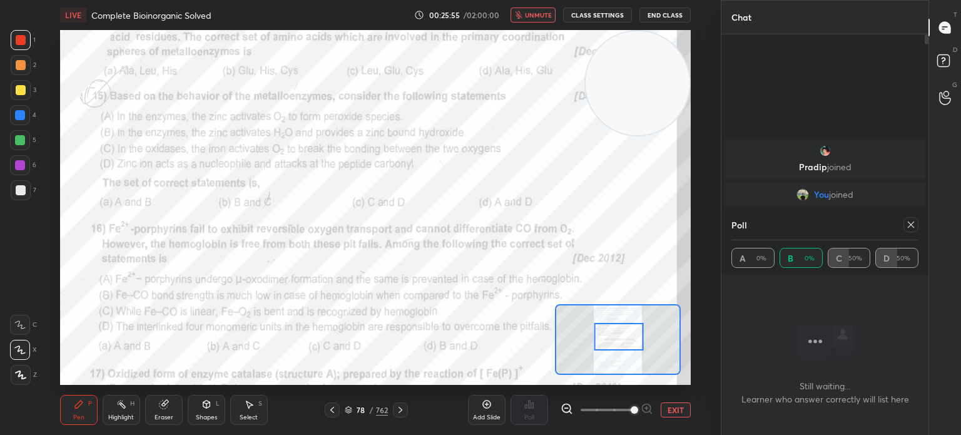
click at [30, 111] on div "4" at bounding box center [23, 115] width 26 height 20
click at [30, 115] on div at bounding box center [20, 115] width 20 height 20
click at [539, 16] on span "unmute" at bounding box center [538, 15] width 27 height 9
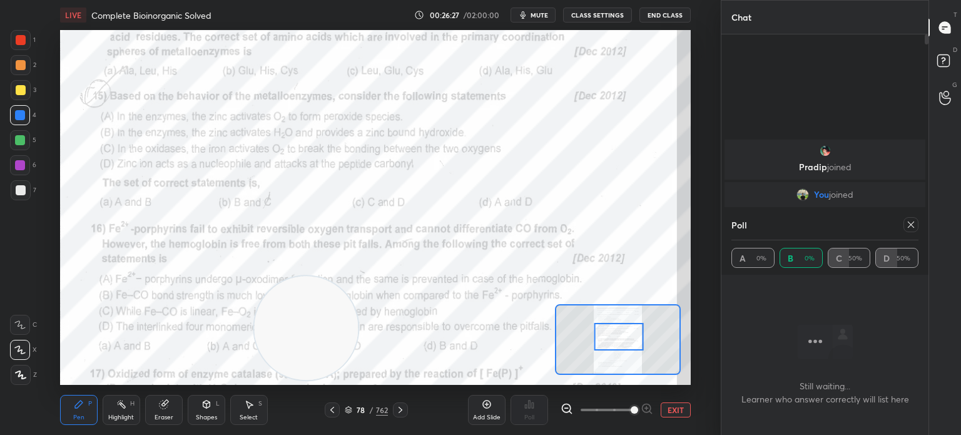
click at [907, 228] on icon at bounding box center [911, 225] width 10 height 10
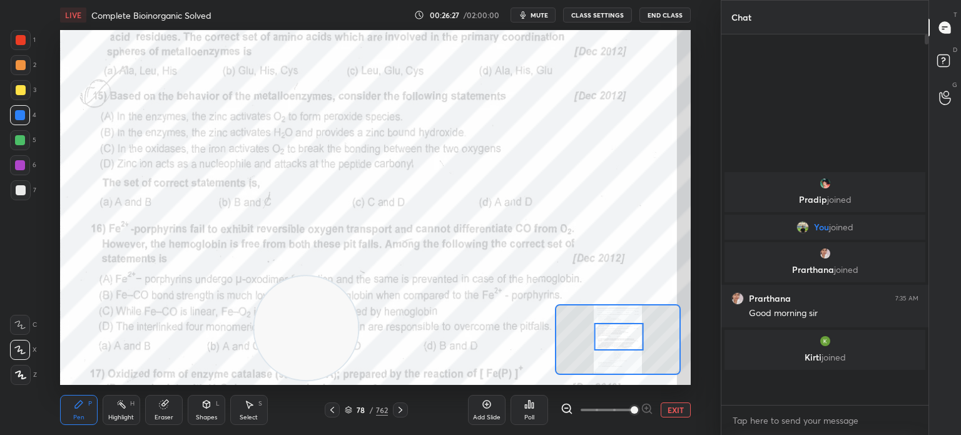
scroll to position [263, 203]
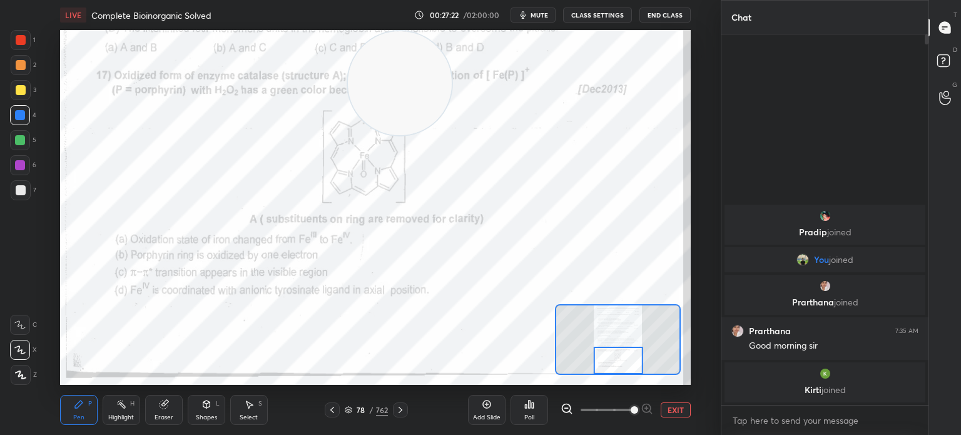
click at [399, 405] on icon at bounding box center [400, 410] width 10 height 10
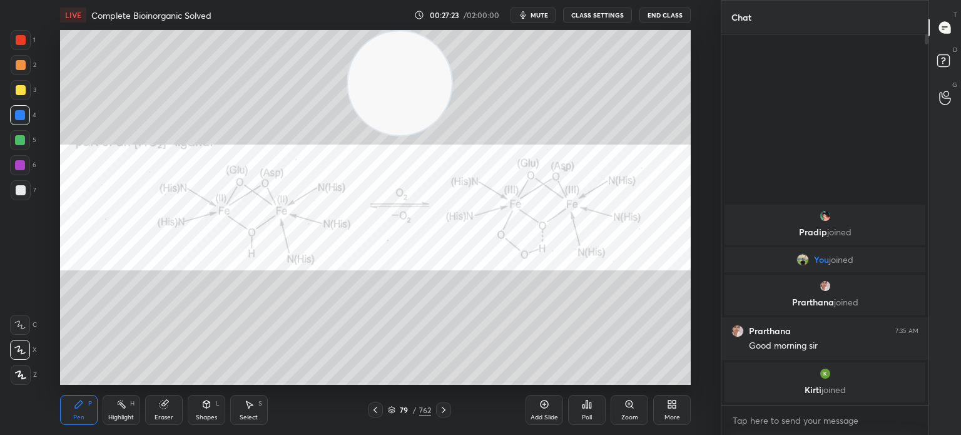
click at [451, 412] on div "79 / 762" at bounding box center [409, 409] width 233 height 15
click at [446, 409] on icon at bounding box center [444, 410] width 10 height 10
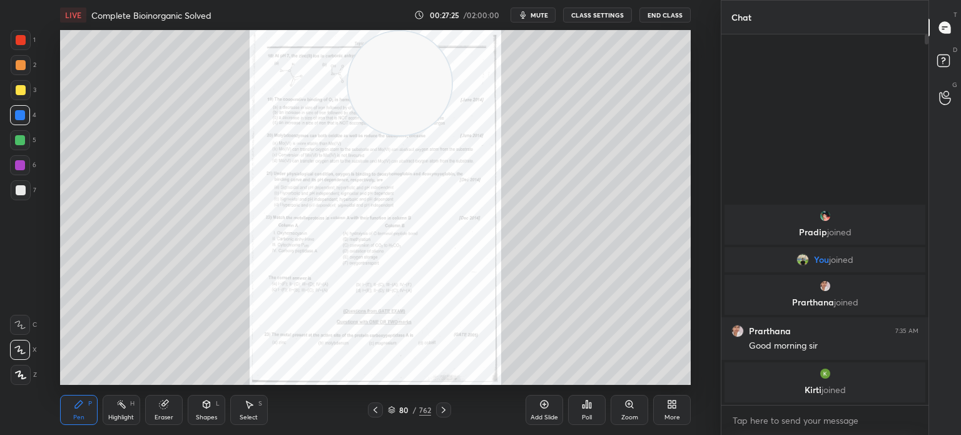
click at [640, 410] on div "Zoom" at bounding box center [630, 410] width 38 height 30
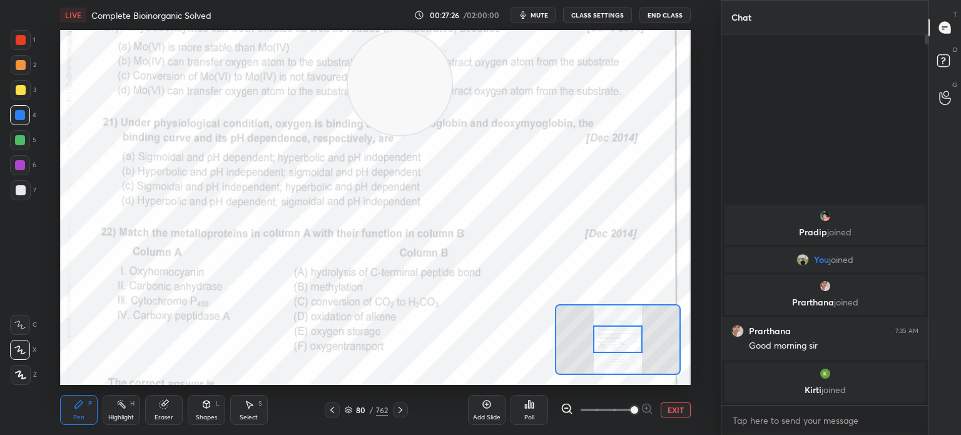
click at [638, 414] on span at bounding box center [635, 410] width 8 height 8
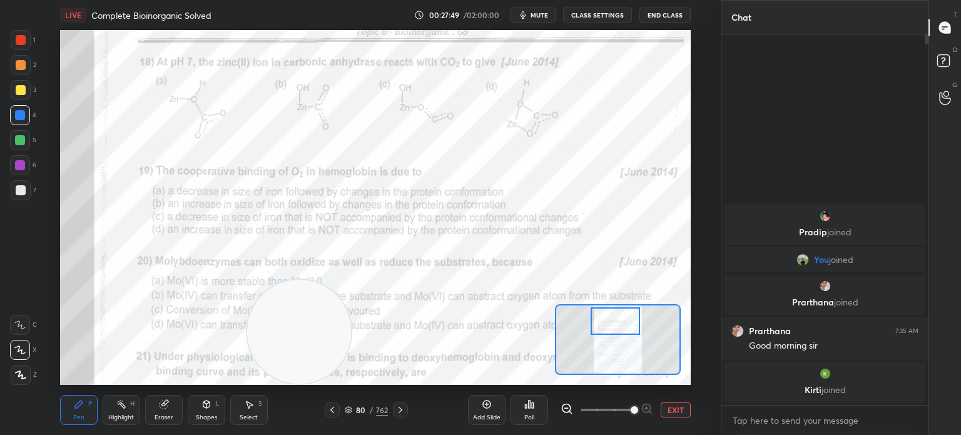
click at [526, 419] on div "Poll" at bounding box center [529, 417] width 10 height 6
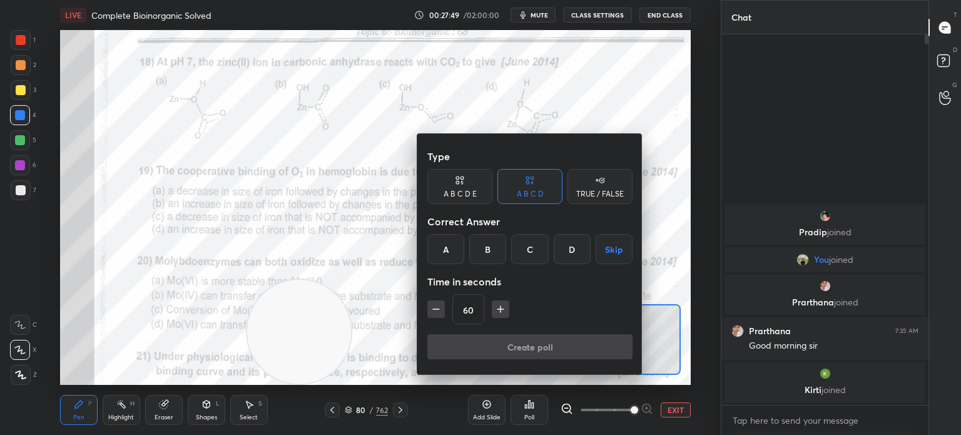
click at [445, 260] on div "A" at bounding box center [445, 249] width 37 height 30
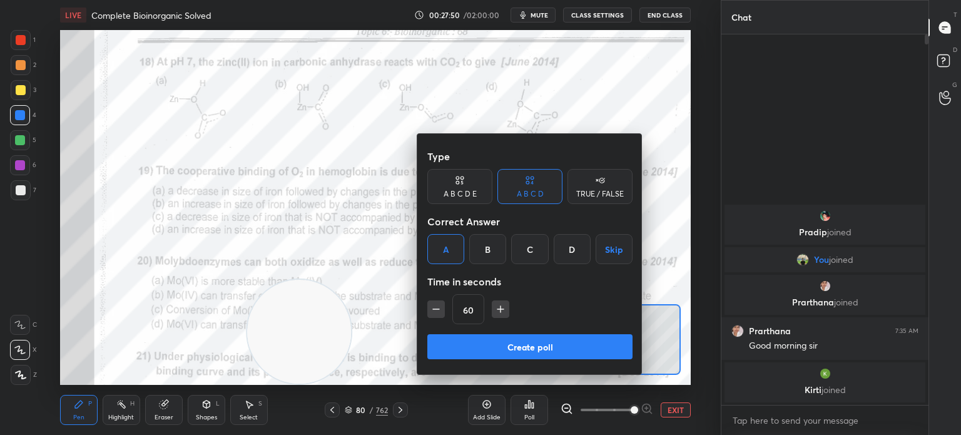
click at [475, 353] on button "Create poll" at bounding box center [529, 346] width 205 height 25
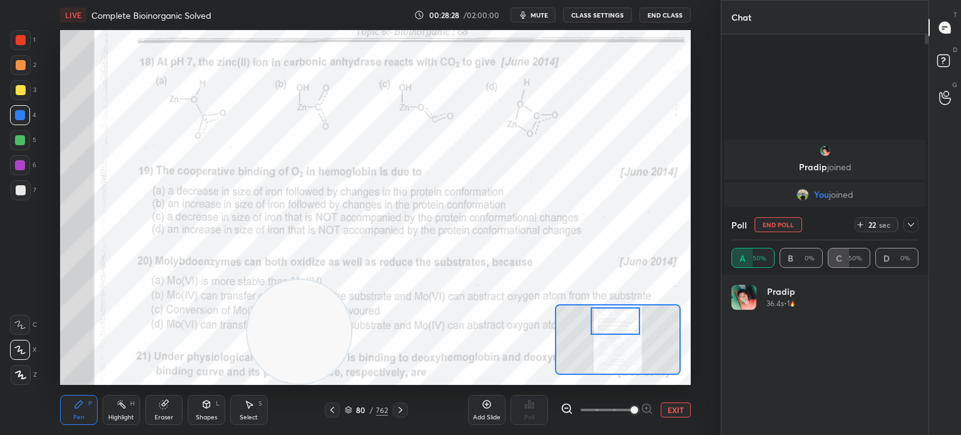
scroll to position [146, 183]
click at [22, 59] on div at bounding box center [21, 65] width 20 height 20
click at [19, 49] on div at bounding box center [21, 40] width 20 height 20
click at [20, 44] on div at bounding box center [21, 40] width 10 height 10
click at [906, 220] on icon at bounding box center [911, 225] width 10 height 10
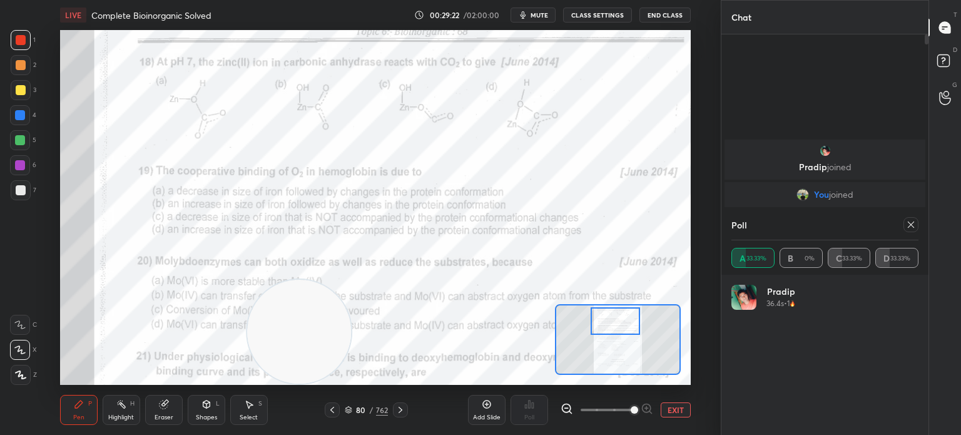
type textarea "x"
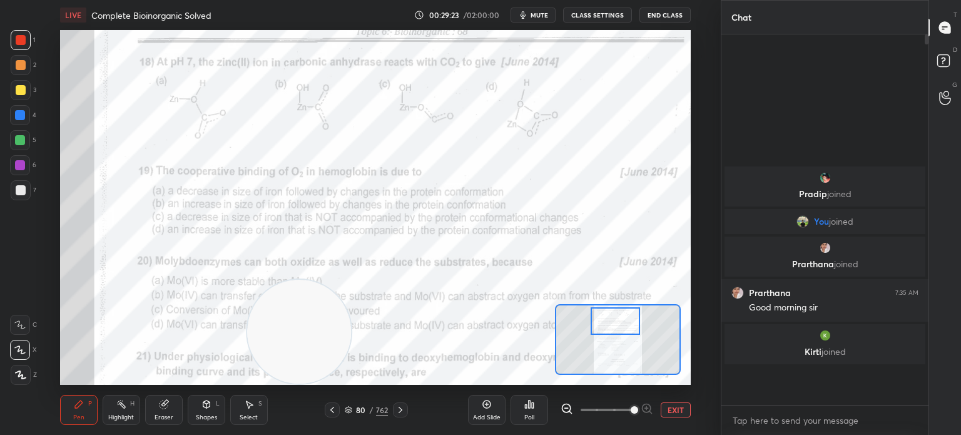
scroll to position [4, 4]
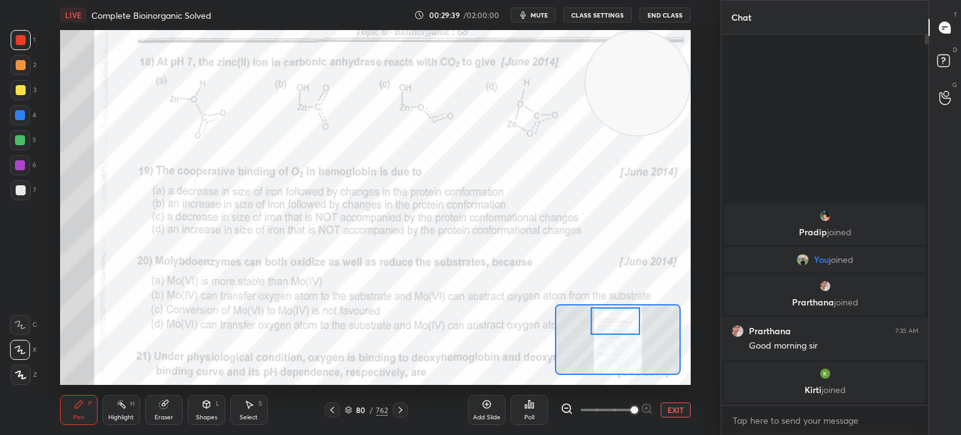
click at [533, 417] on div "Poll" at bounding box center [529, 417] width 10 height 6
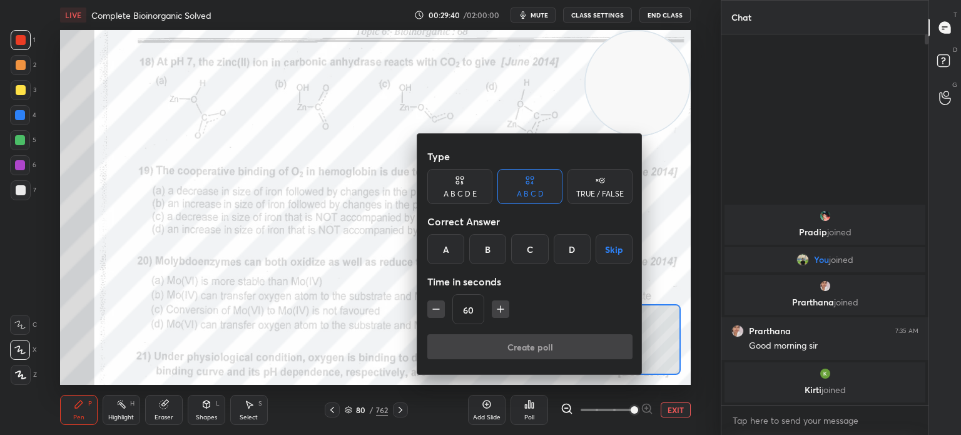
click at [442, 247] on div "A" at bounding box center [445, 249] width 37 height 30
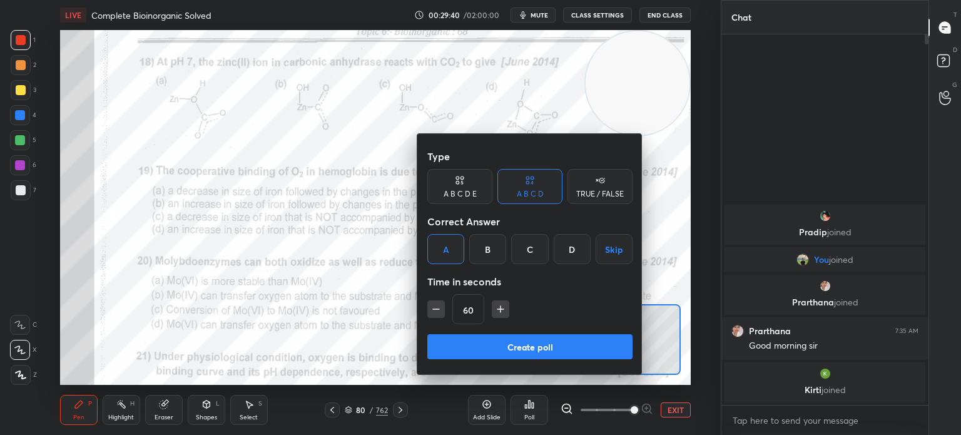
click at [502, 314] on icon "button" at bounding box center [500, 309] width 13 height 13
type input "75"
click at [522, 347] on button "Create poll" at bounding box center [529, 346] width 205 height 25
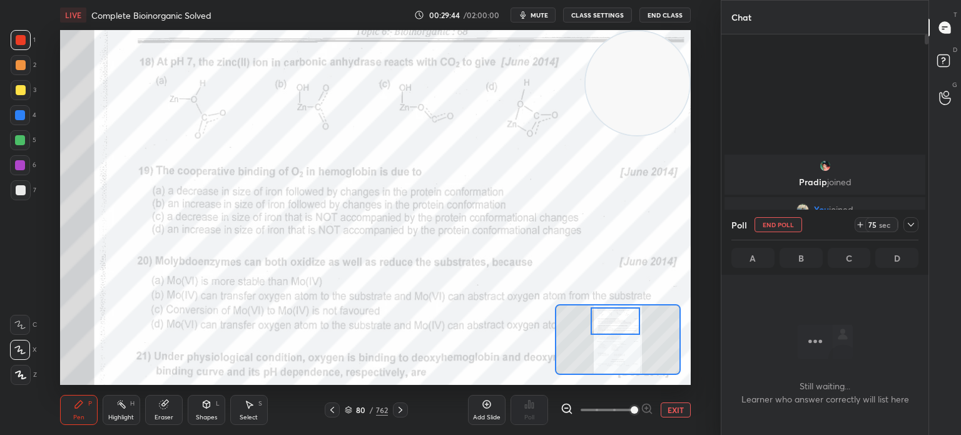
scroll to position [198, 203]
click at [534, 14] on span "mute" at bounding box center [540, 15] width 18 height 9
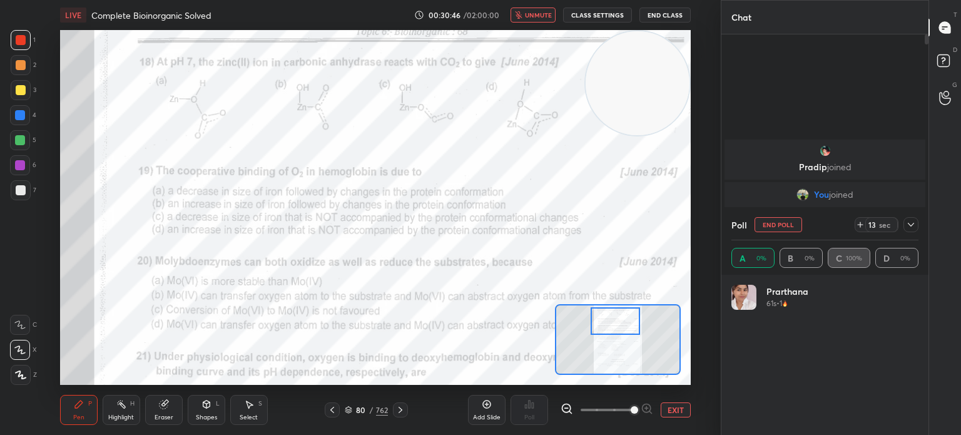
scroll to position [146, 183]
click at [544, 12] on span "unmute" at bounding box center [538, 15] width 27 height 9
click at [905, 218] on div at bounding box center [911, 224] width 15 height 15
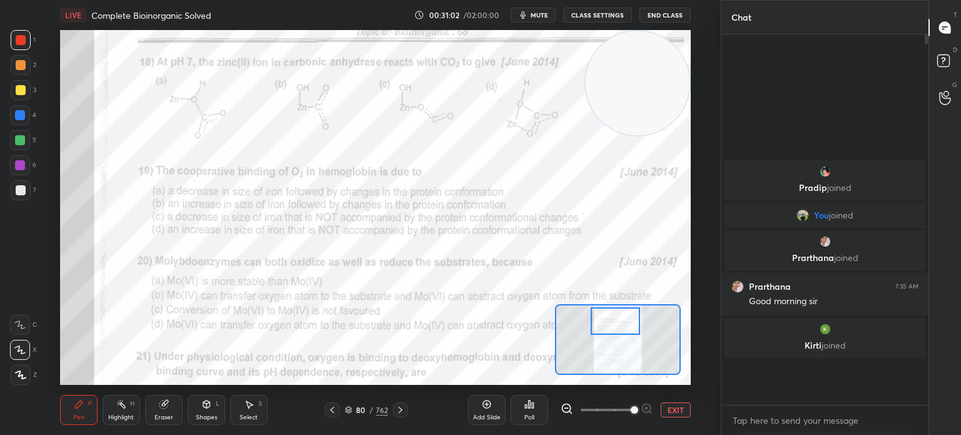
scroll to position [2, 4]
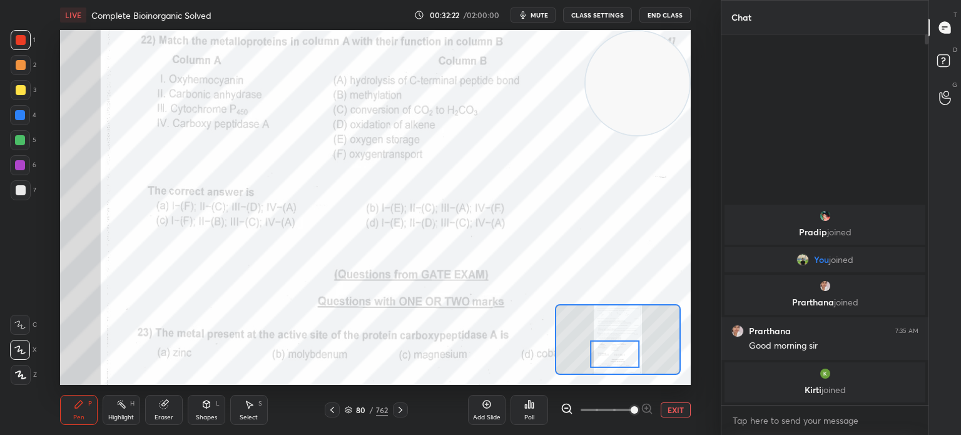
click at [543, 411] on div "Poll" at bounding box center [530, 410] width 38 height 30
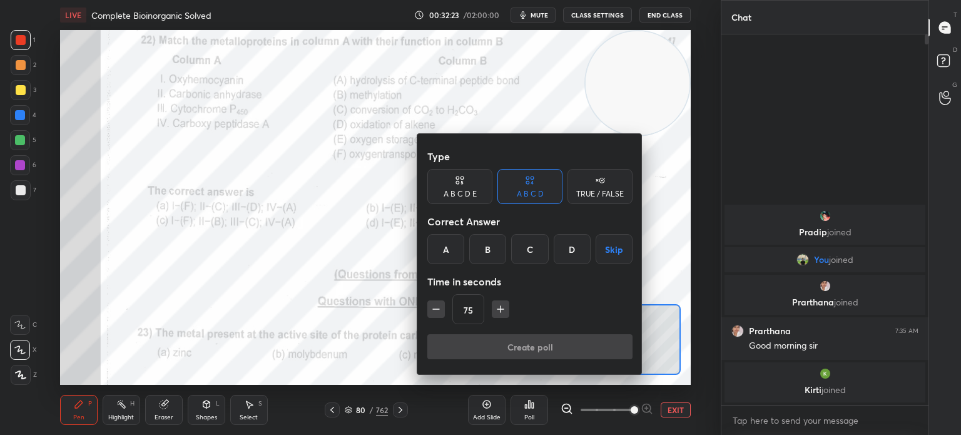
click at [451, 260] on div "A" at bounding box center [445, 249] width 37 height 30
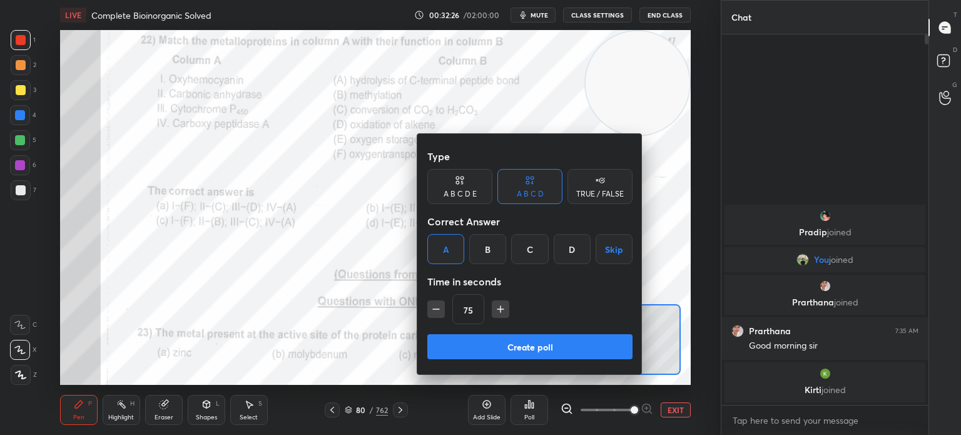
click at [536, 345] on button "Create poll" at bounding box center [529, 346] width 205 height 25
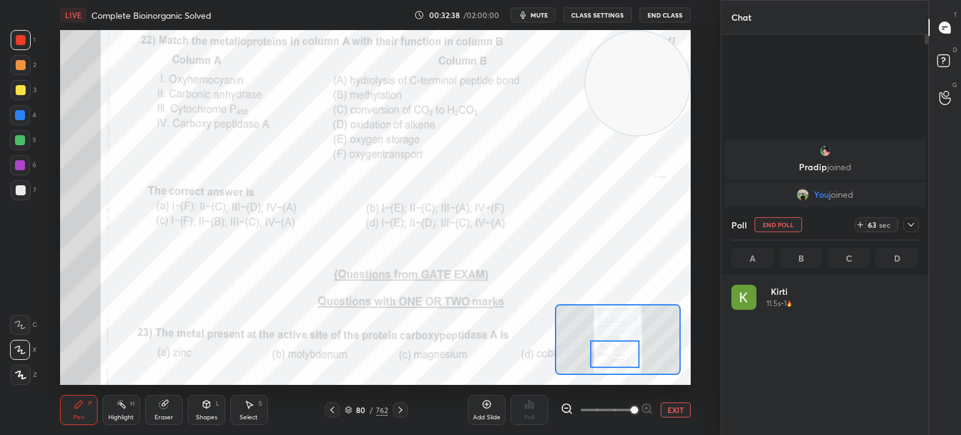
scroll to position [146, 183]
click at [548, 18] on span "mute" at bounding box center [540, 15] width 18 height 9
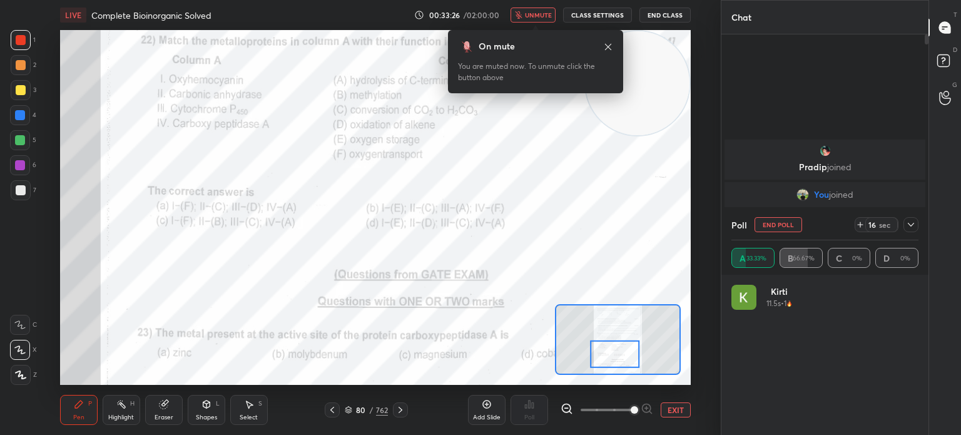
click at [548, 21] on button "unmute" at bounding box center [533, 15] width 45 height 15
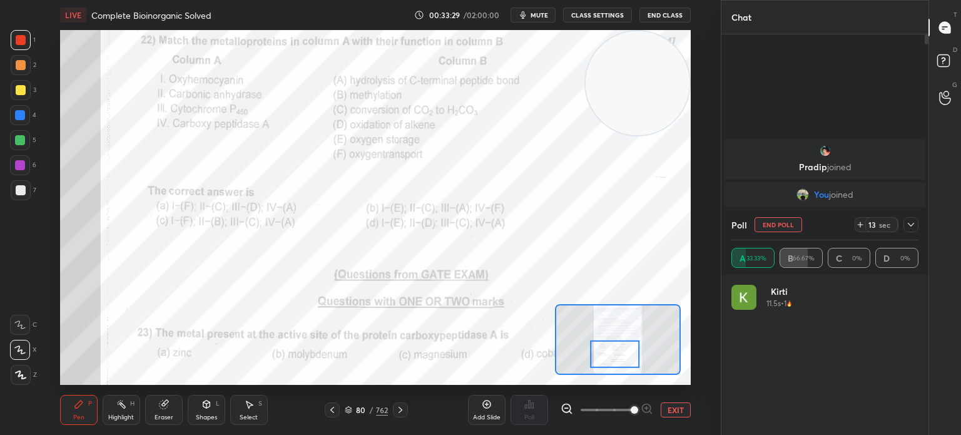
click at [28, 126] on div "4" at bounding box center [23, 117] width 26 height 25
click at [27, 125] on div at bounding box center [20, 115] width 20 height 20
click at [28, 45] on div at bounding box center [21, 40] width 20 height 20
click at [24, 43] on div at bounding box center [21, 40] width 10 height 10
click at [20, 41] on div at bounding box center [21, 40] width 10 height 10
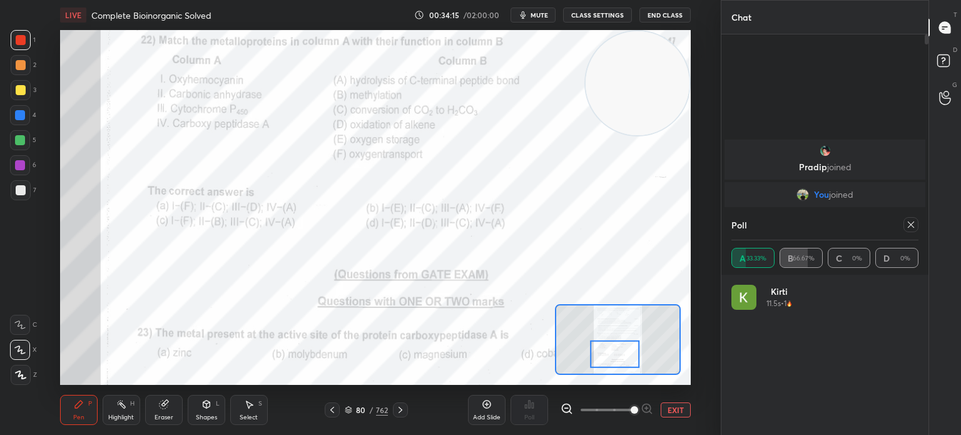
click at [908, 218] on div at bounding box center [911, 224] width 15 height 15
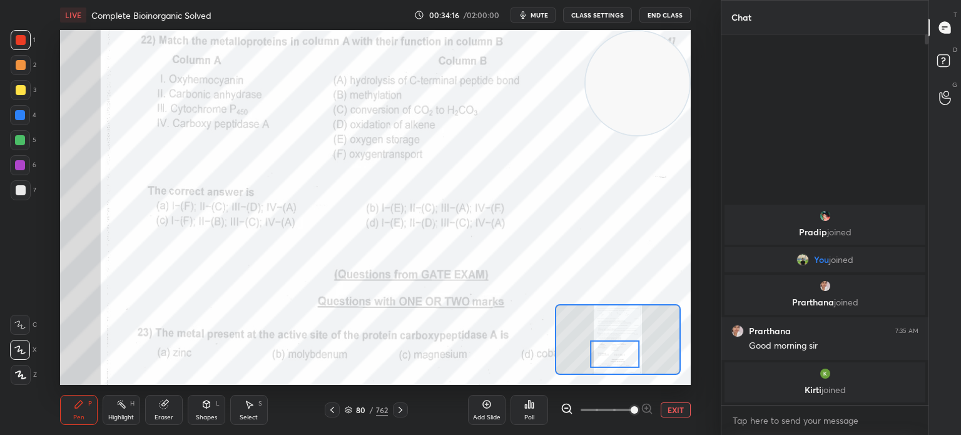
scroll to position [4, 4]
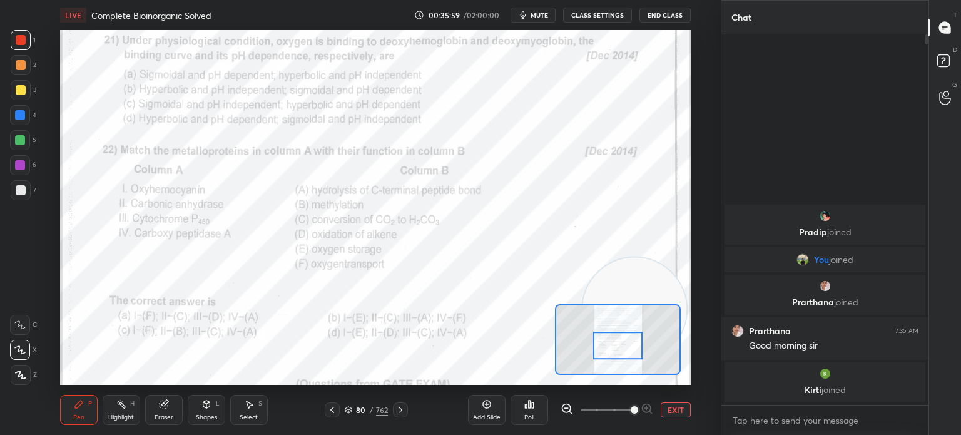
click at [536, 415] on div "Poll" at bounding box center [530, 410] width 38 height 30
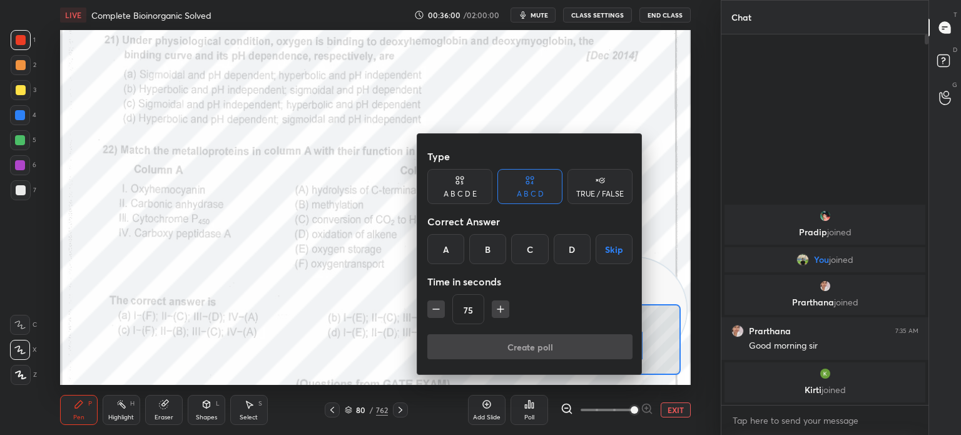
click at [447, 247] on div "A" at bounding box center [445, 249] width 37 height 30
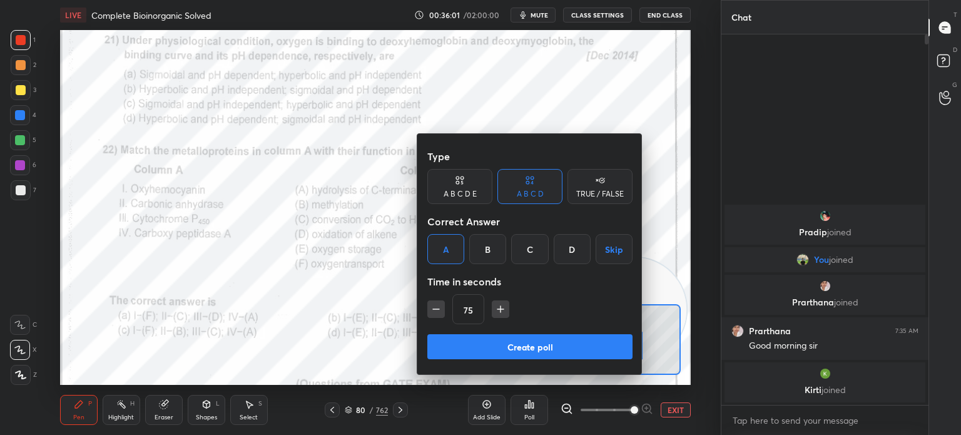
click at [495, 350] on button "Create poll" at bounding box center [529, 346] width 205 height 25
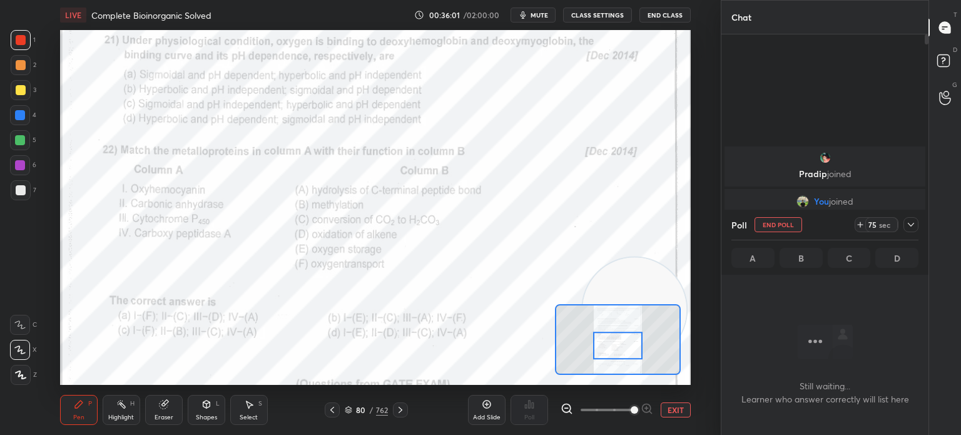
scroll to position [3, 4]
click at [909, 227] on icon at bounding box center [911, 225] width 10 height 10
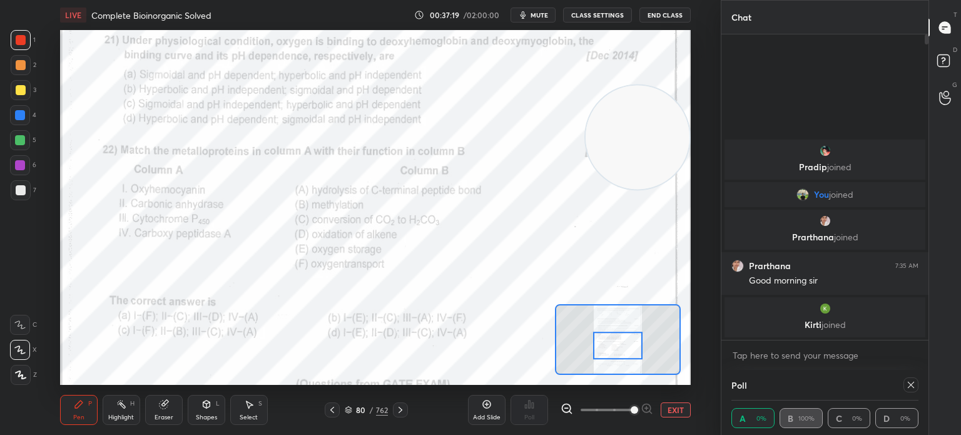
click at [911, 387] on icon at bounding box center [911, 385] width 10 height 10
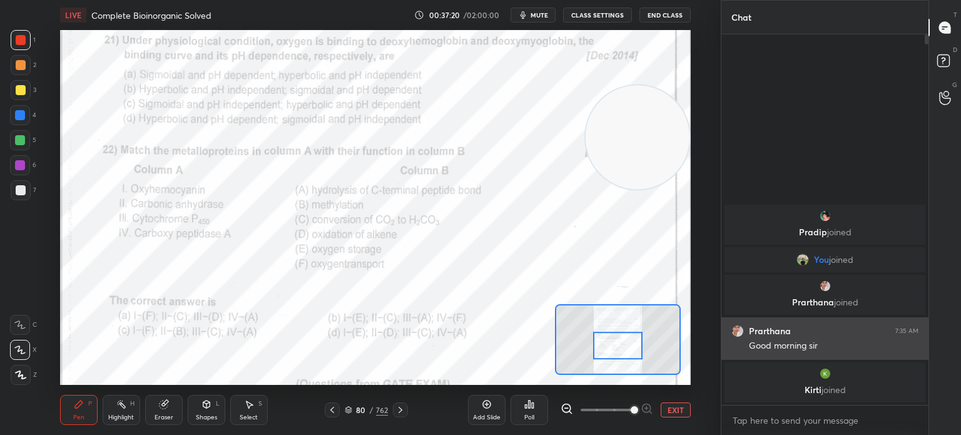
scroll to position [263, 203]
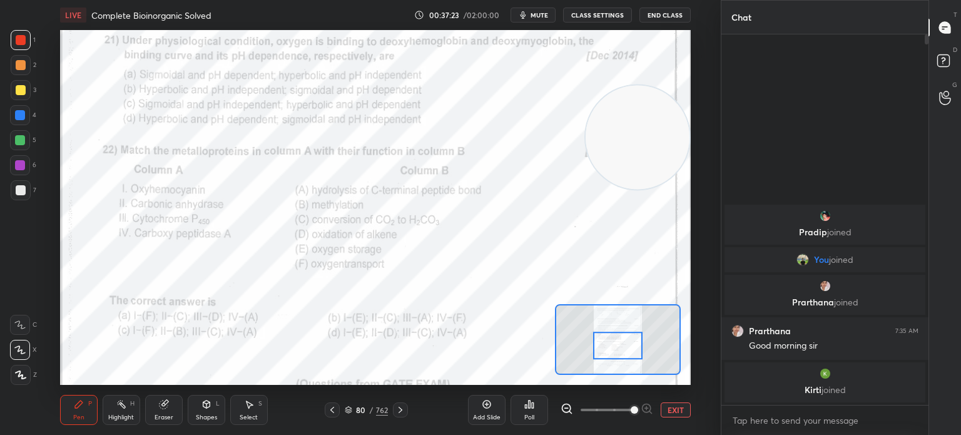
click at [671, 416] on button "EXIT" at bounding box center [676, 409] width 30 height 15
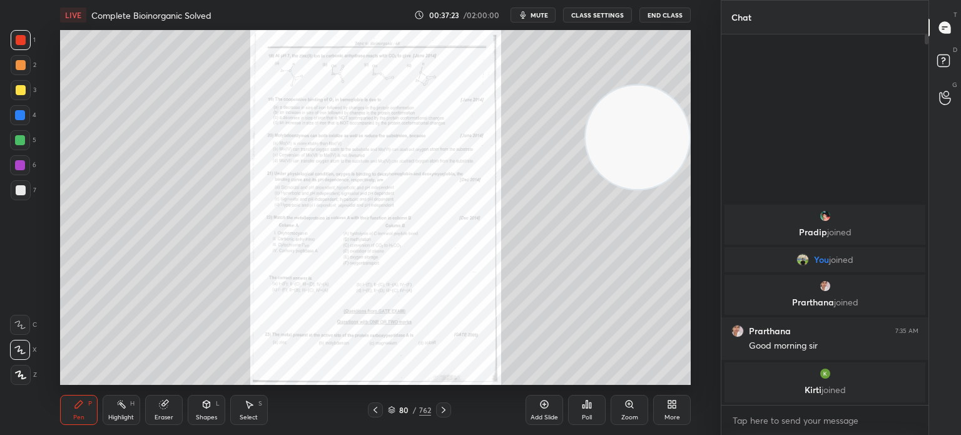
click at [662, 405] on div "More" at bounding box center [672, 410] width 38 height 30
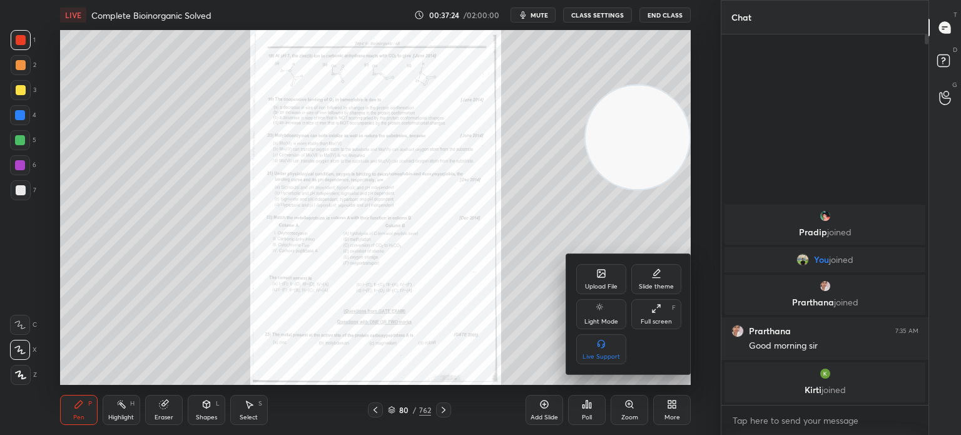
click at [586, 287] on div "Upload File" at bounding box center [601, 286] width 33 height 6
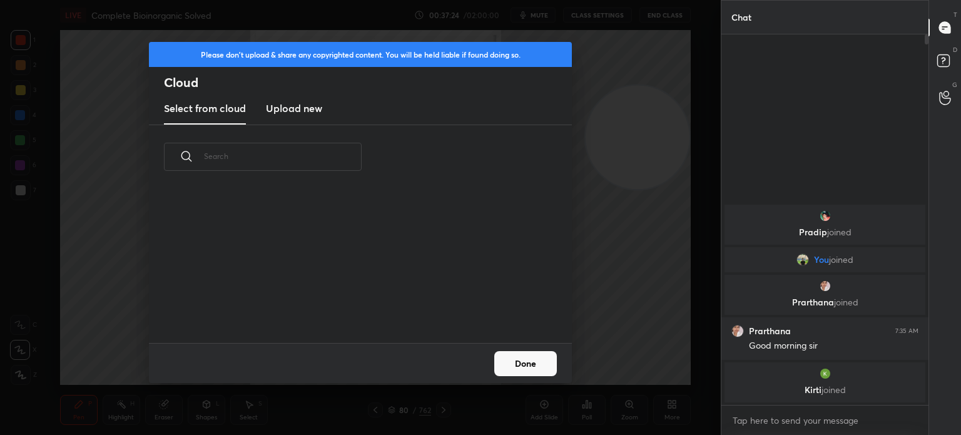
scroll to position [154, 402]
click at [300, 113] on h3 "Upload new" at bounding box center [294, 108] width 56 height 15
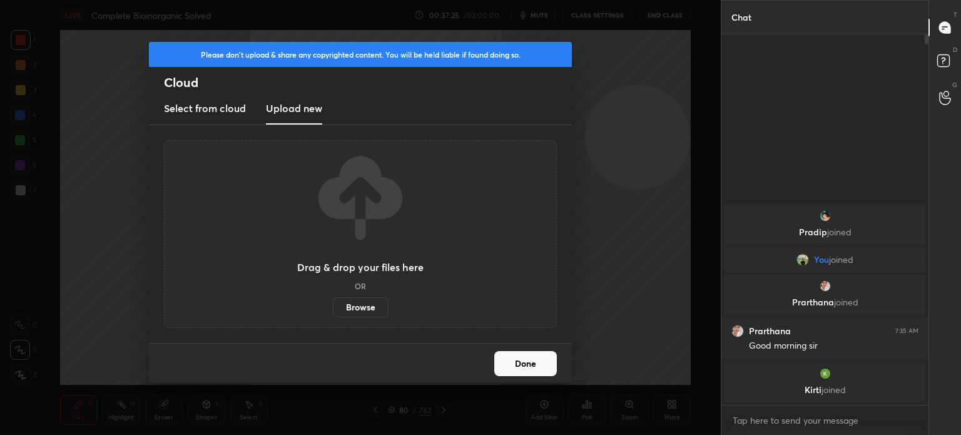
click at [353, 307] on label "Browse" at bounding box center [361, 307] width 56 height 20
click at [333, 307] on input "Browse" at bounding box center [333, 307] width 0 height 20
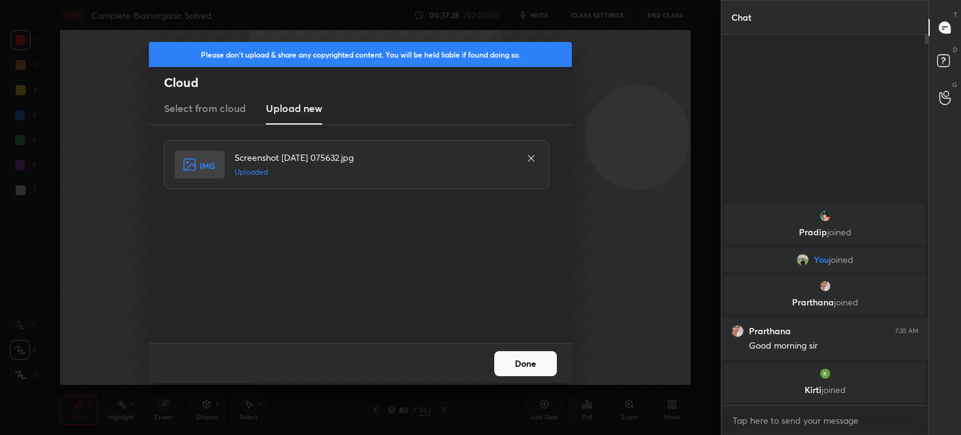
click at [534, 158] on icon at bounding box center [531, 158] width 10 height 10
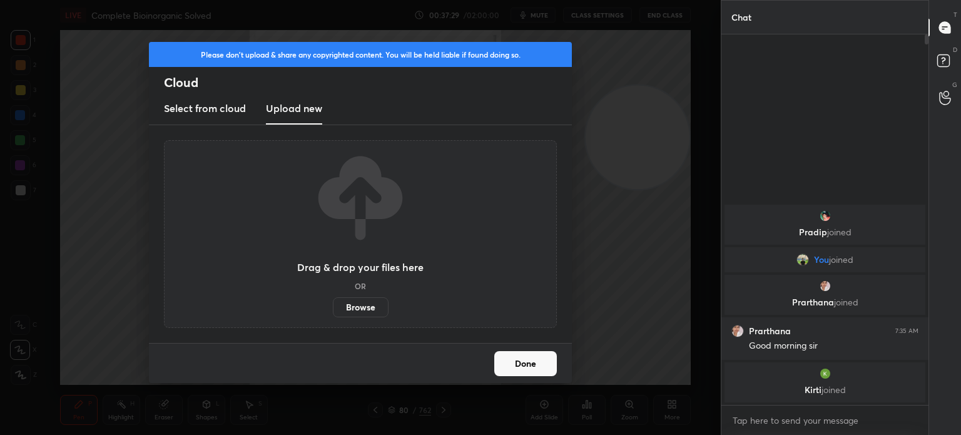
click at [350, 316] on label "Browse" at bounding box center [361, 307] width 56 height 20
click at [333, 316] on input "Browse" at bounding box center [333, 307] width 0 height 20
click at [274, 41] on div "Please don't upload & share any copyrighted content. You will be held liable if…" at bounding box center [360, 217] width 721 height 435
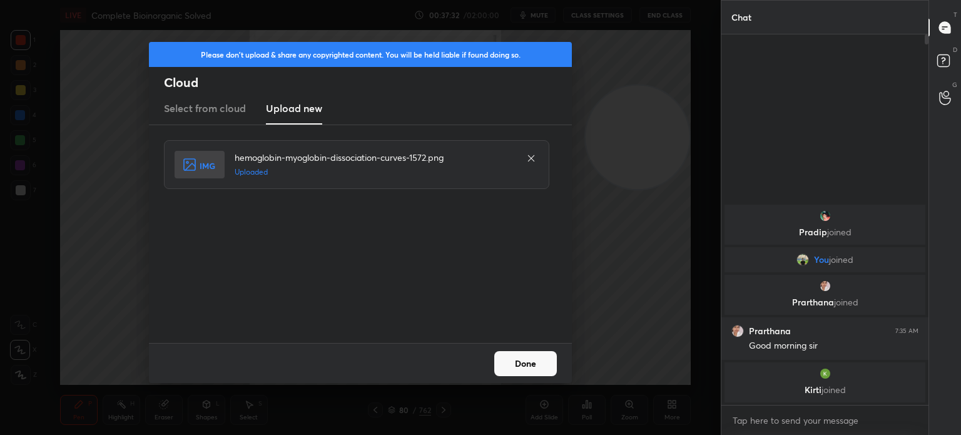
click at [508, 360] on button "Done" at bounding box center [525, 363] width 63 height 25
click at [514, 365] on button "Done" at bounding box center [525, 363] width 63 height 25
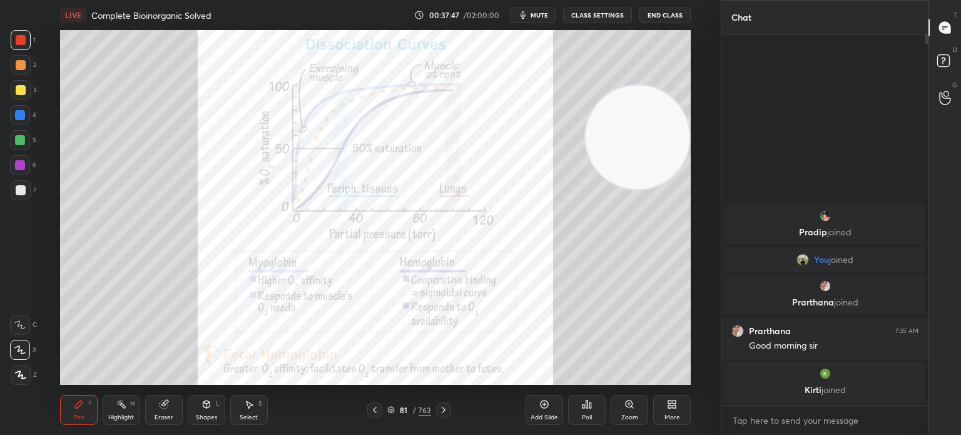
click at [120, 414] on div "Highlight" at bounding box center [121, 417] width 26 height 6
click at [125, 408] on icon at bounding box center [121, 404] width 10 height 10
click at [548, 14] on span "mute" at bounding box center [540, 15] width 18 height 9
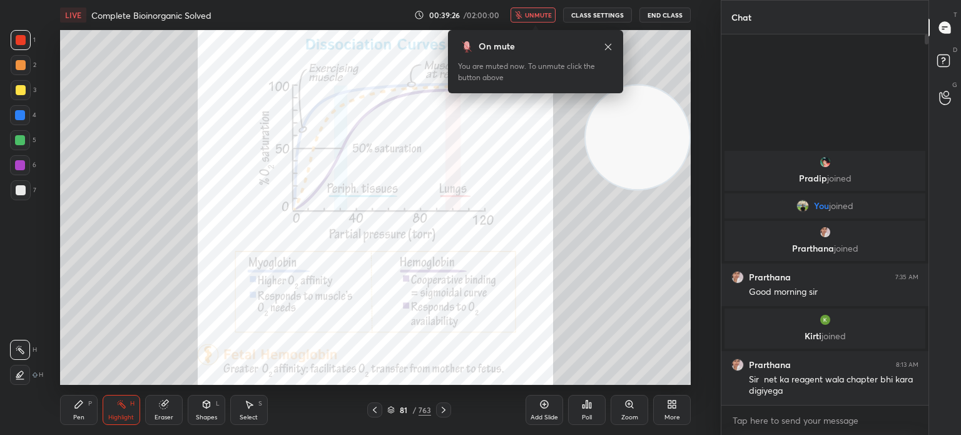
click at [524, 38] on div "On mute You are muted now. To unmute click the button above" at bounding box center [535, 61] width 175 height 63
click at [546, 18] on span "unmute" at bounding box center [538, 15] width 27 height 9
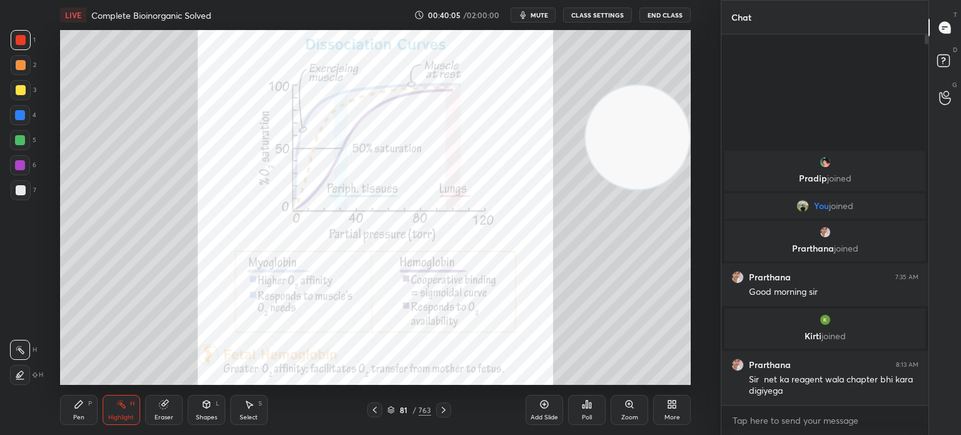
click at [92, 402] on div "Pen P" at bounding box center [79, 410] width 38 height 30
click at [81, 407] on icon at bounding box center [79, 404] width 10 height 10
click at [128, 421] on div "Highlight" at bounding box center [121, 417] width 26 height 6
click at [126, 417] on div "Highlight" at bounding box center [121, 417] width 26 height 6
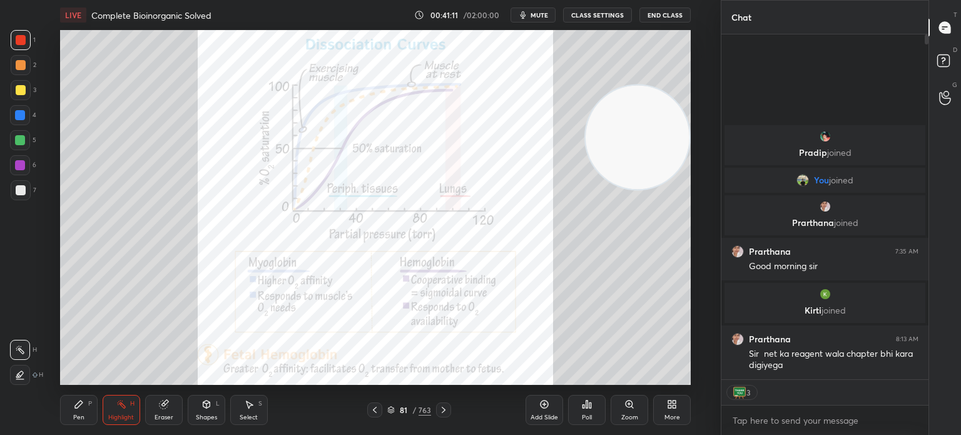
click at [547, 13] on span "mute" at bounding box center [540, 15] width 18 height 9
type textarea "x"
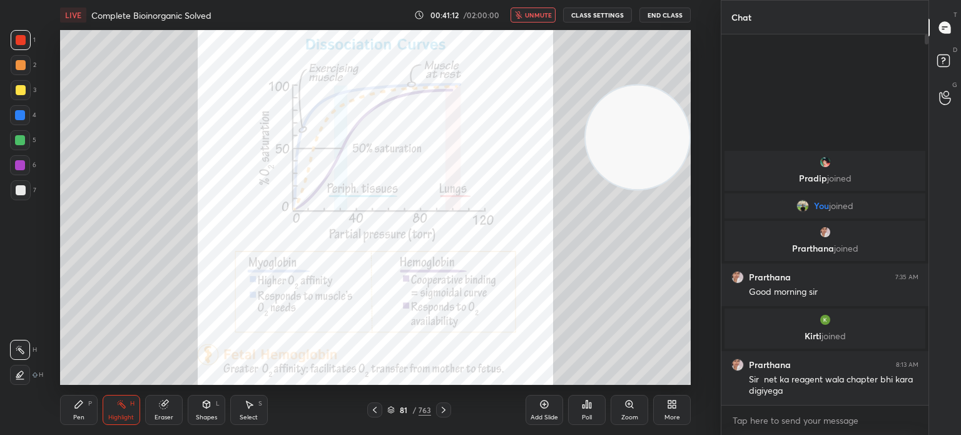
click at [596, 15] on button "CLASS SETTINGS" at bounding box center [597, 15] width 69 height 15
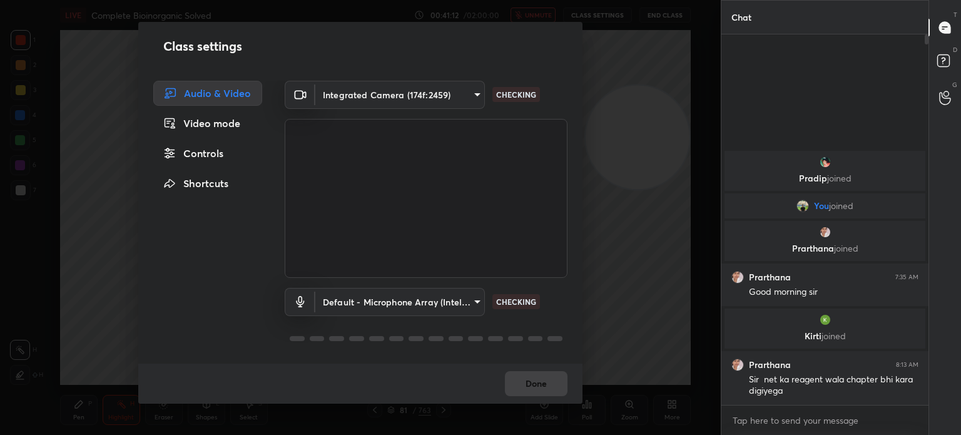
click at [437, 100] on body "1 2 3 4 5 6 7 C X Z C X Z E E Erase all H H LIVE Complete Bioinorganic Solved 0…" at bounding box center [480, 217] width 961 height 435
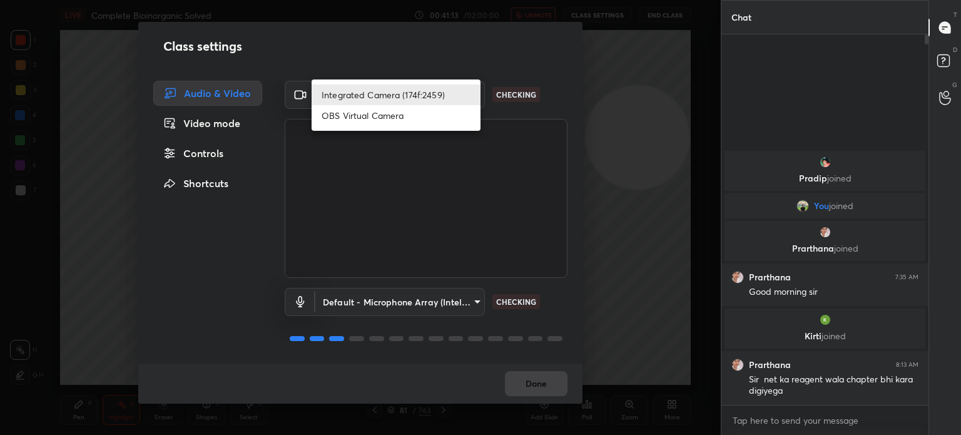
click at [416, 112] on li "OBS Virtual Camera" at bounding box center [396, 115] width 169 height 21
type input "68a8993dd87bda3d5b66c110c3b6a96e94b8352f026b6fb61be91fdecf3cec3e"
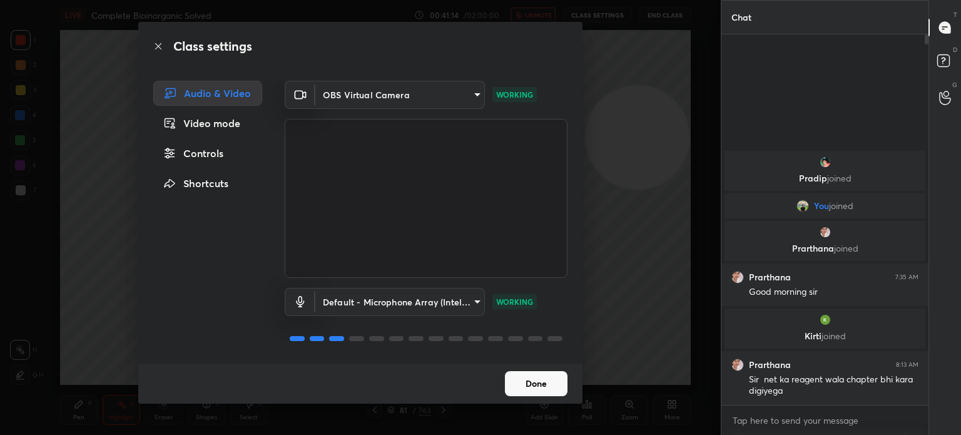
click at [530, 392] on button "Done" at bounding box center [536, 383] width 63 height 25
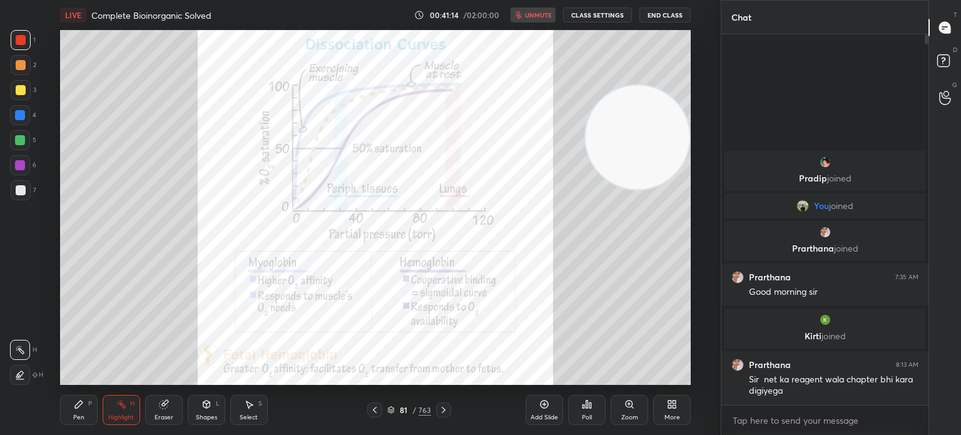
click at [537, 387] on button "Done" at bounding box center [536, 383] width 63 height 25
click at [783, 417] on textarea at bounding box center [825, 420] width 187 height 20
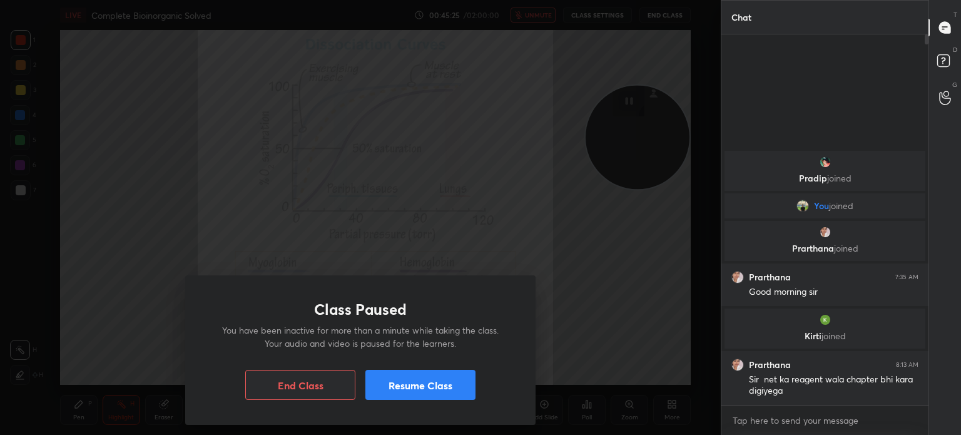
click at [463, 377] on button "Resume Class" at bounding box center [420, 385] width 110 height 30
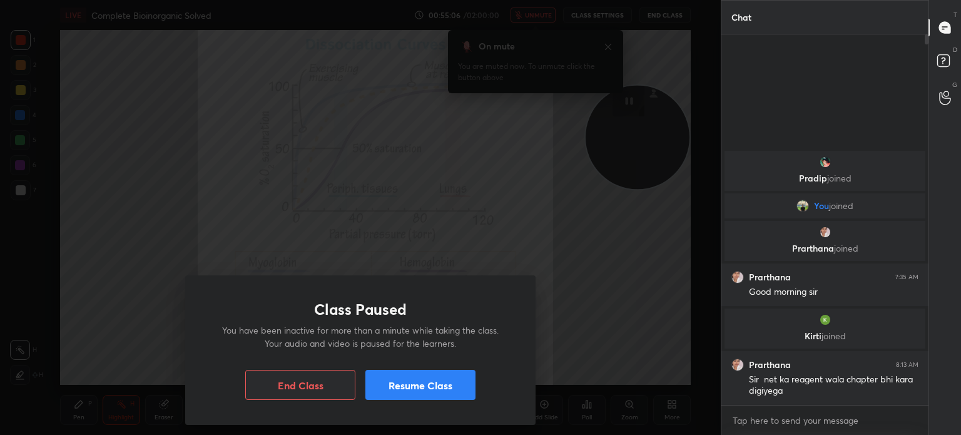
click at [462, 382] on button "Resume Class" at bounding box center [420, 385] width 110 height 30
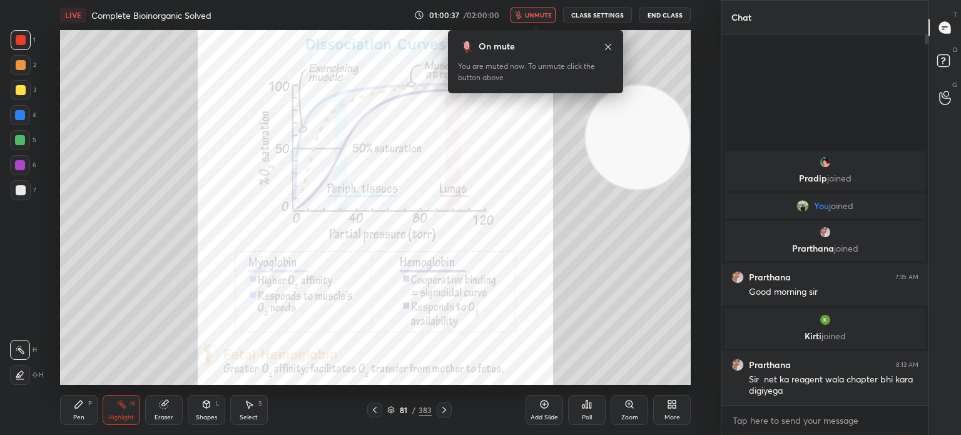
type textarea "x"
